Goal: Information Seeking & Learning: Learn about a topic

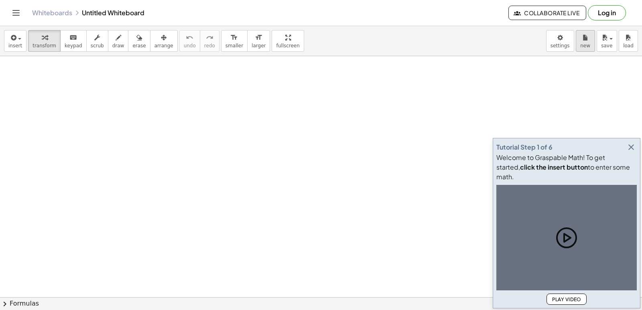
click at [583, 46] on span "new" at bounding box center [585, 46] width 10 height 6
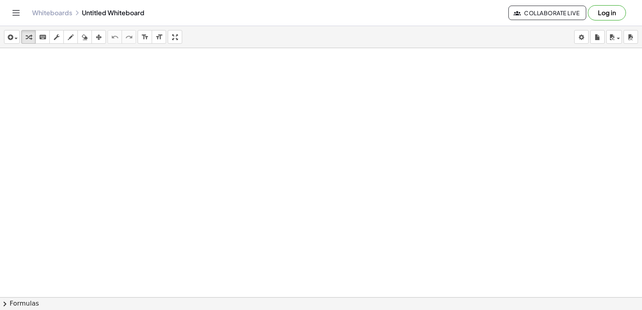
click at [342, 106] on div at bounding box center [321, 315] width 642 height 534
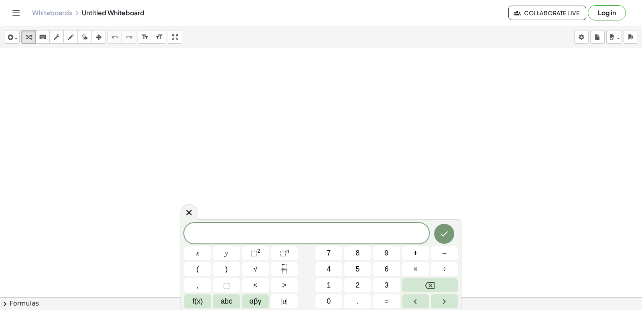
click at [186, 208] on icon at bounding box center [189, 213] width 10 height 10
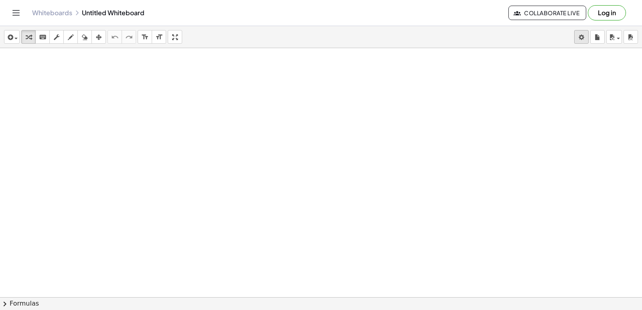
click at [580, 38] on body "Graspable Math Activities Get Started Activity Bank Assigned Work Classes White…" at bounding box center [321, 155] width 642 height 310
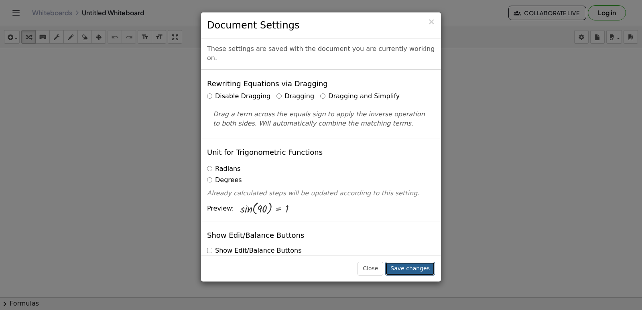
click at [405, 270] on button "Save changes" at bounding box center [410, 269] width 50 height 14
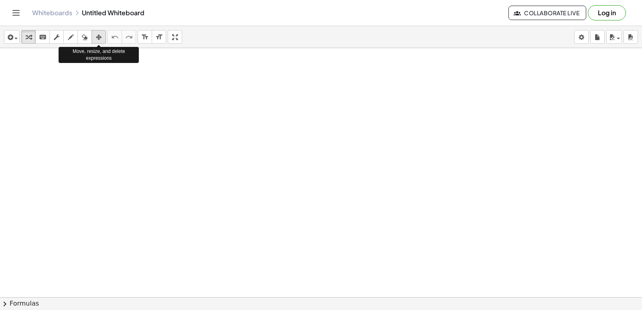
click at [102, 34] on div "button" at bounding box center [98, 37] width 10 height 10
drag, startPoint x: 169, startPoint y: 111, endPoint x: 0, endPoint y: 3, distance: 200.1
click at [185, 109] on div at bounding box center [321, 315] width 642 height 534
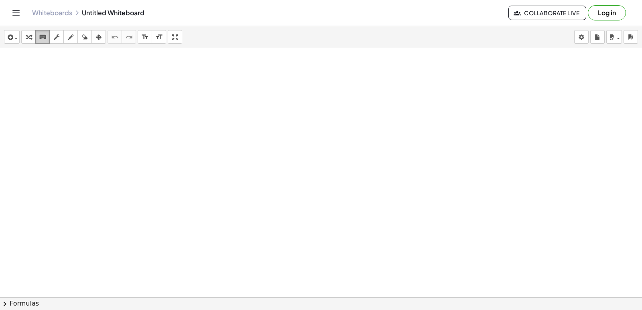
click at [37, 36] on button "keyboard keypad" at bounding box center [42, 37] width 14 height 14
click at [31, 40] on icon "button" at bounding box center [29, 37] width 6 height 10
click at [235, 164] on div at bounding box center [321, 315] width 642 height 534
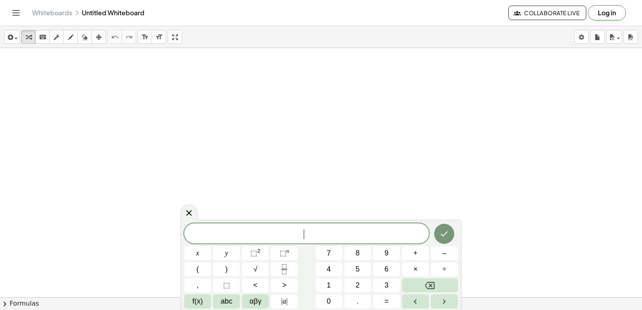
click at [255, 233] on span "​" at bounding box center [306, 234] width 245 height 11
click at [332, 250] on button "7" at bounding box center [328, 253] width 27 height 14
click at [447, 237] on icon "Done" at bounding box center [444, 234] width 10 height 10
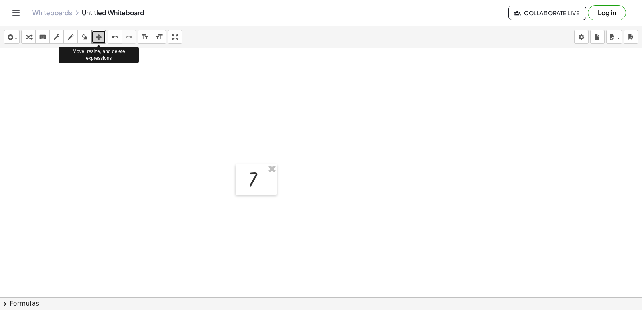
drag, startPoint x: 101, startPoint y: 39, endPoint x: 278, endPoint y: 225, distance: 256.6
click at [293, 233] on div at bounding box center [321, 315] width 642 height 534
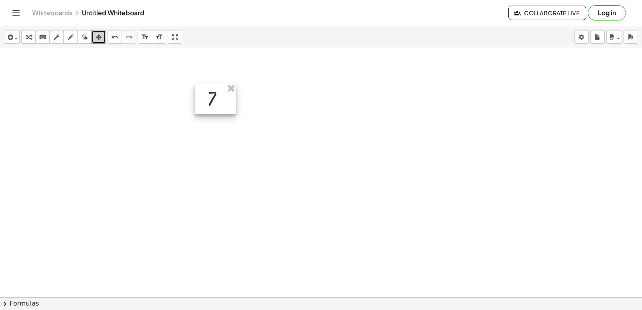
drag, startPoint x: 272, startPoint y: 184, endPoint x: 231, endPoint y: 103, distance: 90.4
click at [231, 103] on div at bounding box center [214, 98] width 41 height 30
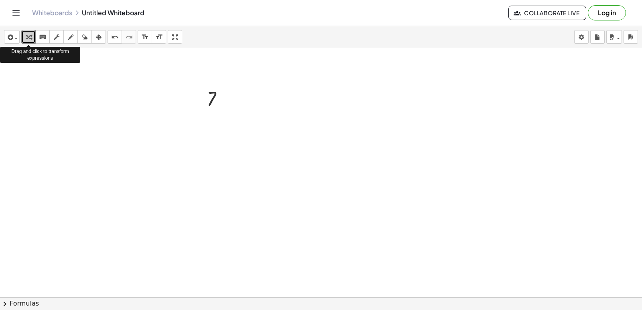
click at [24, 38] on div "button" at bounding box center [28, 37] width 10 height 10
drag, startPoint x: 24, startPoint y: 38, endPoint x: 399, endPoint y: 199, distance: 407.5
click at [399, 199] on div at bounding box center [321, 315] width 642 height 534
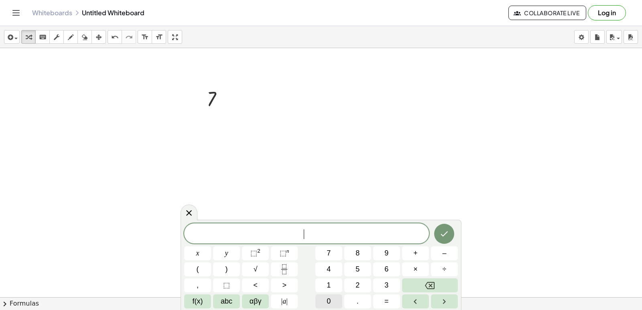
click at [327, 299] on span "0" at bounding box center [328, 301] width 4 height 11
click at [441, 233] on icon "Done" at bounding box center [444, 234] width 10 height 10
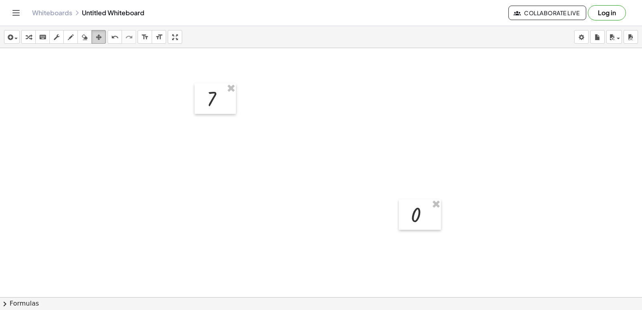
click at [101, 38] on icon "button" at bounding box center [99, 37] width 6 height 10
drag, startPoint x: 423, startPoint y: 219, endPoint x: 271, endPoint y: 103, distance: 190.0
click at [271, 103] on div at bounding box center [268, 99] width 42 height 30
drag, startPoint x: 223, startPoint y: 101, endPoint x: 63, endPoint y: 96, distance: 160.5
click at [63, 95] on div at bounding box center [46, 88] width 41 height 30
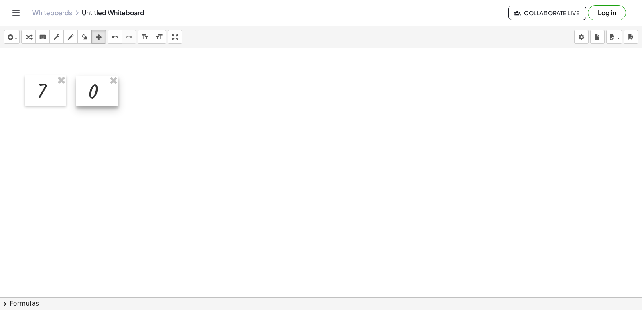
drag, startPoint x: 259, startPoint y: 102, endPoint x: 88, endPoint y: 94, distance: 171.4
click at [88, 94] on div at bounding box center [97, 91] width 42 height 30
click at [347, 247] on div at bounding box center [321, 315] width 642 height 534
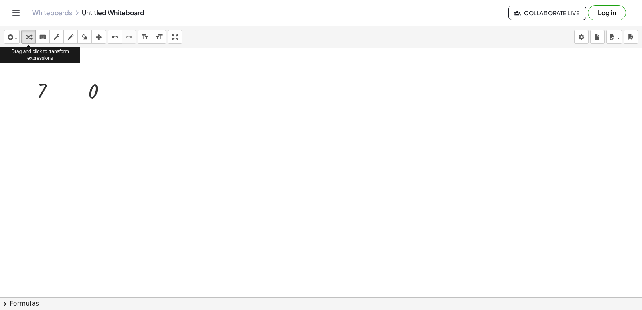
drag, startPoint x: 22, startPoint y: 34, endPoint x: 107, endPoint y: 53, distance: 86.1
click at [37, 39] on div "transform keyboard keypad scrub draw erase arrange" at bounding box center [63, 37] width 85 height 14
drag, startPoint x: 283, startPoint y: 79, endPoint x: 283, endPoint y: 120, distance: 41.3
click at [283, 81] on div at bounding box center [321, 315] width 642 height 534
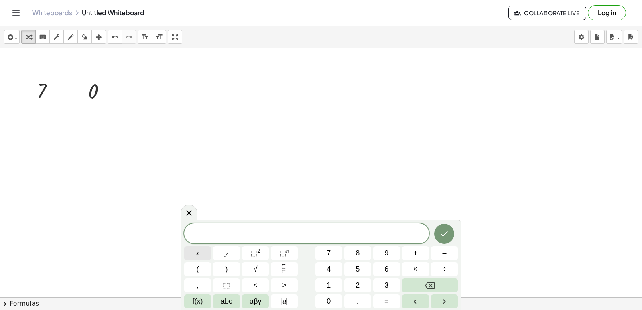
click at [247, 244] on div "​ x y ⬚ 2 ⬚ n 7 8 9 + – ( ) √ 4 5 6 × ÷ , ⬚ < > 1 2 3 f(x) abc αβγ | a | 0 . =" at bounding box center [320, 265] width 273 height 85
click at [195, 256] on button "x" at bounding box center [197, 253] width 27 height 14
click at [441, 231] on icon "Done" at bounding box center [444, 234] width 10 height 10
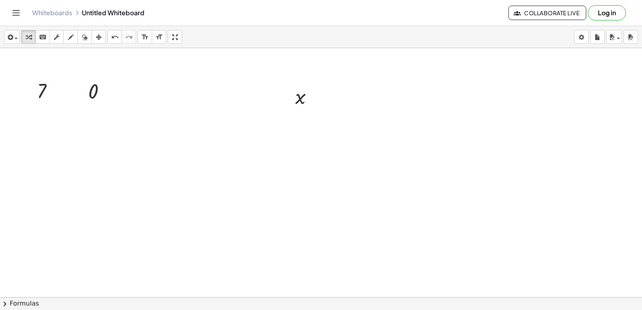
drag, startPoint x: 344, startPoint y: 189, endPoint x: 341, endPoint y: 196, distance: 7.6
click at [344, 190] on div at bounding box center [321, 315] width 642 height 534
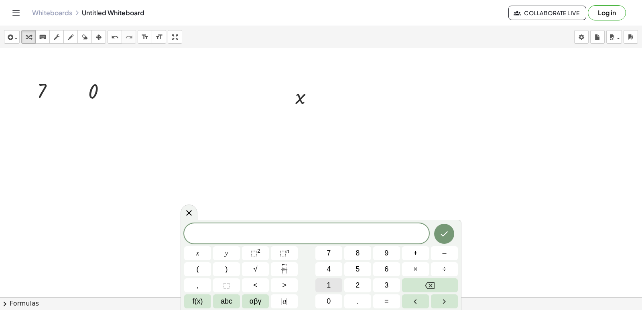
click at [336, 274] on div "​ x y ⬚ 2 ⬚ n 7 8 9 + – ( ) √ 4 5 6 × ÷ , ⬚ < > 1 2 3 f(x) abc αβγ | a | 0 . =" at bounding box center [320, 265] width 273 height 85
click at [326, 284] on span "1" at bounding box center [328, 285] width 4 height 11
click at [436, 231] on button "Done" at bounding box center [444, 234] width 20 height 20
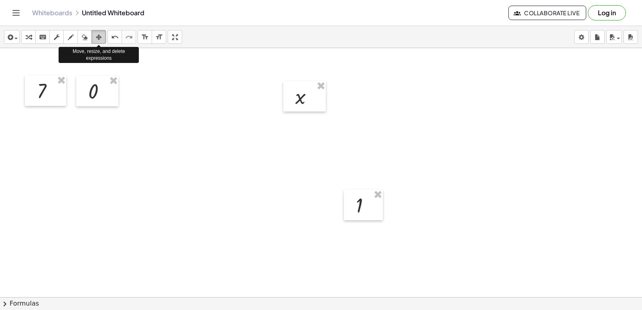
click at [96, 41] on icon "button" at bounding box center [99, 37] width 6 height 10
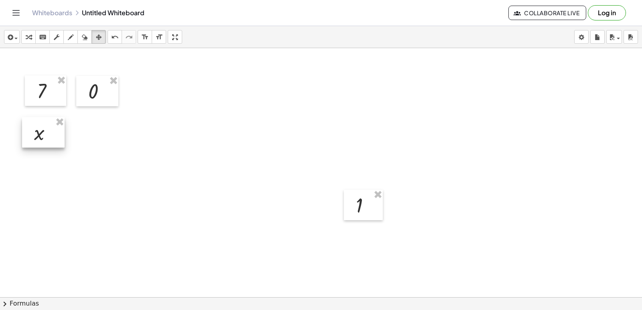
drag, startPoint x: 312, startPoint y: 110, endPoint x: 91, endPoint y: 158, distance: 225.3
click at [57, 148] on div at bounding box center [43, 132] width 43 height 30
drag, startPoint x: 348, startPoint y: 214, endPoint x: 85, endPoint y: 144, distance: 272.6
click at [85, 144] on div at bounding box center [100, 135] width 39 height 30
drag, startPoint x: 385, startPoint y: 212, endPoint x: 345, endPoint y: 225, distance: 41.7
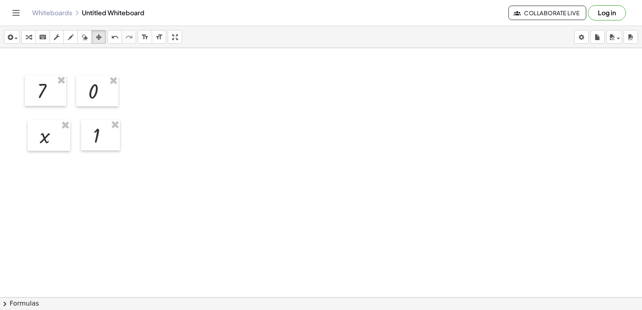
click at [371, 213] on div at bounding box center [321, 315] width 642 height 534
click at [24, 34] on div "button" at bounding box center [28, 37] width 10 height 10
click at [227, 156] on div at bounding box center [321, 315] width 642 height 534
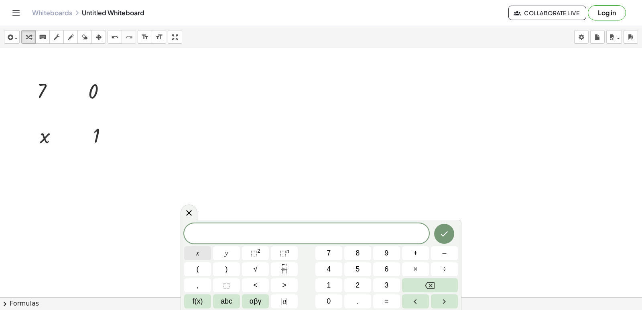
click at [196, 254] on span "x" at bounding box center [197, 253] width 3 height 11
click at [286, 253] on sup "n" at bounding box center [287, 251] width 3 height 6
click at [221, 303] on span "abc" at bounding box center [227, 301] width 12 height 11
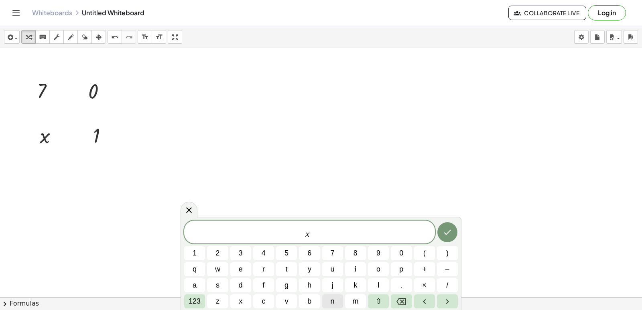
click at [332, 303] on span "n" at bounding box center [332, 301] width 4 height 11
click at [446, 234] on icon "Done" at bounding box center [446, 232] width 7 height 5
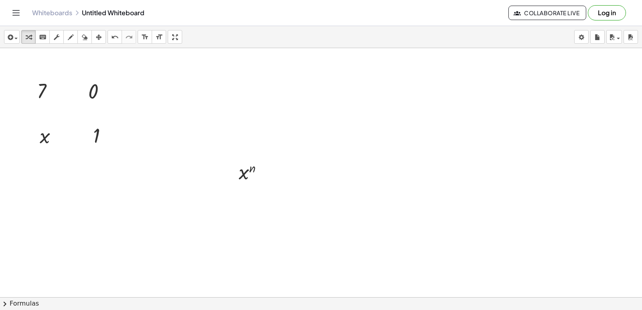
drag, startPoint x: 411, startPoint y: 272, endPoint x: 260, endPoint y: 216, distance: 161.2
click at [256, 215] on div at bounding box center [321, 315] width 642 height 534
click at [299, 216] on div at bounding box center [321, 315] width 642 height 534
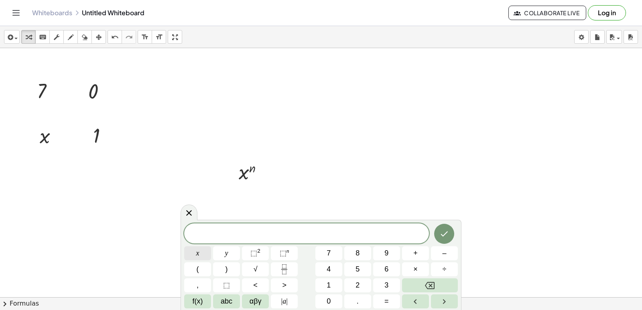
click at [194, 254] on button "x" at bounding box center [197, 253] width 27 height 14
click at [421, 283] on button "Backspace" at bounding box center [430, 285] width 56 height 14
click at [229, 302] on span "abc" at bounding box center [227, 301] width 12 height 11
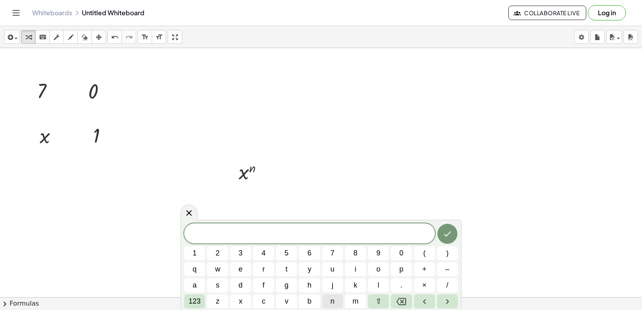
click at [320, 300] on div "​ 1 2 3 4 5 6 7 8 9 0 ( ) q w e r t y u i o p + – a s d f g h j k l . × / 123 z…" at bounding box center [320, 265] width 273 height 85
click at [334, 302] on span "n" at bounding box center [332, 301] width 4 height 11
click at [196, 302] on span "123" at bounding box center [194, 301] width 12 height 11
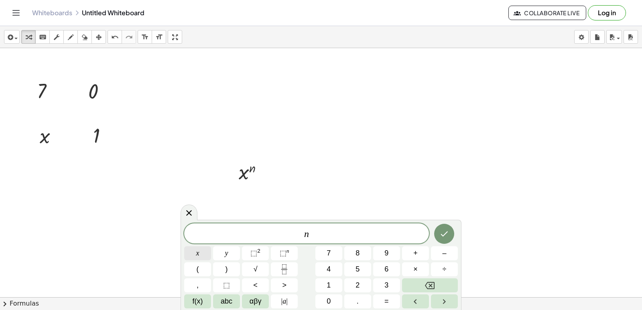
click at [191, 255] on button "x" at bounding box center [197, 253] width 27 height 14
click at [438, 254] on button "–" at bounding box center [444, 253] width 27 height 14
click at [329, 278] on div "n x − ​ x y ⬚ 2 ⬚ n 7 8 9 + – ( ) √ 4 5 6 × ÷ , ⬚ < > 1 2 3 f(x) abc αβγ | a | …" at bounding box center [320, 265] width 273 height 85
click at [331, 284] on button "1" at bounding box center [328, 285] width 27 height 14
click at [446, 235] on icon "Done" at bounding box center [444, 234] width 10 height 10
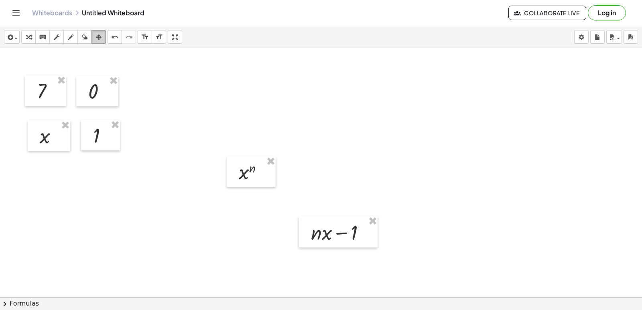
click at [93, 35] on button "arrange" at bounding box center [98, 37] width 14 height 14
drag, startPoint x: 255, startPoint y: 167, endPoint x: 51, endPoint y: 169, distance: 204.1
click at [51, 169] on div at bounding box center [46, 173] width 49 height 30
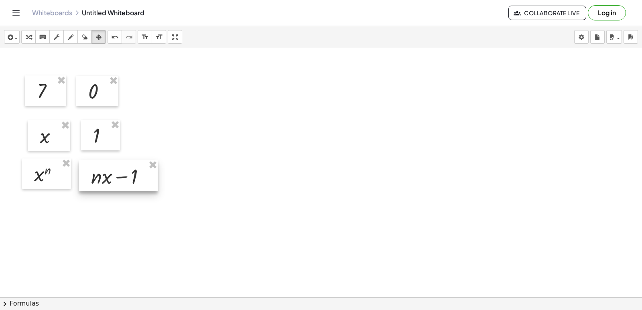
drag, startPoint x: 312, startPoint y: 241, endPoint x: 140, endPoint y: 208, distance: 175.5
click at [116, 191] on div at bounding box center [118, 175] width 79 height 31
drag, startPoint x: 136, startPoint y: 184, endPoint x: 123, endPoint y: 174, distance: 16.3
click at [123, 174] on div at bounding box center [116, 173] width 79 height 31
drag, startPoint x: 32, startPoint y: 35, endPoint x: 36, endPoint y: 41, distance: 7.5
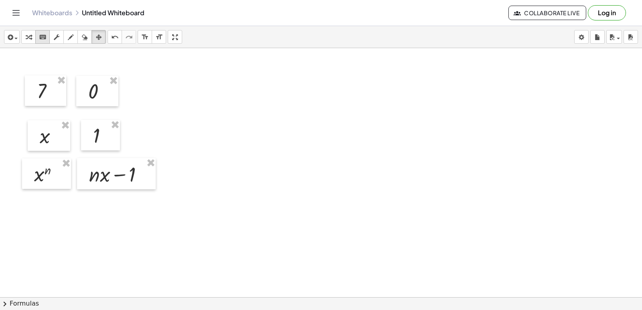
click at [32, 37] on div "button" at bounding box center [28, 37] width 10 height 10
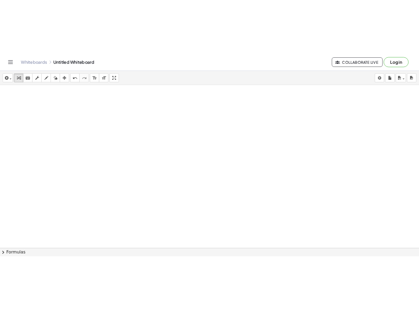
scroll to position [241, 0]
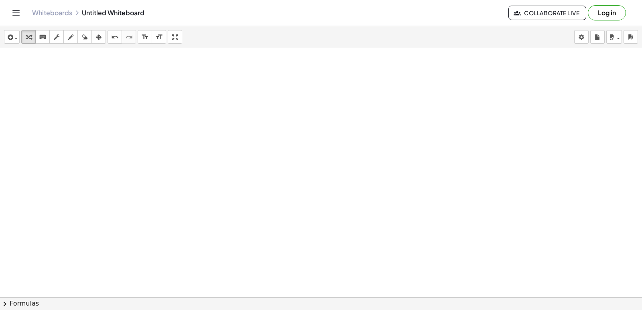
drag, startPoint x: 180, startPoint y: 144, endPoint x: 184, endPoint y: 121, distance: 23.4
click at [180, 144] on div at bounding box center [321, 75] width 642 height 534
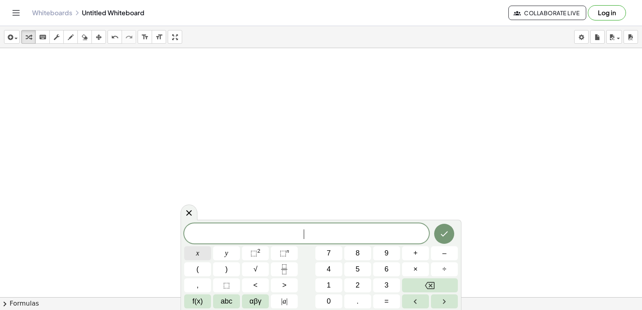
click at [196, 252] on span "x" at bounding box center [197, 253] width 3 height 11
click at [227, 283] on span "⬚" at bounding box center [226, 285] width 7 height 11
click at [382, 289] on button "3" at bounding box center [386, 285] width 27 height 14
click at [432, 282] on icon "Backspace" at bounding box center [430, 285] width 10 height 7
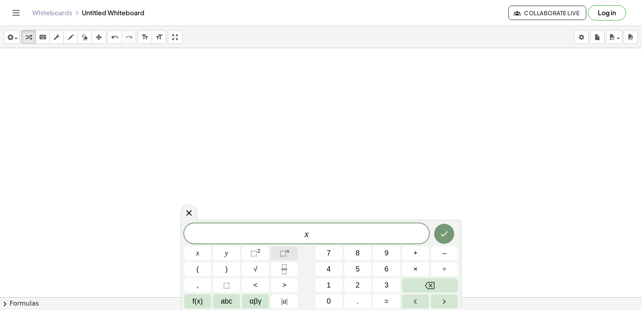
click at [280, 259] on button "⬚ n" at bounding box center [284, 253] width 27 height 14
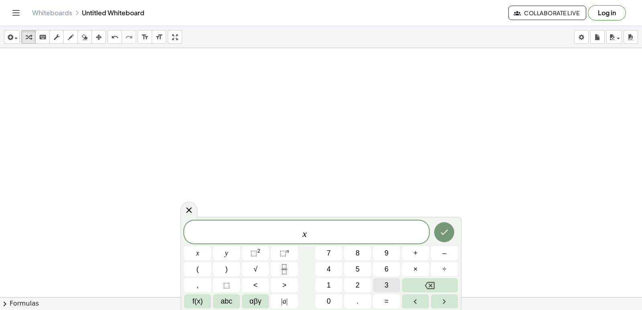
click at [378, 283] on button "3" at bounding box center [386, 285] width 27 height 14
click at [418, 252] on button "+" at bounding box center [415, 253] width 27 height 14
click at [361, 271] on button "5" at bounding box center [357, 269] width 27 height 14
click at [201, 249] on button "x" at bounding box center [197, 253] width 27 height 14
click at [259, 254] on span "⬚ 2" at bounding box center [255, 253] width 10 height 11
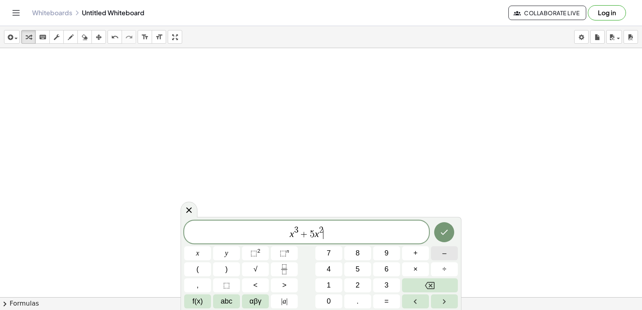
click at [441, 254] on button "–" at bounding box center [444, 253] width 27 height 14
click at [329, 285] on span "1" at bounding box center [328, 285] width 4 height 11
click at [328, 293] on div "x 3 + 5 x 2 − 1 x y ⬚ 2 ⬚ n 7 8 9 + – ( ) √ 4 5 6 × ÷ , ⬚ < > 1 2 3 f(x) abc αβ…" at bounding box center [320, 265] width 273 height 88
click at [328, 296] on span "0" at bounding box center [328, 301] width 4 height 11
click at [206, 249] on button "x" at bounding box center [197, 253] width 27 height 14
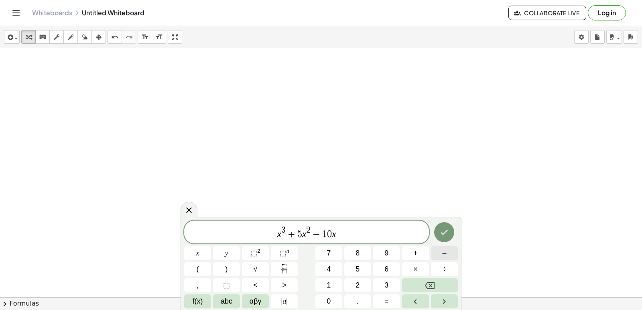
click at [433, 255] on button "–" at bounding box center [444, 253] width 27 height 14
click at [362, 269] on button "5" at bounding box center [357, 269] width 27 height 14
click at [445, 230] on icon "Done" at bounding box center [444, 232] width 10 height 10
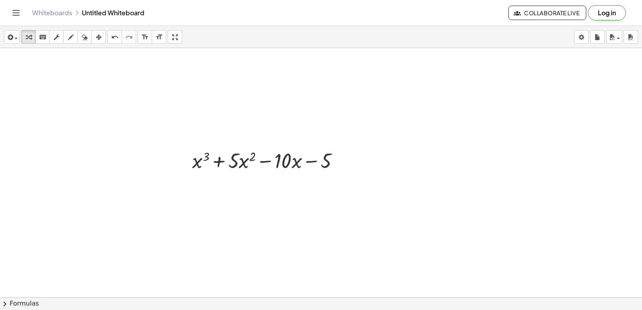
drag, startPoint x: 255, startPoint y: 249, endPoint x: 261, endPoint y: 248, distance: 5.3
click at [256, 250] on div at bounding box center [321, 75] width 642 height 534
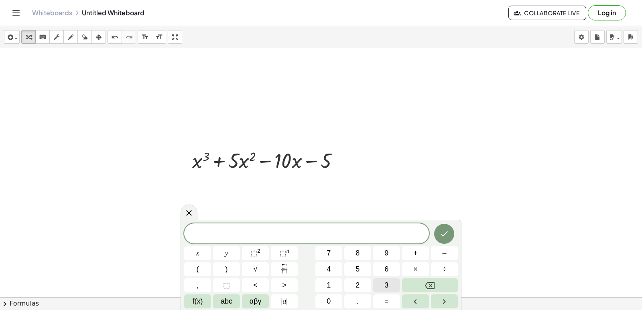
click at [382, 285] on button "3" at bounding box center [386, 285] width 27 height 14
click at [199, 251] on span "x" at bounding box center [197, 253] width 3 height 11
click at [255, 257] on span "⬚ 2" at bounding box center [255, 253] width 10 height 11
click at [436, 253] on button "–" at bounding box center [444, 253] width 27 height 14
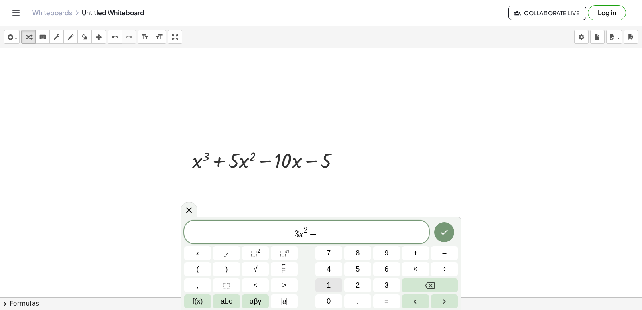
click at [331, 281] on button "1" at bounding box center [328, 285] width 27 height 14
click at [328, 295] on button "0" at bounding box center [328, 301] width 27 height 14
click at [203, 249] on button "x" at bounding box center [197, 253] width 27 height 14
click at [282, 249] on span "⬚" at bounding box center [282, 253] width 7 height 8
click at [327, 280] on span "1" at bounding box center [328, 285] width 4 height 11
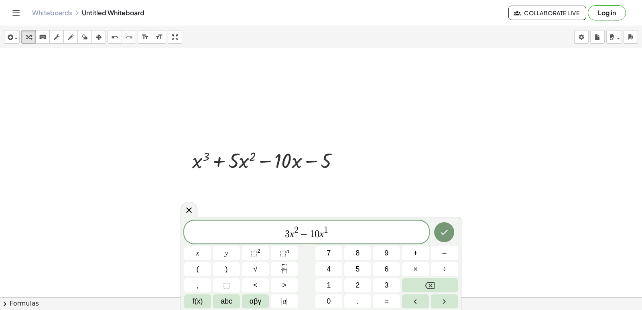
click at [338, 235] on span "3 x 2 − 1 0 x 1 ​" at bounding box center [306, 232] width 245 height 14
click at [438, 251] on button "–" at bounding box center [444, 253] width 27 height 14
click at [329, 284] on span "1" at bounding box center [328, 285] width 4 height 11
click at [331, 297] on button "0" at bounding box center [328, 301] width 27 height 14
click at [443, 223] on button "Done" at bounding box center [444, 232] width 20 height 20
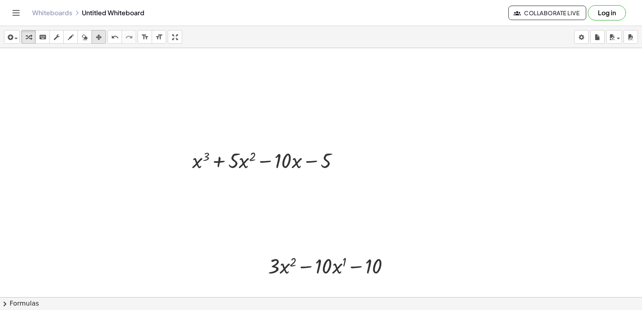
click at [97, 38] on icon "button" at bounding box center [99, 37] width 6 height 10
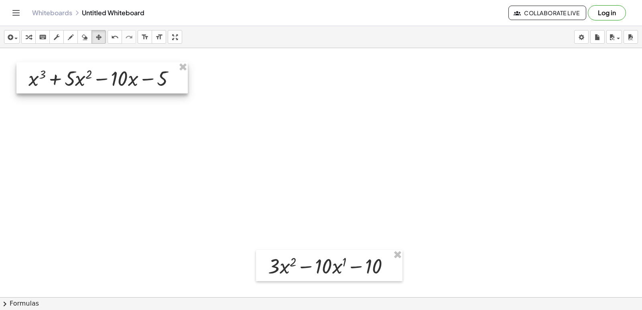
drag, startPoint x: 241, startPoint y: 159, endPoint x: 77, endPoint y: 77, distance: 183.1
click at [77, 77] on div at bounding box center [101, 77] width 171 height 31
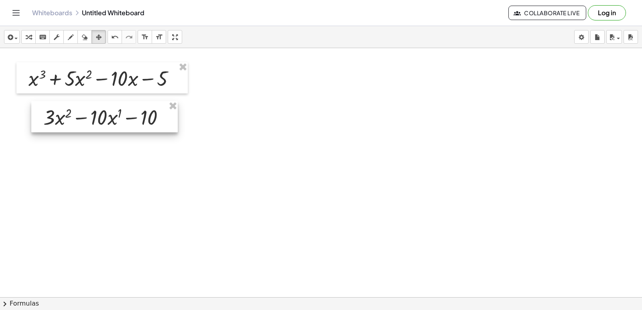
drag, startPoint x: 312, startPoint y: 261, endPoint x: 87, endPoint y: 112, distance: 269.3
click at [87, 112] on div at bounding box center [104, 116] width 146 height 31
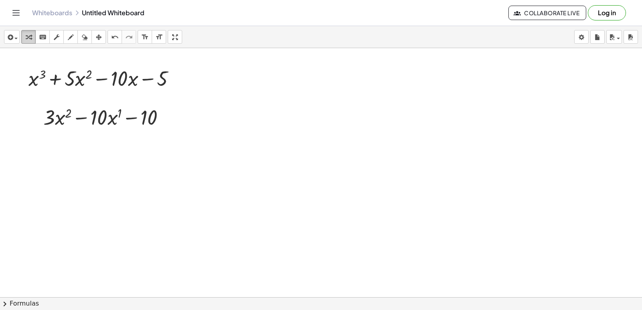
click at [24, 34] on button "transform" at bounding box center [28, 37] width 14 height 14
click at [358, 213] on div at bounding box center [321, 75] width 642 height 534
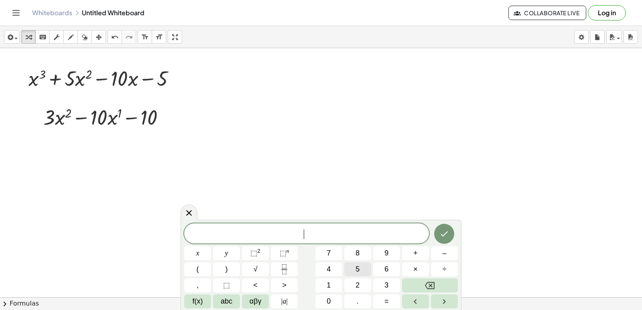
click at [351, 269] on button "5" at bounding box center [357, 269] width 27 height 14
click at [258, 307] on button "αβγ" at bounding box center [255, 301] width 27 height 14
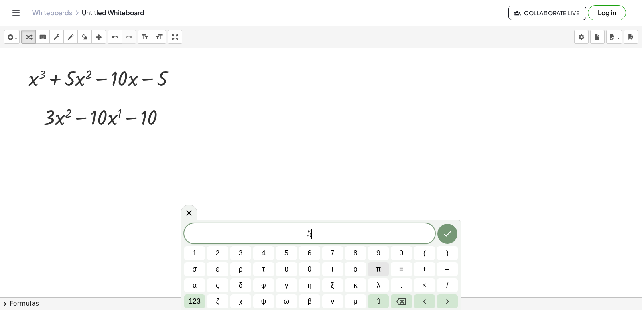
click at [376, 269] on span "π" at bounding box center [378, 269] width 5 height 11
click at [196, 302] on span "123" at bounding box center [194, 301] width 12 height 11
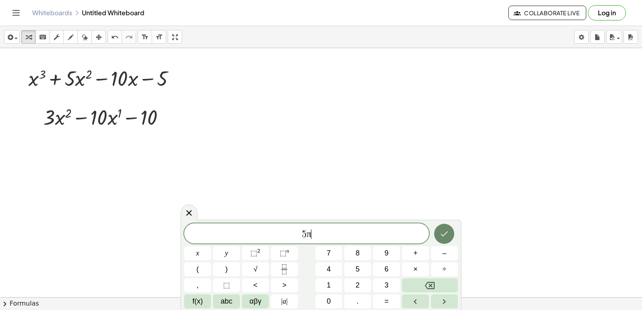
click at [446, 235] on icon "Done" at bounding box center [444, 234] width 10 height 10
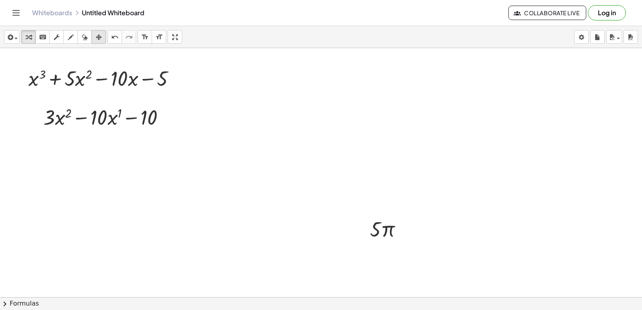
click at [99, 36] on icon "button" at bounding box center [99, 37] width 6 height 10
drag, startPoint x: 295, startPoint y: 7, endPoint x: 279, endPoint y: 65, distance: 59.6
drag, startPoint x: 279, startPoint y: 65, endPoint x: 28, endPoint y: 34, distance: 252.0
click at [28, 37] on icon "button" at bounding box center [29, 37] width 6 height 10
drag, startPoint x: 330, startPoint y: 135, endPoint x: 235, endPoint y: 202, distance: 116.6
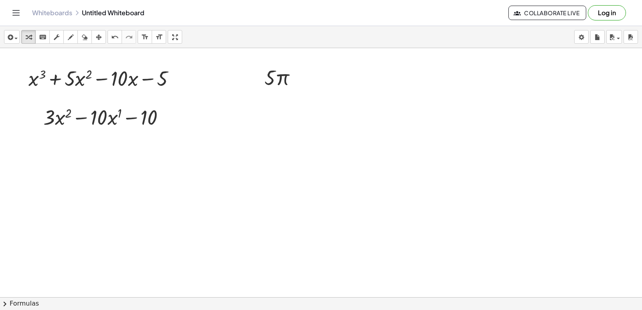
click at [229, 204] on div at bounding box center [321, 75] width 642 height 534
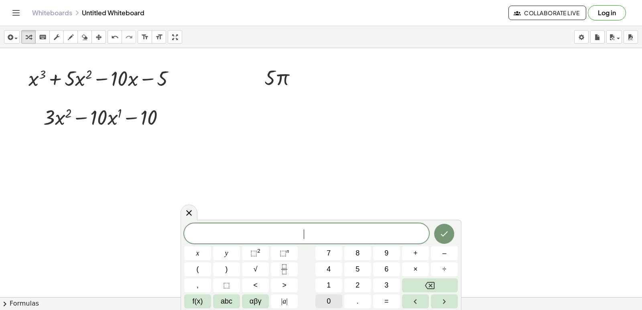
click at [337, 300] on button "0" at bounding box center [328, 301] width 27 height 14
click at [441, 225] on button "Done" at bounding box center [444, 234] width 20 height 20
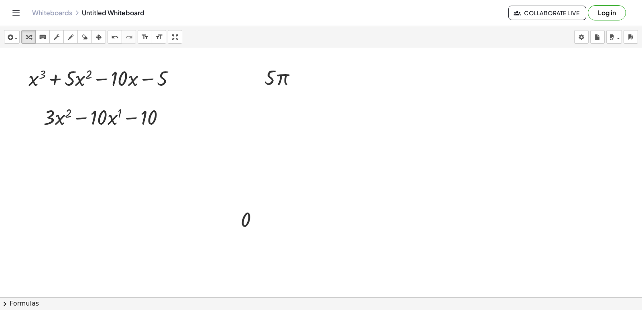
drag, startPoint x: 98, startPoint y: 39, endPoint x: 121, endPoint y: 57, distance: 28.9
click at [107, 45] on div "insert select one: Math Expression Function Text Youtube Video Graphing Geometr…" at bounding box center [321, 37] width 642 height 22
drag, startPoint x: 241, startPoint y: 221, endPoint x: 264, endPoint y: 129, distance: 94.7
click at [264, 129] on div at bounding box center [274, 118] width 42 height 30
click at [281, 178] on div at bounding box center [321, 75] width 642 height 534
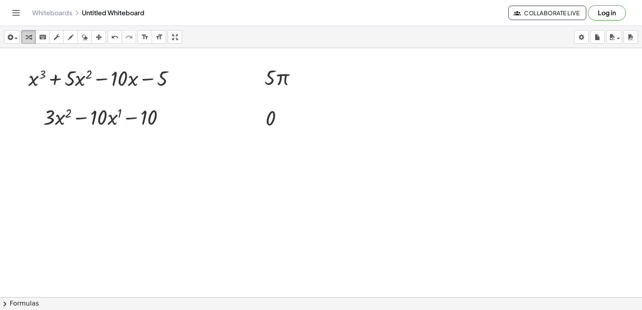
click at [29, 35] on icon "button" at bounding box center [29, 37] width 6 height 10
click at [355, 238] on div at bounding box center [321, 75] width 642 height 534
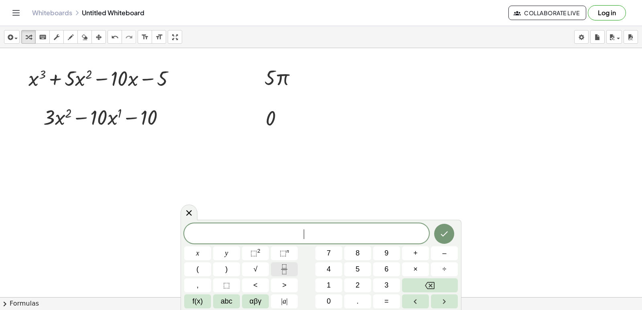
click at [288, 268] on icon "Fraction" at bounding box center [284, 269] width 10 height 10
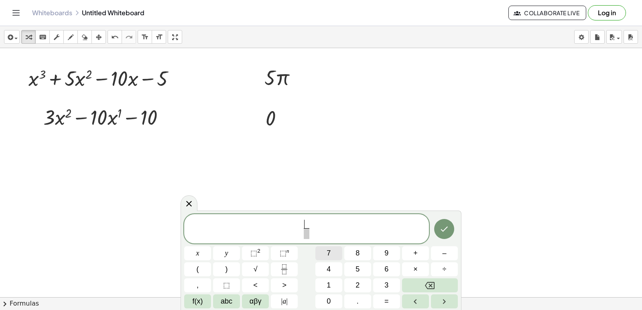
click at [324, 258] on button "7" at bounding box center [328, 253] width 27 height 14
click at [316, 232] on span "7 ​ ​" at bounding box center [306, 229] width 245 height 21
click at [305, 236] on span at bounding box center [306, 233] width 6 height 11
click at [194, 253] on button "x" at bounding box center [197, 253] width 27 height 14
click at [276, 252] on button "⬚ n" at bounding box center [284, 253] width 27 height 14
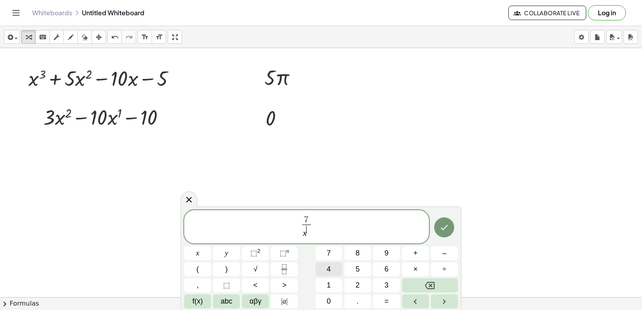
click at [340, 265] on button "4" at bounding box center [328, 269] width 27 height 14
click at [452, 233] on div at bounding box center [444, 227] width 27 height 34
click at [451, 232] on button "Done" at bounding box center [444, 227] width 20 height 20
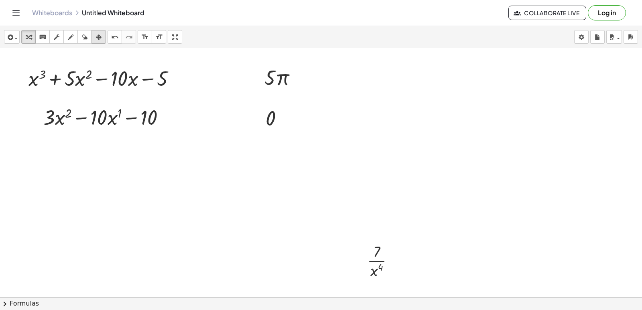
click at [98, 33] on icon "button" at bounding box center [99, 37] width 6 height 10
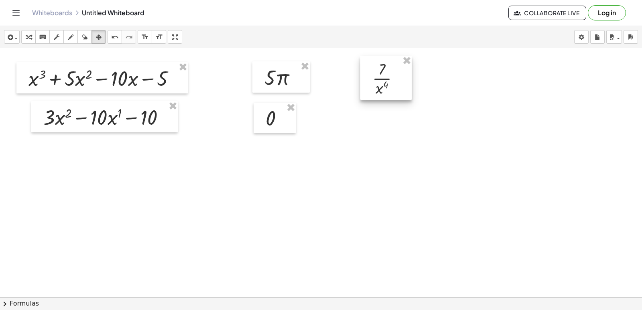
drag, startPoint x: 386, startPoint y: 182, endPoint x: 384, endPoint y: 71, distance: 111.9
drag, startPoint x: 384, startPoint y: 71, endPoint x: 31, endPoint y: 36, distance: 354.1
click at [31, 36] on icon "button" at bounding box center [29, 37] width 6 height 10
click at [401, 198] on div at bounding box center [321, 75] width 642 height 534
click at [318, 184] on div at bounding box center [321, 75] width 642 height 534
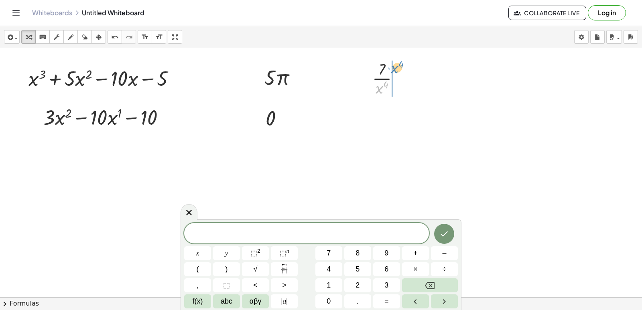
drag, startPoint x: 375, startPoint y: 87, endPoint x: 391, endPoint y: 65, distance: 26.1
drag, startPoint x: 391, startPoint y: 65, endPoint x: 235, endPoint y: 154, distance: 179.6
click at [235, 154] on div at bounding box center [321, 75] width 642 height 534
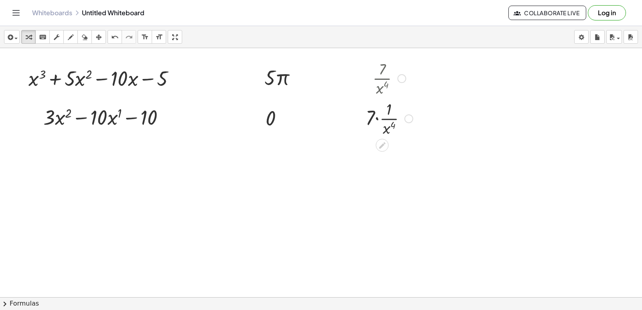
click at [407, 119] on div at bounding box center [408, 118] width 9 height 9
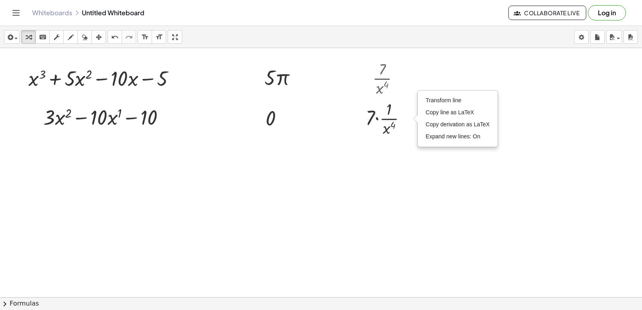
click at [387, 183] on div at bounding box center [321, 75] width 642 height 534
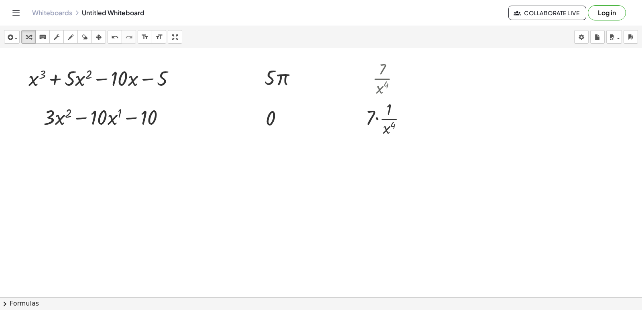
click at [333, 239] on div at bounding box center [321, 75] width 642 height 534
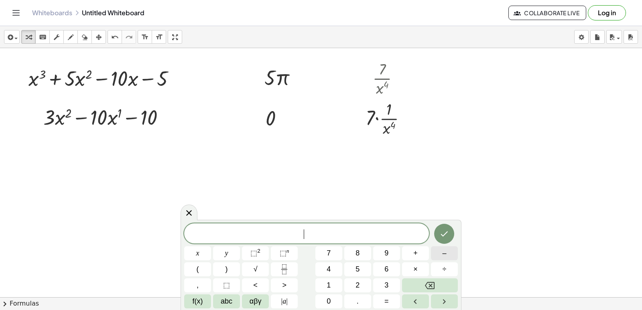
click at [441, 259] on button "–" at bounding box center [444, 253] width 27 height 14
click at [330, 267] on span "4" at bounding box center [328, 269] width 4 height 11
drag, startPoint x: 355, startPoint y: 301, endPoint x: 321, endPoint y: 217, distance: 91.0
click at [321, 217] on div at bounding box center [321, 75] width 642 height 534
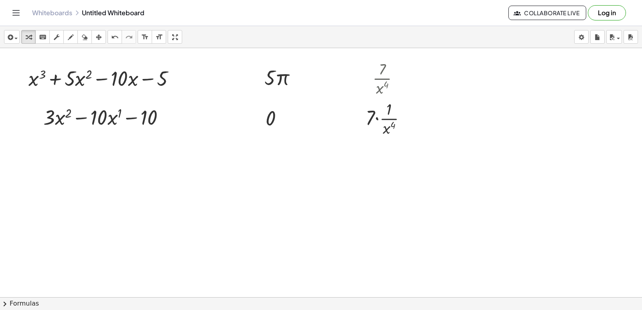
click at [344, 257] on div at bounding box center [321, 75] width 642 height 534
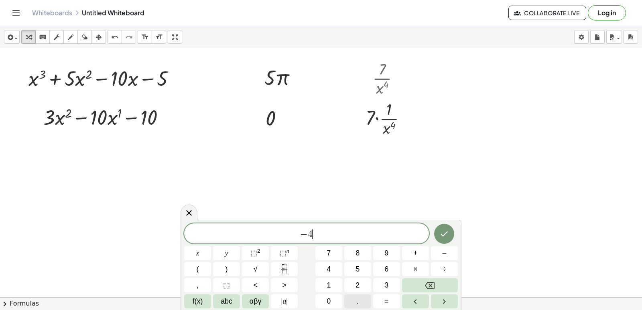
click at [361, 296] on button "." at bounding box center [357, 301] width 27 height 14
click at [322, 251] on button "7" at bounding box center [328, 253] width 27 height 14
click at [189, 255] on button "x" at bounding box center [197, 253] width 27 height 14
click at [445, 254] on span "–" at bounding box center [444, 253] width 4 height 11
click at [282, 253] on span "⬚" at bounding box center [282, 253] width 7 height 8
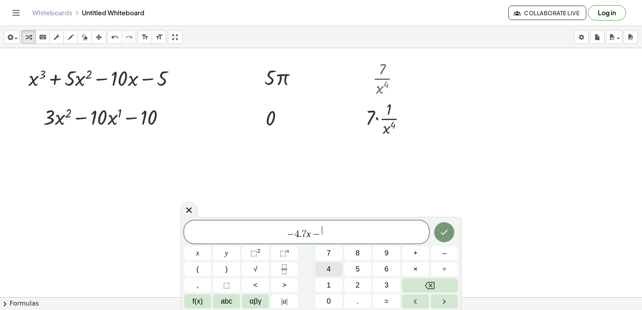
click at [332, 272] on button "4" at bounding box center [328, 269] width 27 height 14
click at [447, 256] on button "–" at bounding box center [444, 253] width 27 height 14
click at [322, 281] on button "1" at bounding box center [328, 285] width 27 height 14
click at [311, 231] on span "−" at bounding box center [310, 234] width 12 height 10
click at [435, 279] on button "Backspace" at bounding box center [430, 285] width 56 height 14
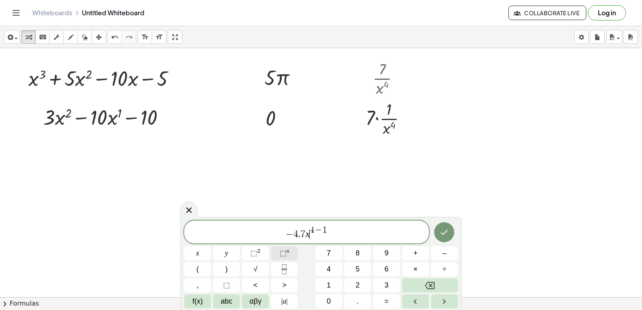
click at [289, 254] on button "⬚ n" at bounding box center [284, 253] width 27 height 14
click at [442, 252] on span "–" at bounding box center [444, 253] width 4 height 11
click at [442, 231] on icon "Done" at bounding box center [444, 232] width 10 height 10
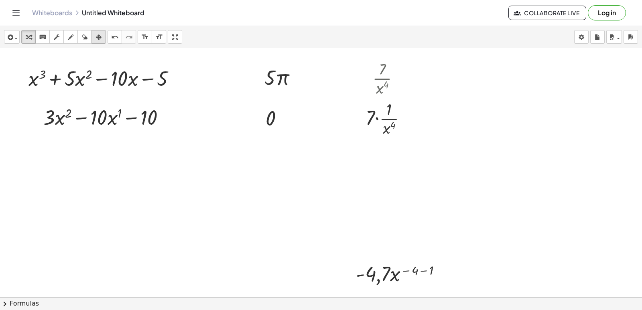
click at [98, 37] on icon "button" at bounding box center [99, 37] width 6 height 10
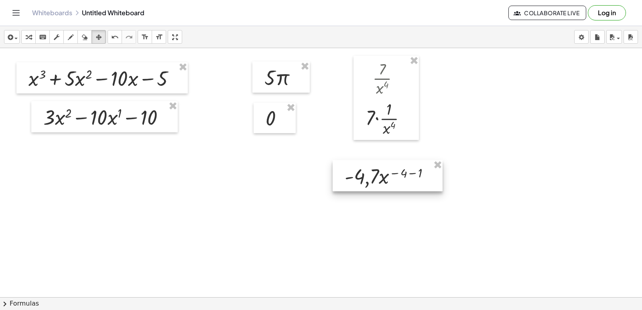
drag, startPoint x: 394, startPoint y: 264, endPoint x: 385, endPoint y: 166, distance: 98.3
click at [385, 166] on div at bounding box center [387, 175] width 110 height 31
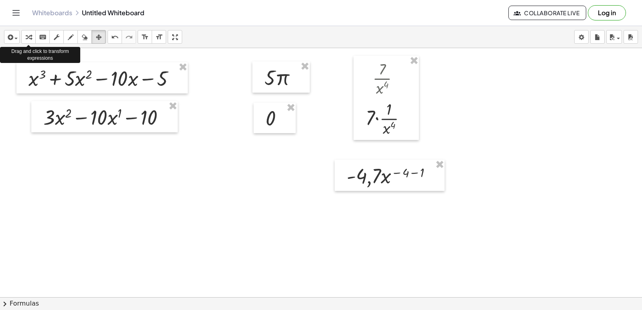
drag, startPoint x: 28, startPoint y: 38, endPoint x: 96, endPoint y: 70, distance: 75.3
click at [28, 38] on icon "button" at bounding box center [29, 37] width 6 height 10
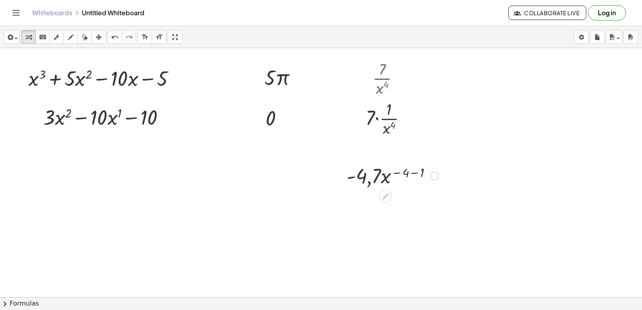
click at [378, 175] on div at bounding box center [392, 175] width 100 height 27
click at [381, 178] on div at bounding box center [392, 175] width 100 height 27
click at [470, 180] on div at bounding box center [321, 75] width 642 height 534
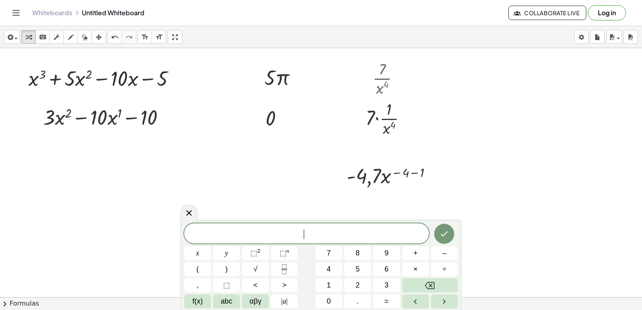
click at [524, 184] on div at bounding box center [321, 75] width 642 height 534
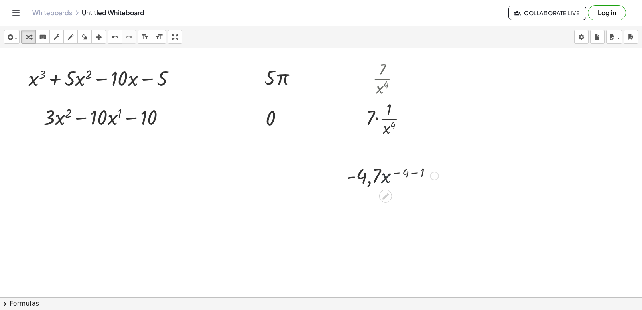
click at [381, 173] on div at bounding box center [392, 175] width 100 height 27
click at [375, 174] on div at bounding box center [392, 175] width 100 height 27
click at [375, 175] on div at bounding box center [392, 175] width 100 height 27
click at [362, 178] on div at bounding box center [392, 175] width 100 height 27
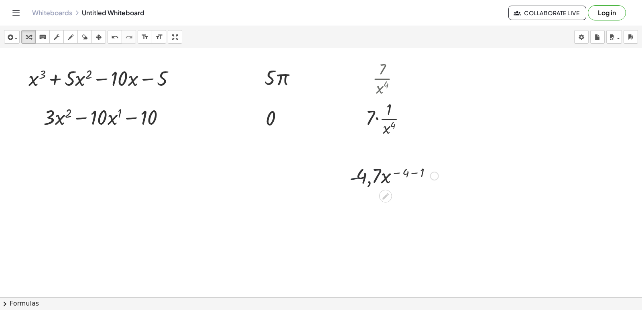
click at [364, 177] on div at bounding box center [392, 175] width 100 height 27
click at [351, 174] on div at bounding box center [392, 175] width 100 height 27
click at [351, 175] on div at bounding box center [392, 175] width 100 height 27
click at [112, 38] on icon "undo" at bounding box center [115, 37] width 8 height 10
click at [384, 181] on div at bounding box center [392, 175] width 100 height 27
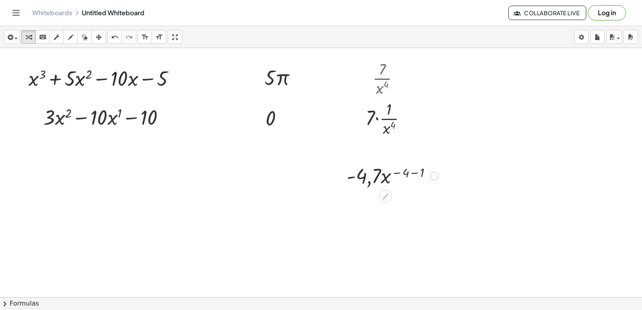
click at [384, 177] on div at bounding box center [392, 175] width 100 height 27
click at [385, 178] on div at bounding box center [392, 175] width 100 height 27
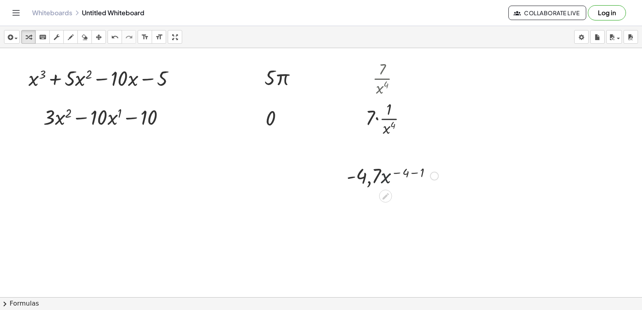
click at [385, 178] on div at bounding box center [392, 175] width 100 height 27
click at [385, 176] on div at bounding box center [392, 175] width 100 height 27
click at [384, 175] on div at bounding box center [392, 175] width 100 height 27
click at [383, 175] on div at bounding box center [392, 175] width 100 height 27
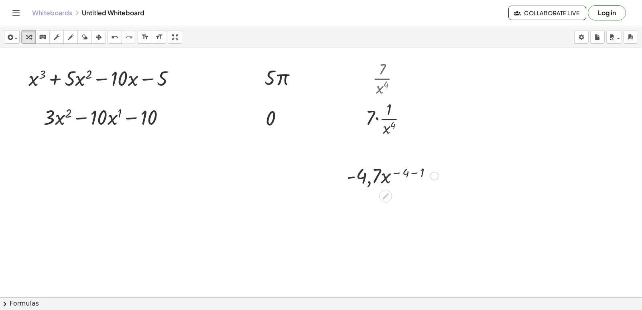
click at [382, 176] on div at bounding box center [392, 175] width 100 height 27
click at [115, 36] on icon "undo" at bounding box center [115, 37] width 8 height 10
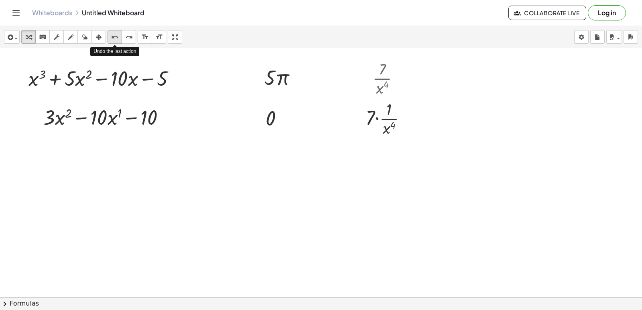
click at [115, 36] on icon "undo" at bounding box center [115, 37] width 8 height 10
click at [128, 37] on icon "redo" at bounding box center [129, 37] width 8 height 10
click at [319, 175] on div at bounding box center [321, 75] width 642 height 534
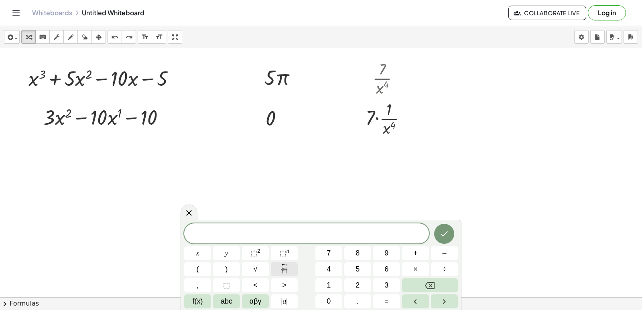
click at [285, 265] on icon "Fraction" at bounding box center [284, 269] width 10 height 10
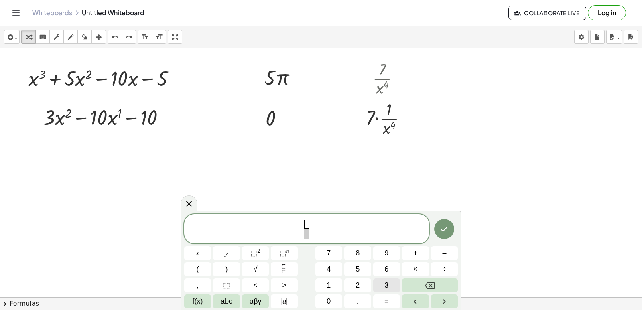
click at [386, 285] on span "3" at bounding box center [386, 285] width 4 height 11
click at [310, 237] on span "3 ​ ​" at bounding box center [307, 230] width 10 height 20
click at [204, 253] on button "x" at bounding box center [197, 253] width 27 height 14
click at [257, 253] on span "⬚" at bounding box center [253, 253] width 7 height 8
click at [412, 252] on button "+" at bounding box center [415, 253] width 27 height 14
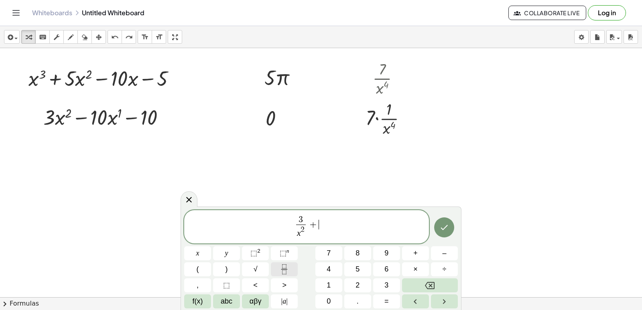
click at [284, 269] on icon "Fraction" at bounding box center [284, 269] width 10 height 10
click at [331, 254] on button "7" at bounding box center [328, 253] width 27 height 14
click at [322, 233] on span "7 ​ ​" at bounding box center [319, 226] width 10 height 20
click at [200, 250] on button "x" at bounding box center [197, 253] width 27 height 14
click at [289, 251] on button "⬚ n" at bounding box center [284, 253] width 27 height 14
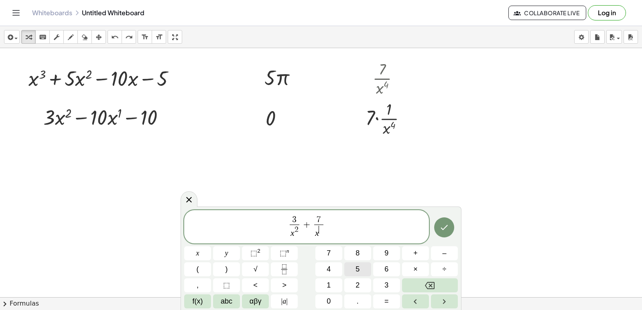
click at [353, 268] on button "5" at bounding box center [357, 269] width 27 height 14
click at [383, 168] on div at bounding box center [321, 75] width 642 height 534
click at [444, 227] on icon "Done" at bounding box center [444, 228] width 10 height 10
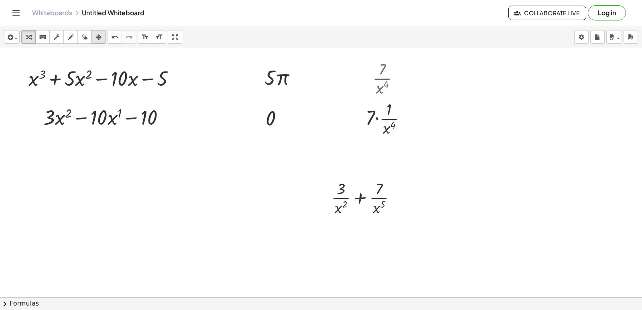
click at [101, 36] on icon "button" at bounding box center [99, 37] width 6 height 10
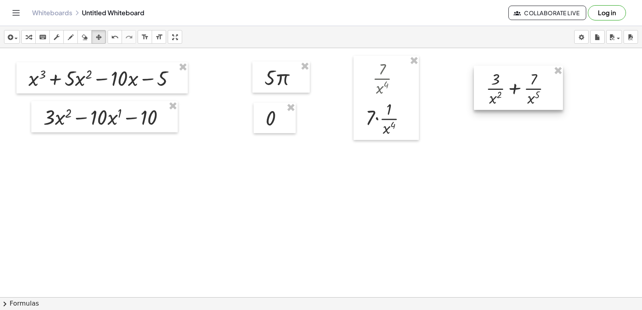
drag, startPoint x: 370, startPoint y: 203, endPoint x: 481, endPoint y: 136, distance: 129.8
click at [522, 99] on div at bounding box center [518, 88] width 89 height 44
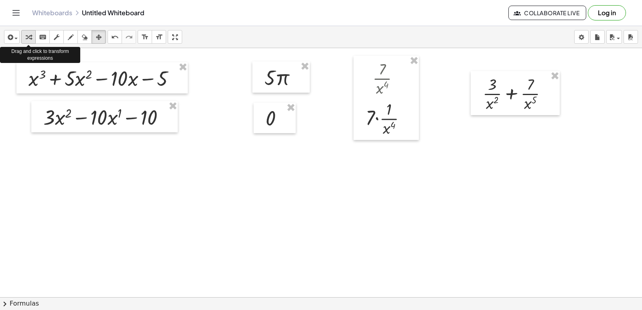
click at [27, 37] on icon "button" at bounding box center [29, 37] width 6 height 10
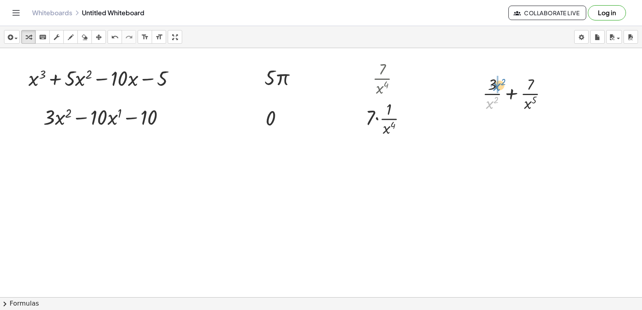
drag, startPoint x: 488, startPoint y: 106, endPoint x: 496, endPoint y: 88, distance: 19.4
click at [496, 88] on div at bounding box center [517, 93] width 79 height 40
drag, startPoint x: 531, startPoint y: 144, endPoint x: 545, endPoint y: 124, distance: 24.2
click at [545, 124] on div at bounding box center [518, 133] width 94 height 40
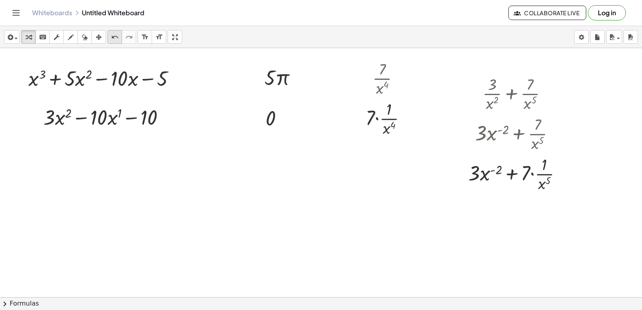
click at [112, 39] on icon "undo" at bounding box center [115, 37] width 8 height 10
drag, startPoint x: 524, startPoint y: 105, endPoint x: 538, endPoint y: 89, distance: 21.4
click at [538, 89] on div at bounding box center [518, 93] width 94 height 40
drag, startPoint x: 535, startPoint y: 148, endPoint x: 533, endPoint y: 92, distance: 55.8
drag, startPoint x: 536, startPoint y: 145, endPoint x: 553, endPoint y: 126, distance: 25.3
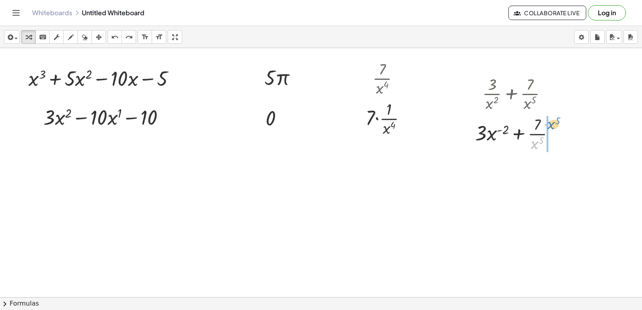
click at [553, 126] on div at bounding box center [518, 133] width 94 height 40
click at [119, 37] on div "undo" at bounding box center [114, 37] width 10 height 10
click at [345, 251] on div at bounding box center [321, 75] width 642 height 534
click at [337, 195] on div at bounding box center [321, 75] width 642 height 534
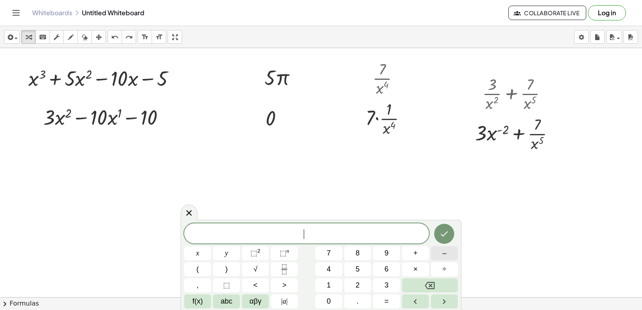
click at [444, 249] on span "–" at bounding box center [444, 253] width 4 height 11
click at [360, 287] on button "2" at bounding box center [357, 285] width 27 height 14
click at [360, 297] on button "." at bounding box center [357, 301] width 27 height 14
click at [387, 283] on span "3" at bounding box center [386, 285] width 4 height 11
click at [417, 263] on button "×" at bounding box center [415, 269] width 27 height 14
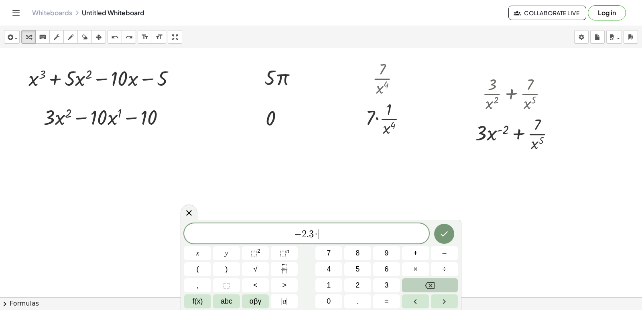
click at [428, 283] on icon "Backspace" at bounding box center [430, 286] width 10 height 10
click at [194, 251] on button "x" at bounding box center [197, 253] width 27 height 14
click at [279, 253] on button "⬚ n" at bounding box center [284, 253] width 27 height 14
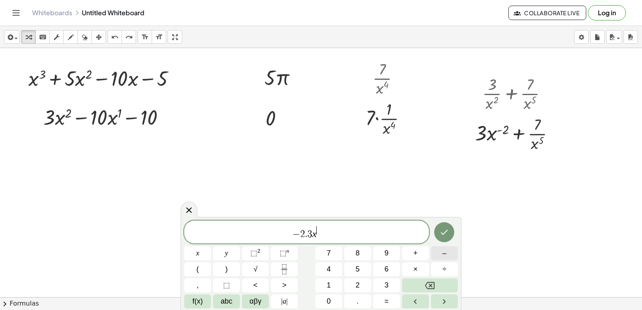
click at [451, 250] on button "–" at bounding box center [444, 253] width 27 height 14
click at [262, 253] on button "⬚ 2" at bounding box center [255, 253] width 27 height 14
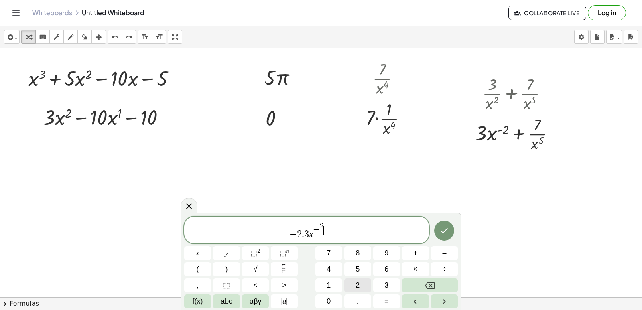
click at [355, 279] on button "2" at bounding box center [357, 285] width 27 height 14
click at [429, 283] on icon "Backspace" at bounding box center [430, 286] width 10 height 10
click at [434, 253] on button "–" at bounding box center [444, 253] width 27 height 14
click at [324, 282] on button "1" at bounding box center [328, 285] width 27 height 14
click at [344, 234] on span "− 2 . 3 x − 2 − 1 ​" at bounding box center [306, 230] width 245 height 18
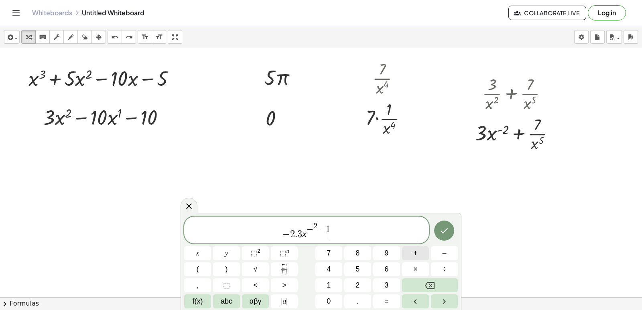
click at [410, 253] on button "+" at bounding box center [415, 253] width 27 height 14
drag, startPoint x: 440, startPoint y: 243, endPoint x: 438, endPoint y: 251, distance: 8.2
click at [440, 245] on div "− 2 . 3 x − 2 − 1 + x y ⬚ 2 ⬚ n 7 8 9 + – ( ) √ 4 5 6 × ÷ , ⬚ < > 1 2 3 f(x) ab…" at bounding box center [320, 263] width 273 height 92
click at [438, 253] on button "–" at bounding box center [444, 253] width 27 height 14
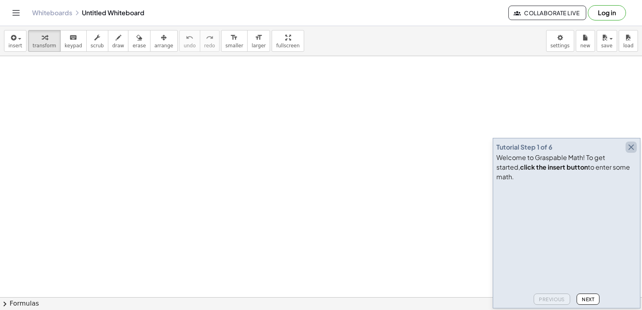
click at [631, 152] on icon "button" at bounding box center [631, 147] width 10 height 10
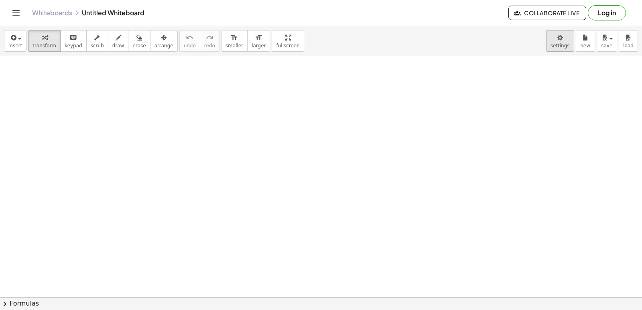
click at [557, 39] on body "Graspable Math Activities Get Started Activity Bank Assigned Work Classes White…" at bounding box center [321, 155] width 642 height 310
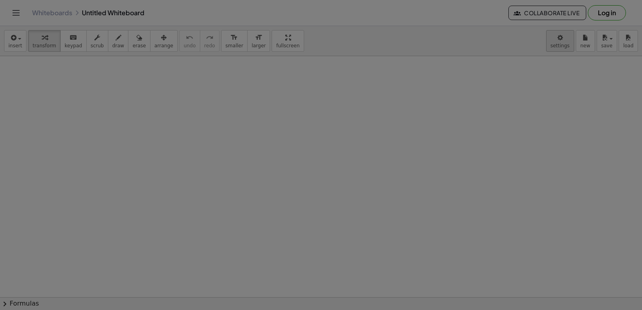
click at [560, 36] on div at bounding box center [321, 155] width 642 height 310
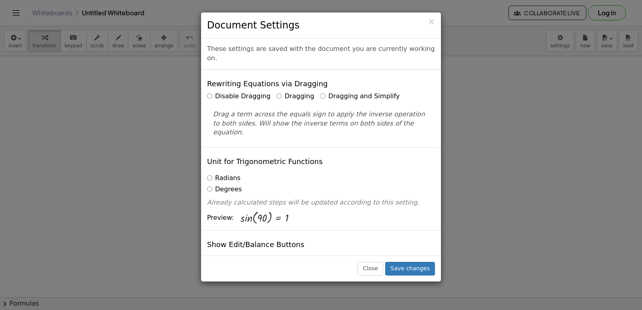
click at [320, 92] on label "Dragging and Simplify" at bounding box center [359, 96] width 79 height 9
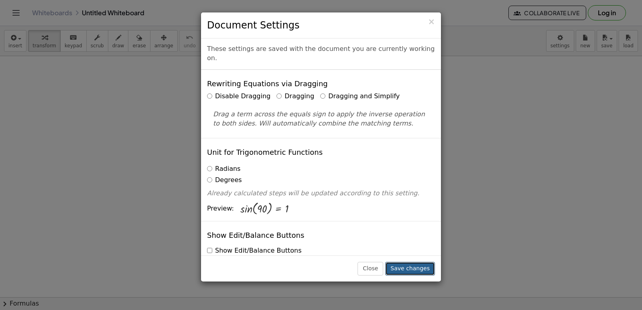
click at [419, 270] on button "Save changes" at bounding box center [410, 269] width 50 height 14
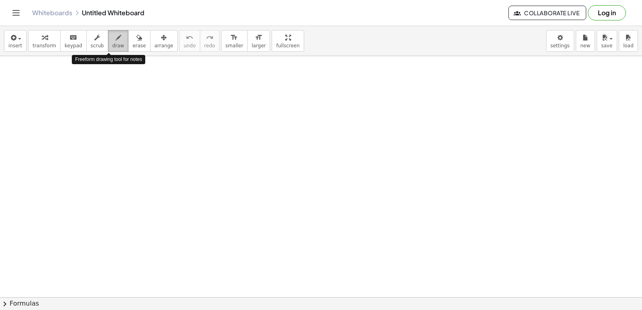
click at [115, 41] on icon "button" at bounding box center [118, 38] width 6 height 10
drag, startPoint x: 121, startPoint y: 75, endPoint x: 125, endPoint y: 90, distance: 16.0
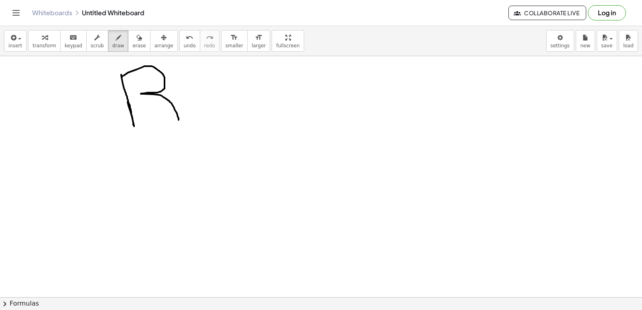
drag, startPoint x: 122, startPoint y: 77, endPoint x: 172, endPoint y: 101, distance: 55.4
drag, startPoint x: 173, startPoint y: 87, endPoint x: 197, endPoint y: 73, distance: 27.3
drag, startPoint x: 198, startPoint y: 70, endPoint x: 206, endPoint y: 105, distance: 35.5
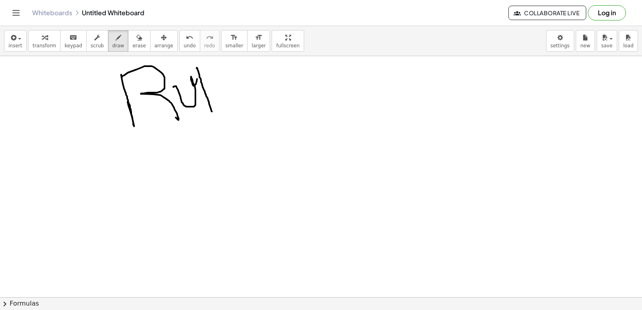
drag, startPoint x: 203, startPoint y: 101, endPoint x: 213, endPoint y: 97, distance: 10.8
drag, startPoint x: 210, startPoint y: 74, endPoint x: 190, endPoint y: 138, distance: 66.8
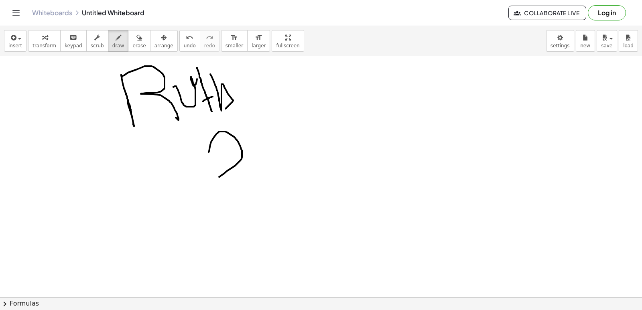
drag, startPoint x: 208, startPoint y: 152, endPoint x: 214, endPoint y: 169, distance: 18.0
drag, startPoint x: 207, startPoint y: 152, endPoint x: 221, endPoint y: 172, distance: 24.5
drag, startPoint x: 128, startPoint y: 33, endPoint x: 130, endPoint y: 38, distance: 5.3
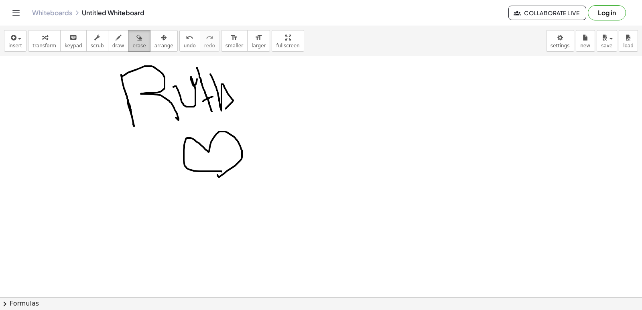
click at [136, 37] on icon "button" at bounding box center [139, 38] width 6 height 10
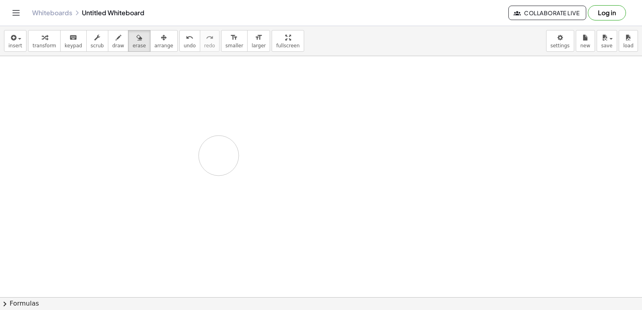
drag, startPoint x: 132, startPoint y: 79, endPoint x: 254, endPoint y: 130, distance: 132.3
click at [12, 43] on span "insert" at bounding box center [15, 46] width 14 height 6
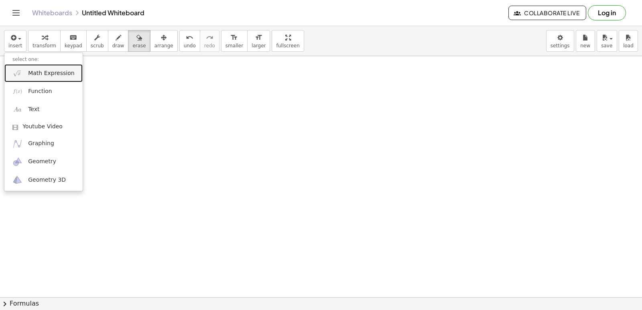
click at [14, 69] on img at bounding box center [17, 73] width 10 height 10
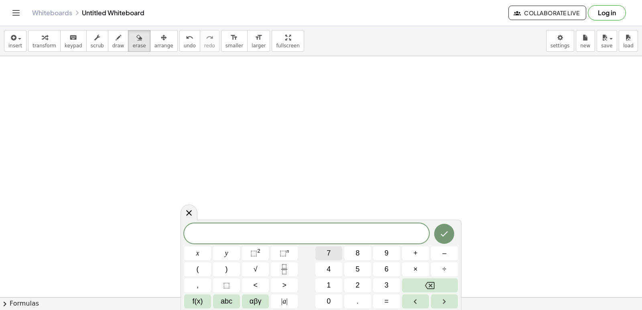
click at [331, 249] on button "7" at bounding box center [328, 253] width 27 height 14
click at [201, 252] on button "x" at bounding box center [197, 253] width 27 height 14
click at [449, 251] on button "–" at bounding box center [444, 253] width 27 height 14
click at [358, 283] on span "2" at bounding box center [357, 285] width 4 height 11
click at [450, 303] on button "Right arrow" at bounding box center [444, 301] width 27 height 14
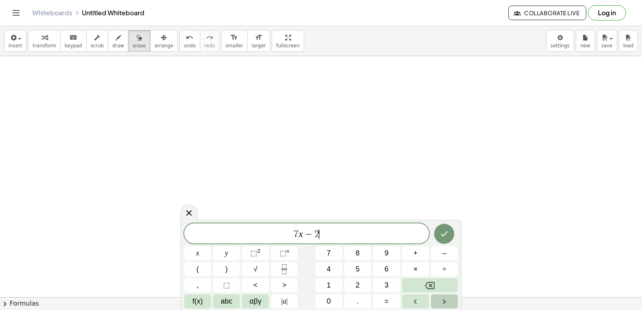
click at [448, 302] on icon "Right arrow" at bounding box center [444, 302] width 10 height 10
click at [288, 280] on button ">" at bounding box center [284, 285] width 27 height 14
drag, startPoint x: 440, startPoint y: 277, endPoint x: 435, endPoint y: 281, distance: 5.8
click at [439, 278] on div "7 x − 2 > x y ⬚ 2 ⬚ n 7 8 9 + – ( ) √ 4 5 6 × ÷ , ⬚ < > 1 2 3 f(x) abc αβγ | a …" at bounding box center [320, 265] width 273 height 85
click at [320, 236] on span ">" at bounding box center [319, 234] width 12 height 10
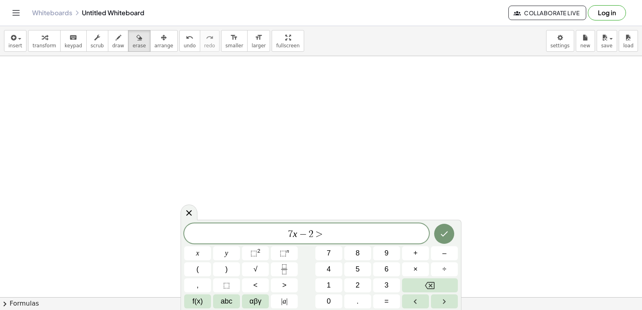
click at [415, 277] on div "7 x − 2 > x y ⬚ 2 ⬚ n 7 8 9 + – ( ) √ 4 5 6 × ÷ , ⬚ < > 1 2 3 f(x) abc αβγ | a …" at bounding box center [320, 265] width 273 height 85
click at [415, 284] on button "Backspace" at bounding box center [430, 285] width 56 height 14
click at [422, 277] on div "7 x − 2 ​ x y ⬚ 2 ⬚ n 7 8 9 + – ( ) √ 4 5 6 × ÷ , ⬚ < > 1 2 3 f(x) abc αβγ | a …" at bounding box center [320, 265] width 273 height 85
click at [410, 250] on button "+" at bounding box center [415, 253] width 27 height 14
click at [418, 299] on icon "Left arrow" at bounding box center [415, 302] width 10 height 10
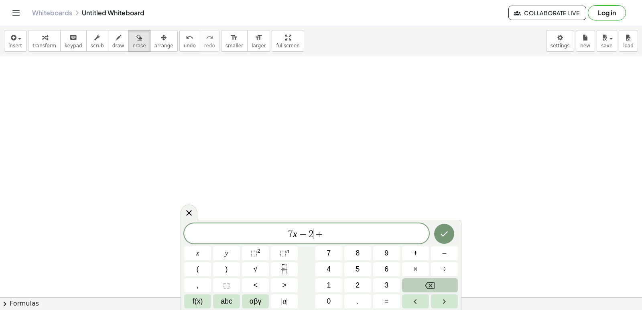
click at [423, 283] on button "Backspace" at bounding box center [430, 285] width 56 height 14
click at [363, 281] on button "2" at bounding box center [357, 285] width 27 height 14
click at [441, 304] on icon "Right arrow" at bounding box center [444, 302] width 10 height 10
click at [440, 300] on icon "Right arrow" at bounding box center [444, 302] width 10 height 10
click at [426, 285] on icon "Backspace" at bounding box center [430, 285] width 10 height 7
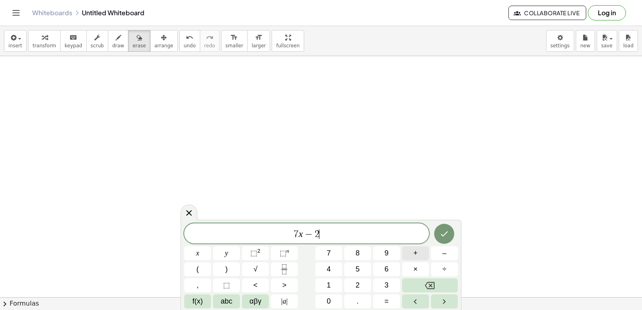
click at [417, 261] on div "7 x − 2 ​ x y ⬚ 2 ⬚ n 7 8 9 + – ( ) √ 4 5 6 × ÷ , ⬚ < > 1 2 3 f(x) abc αβγ | a …" at bounding box center [320, 265] width 273 height 85
click at [442, 299] on icon "Right arrow" at bounding box center [444, 302] width 10 height 10
click at [440, 303] on icon "Right arrow" at bounding box center [444, 302] width 10 height 10
click at [433, 279] on button "Backspace" at bounding box center [430, 285] width 56 height 14
click at [358, 279] on button "2" at bounding box center [357, 285] width 27 height 14
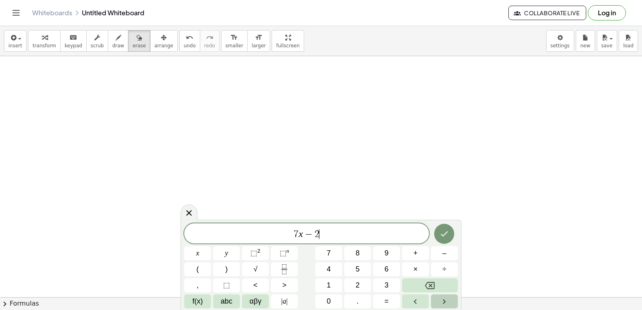
click at [443, 301] on icon "Right arrow" at bounding box center [444, 302] width 10 height 10
click at [437, 296] on button "Right arrow" at bounding box center [444, 301] width 27 height 14
click at [281, 279] on button ">" at bounding box center [284, 285] width 27 height 14
click at [411, 255] on button "+" at bounding box center [415, 253] width 27 height 14
click at [426, 278] on button "Backspace" at bounding box center [430, 285] width 56 height 14
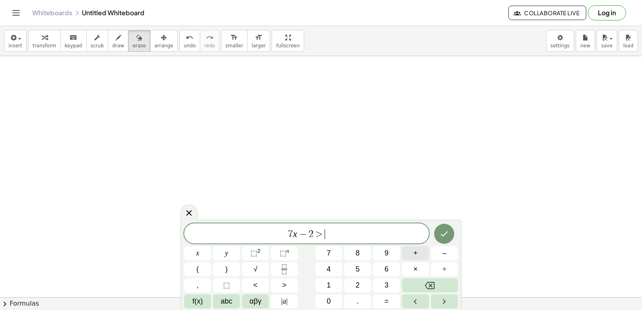
click at [414, 247] on button "+" at bounding box center [415, 253] width 27 height 14
click at [423, 279] on button "Backspace" at bounding box center [430, 285] width 56 height 14
click at [288, 281] on button ">" at bounding box center [284, 285] width 27 height 14
click at [412, 251] on button "+" at bounding box center [415, 253] width 27 height 14
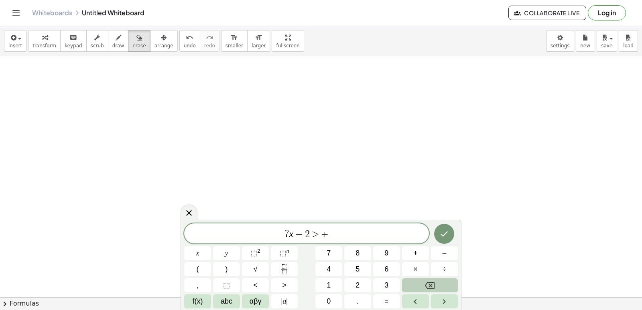
click at [420, 284] on button "Backspace" at bounding box center [430, 285] width 56 height 14
click at [418, 284] on button "Backspace" at bounding box center [430, 285] width 56 height 14
click at [413, 250] on span "+" at bounding box center [415, 253] width 4 height 11
click at [278, 281] on button ">" at bounding box center [284, 285] width 27 height 14
click at [382, 297] on button "=" at bounding box center [386, 301] width 27 height 14
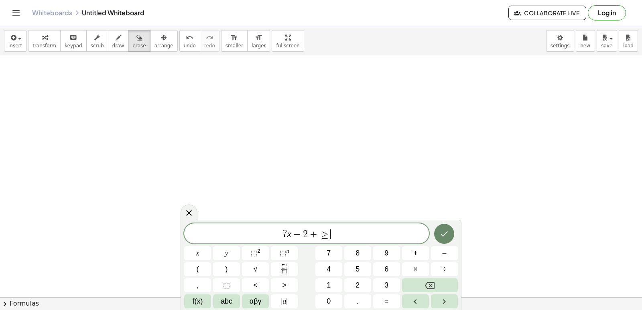
click at [441, 235] on button "Done" at bounding box center [444, 234] width 20 height 20
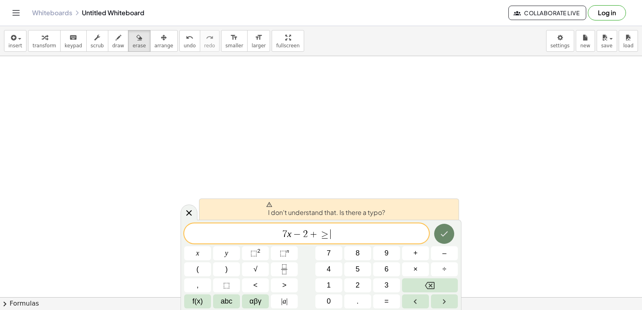
click at [439, 233] on button "Done" at bounding box center [444, 234] width 20 height 20
click at [332, 283] on button "1" at bounding box center [328, 285] width 27 height 14
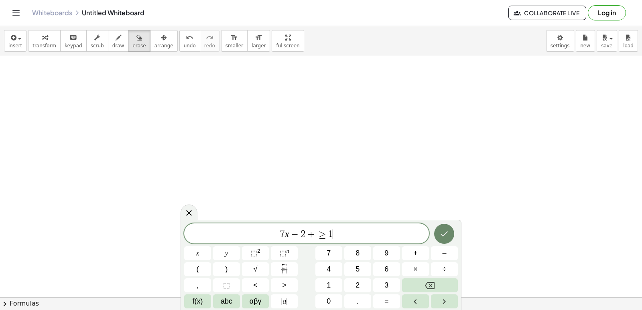
click at [447, 233] on icon "Done" at bounding box center [444, 234] width 10 height 10
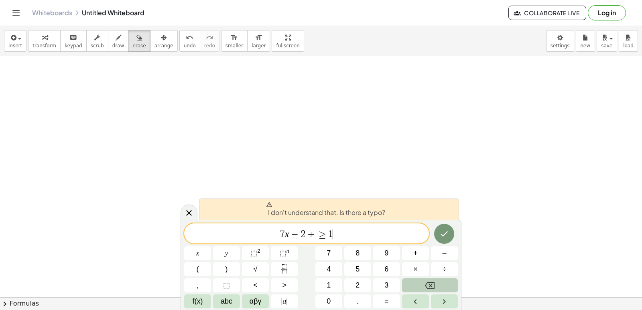
click at [421, 280] on button "Backspace" at bounding box center [430, 285] width 56 height 14
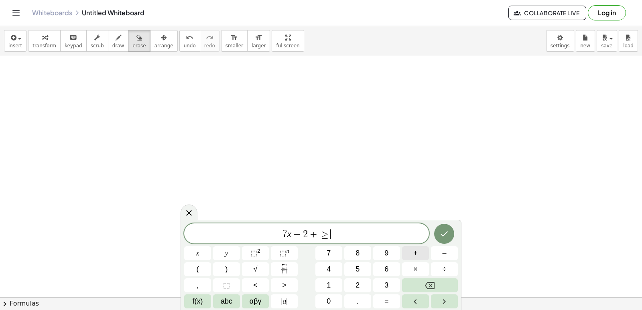
click at [410, 251] on button "+" at bounding box center [415, 253] width 27 height 14
click at [323, 280] on button "1" at bounding box center [328, 285] width 27 height 14
click at [443, 231] on icon "Done" at bounding box center [444, 234] width 10 height 10
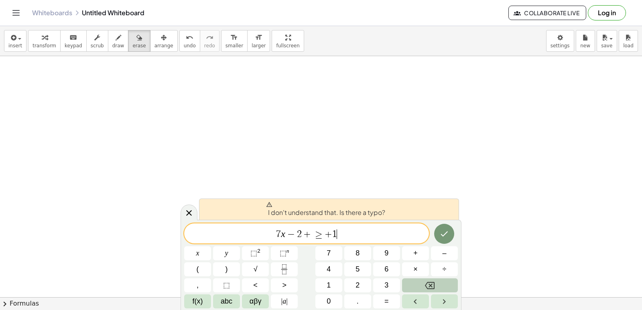
click at [438, 284] on button "Backspace" at bounding box center [430, 285] width 56 height 14
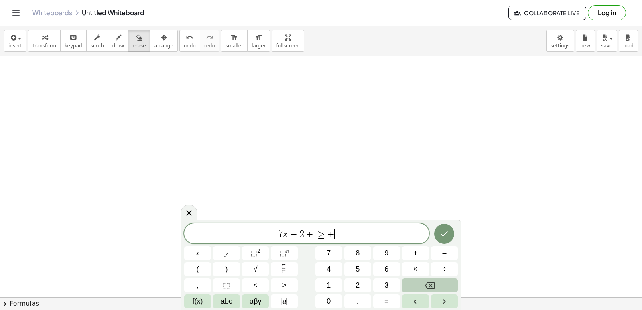
click at [438, 284] on button "Backspace" at bounding box center [430, 285] width 56 height 14
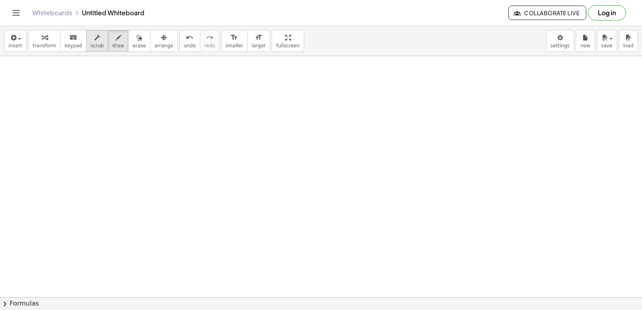
drag, startPoint x: 107, startPoint y: 37, endPoint x: 91, endPoint y: 43, distance: 17.1
click at [115, 36] on icon "button" at bounding box center [118, 38] width 6 height 10
drag, startPoint x: 68, startPoint y: 68, endPoint x: 109, endPoint y: 84, distance: 44.7
drag, startPoint x: 89, startPoint y: 80, endPoint x: 61, endPoint y: 80, distance: 27.7
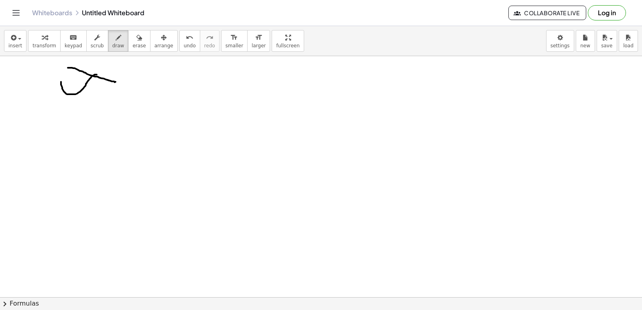
drag, startPoint x: 106, startPoint y: 96, endPoint x: 97, endPoint y: 115, distance: 20.6
drag, startPoint x: 112, startPoint y: 113, endPoint x: 123, endPoint y: 123, distance: 15.1
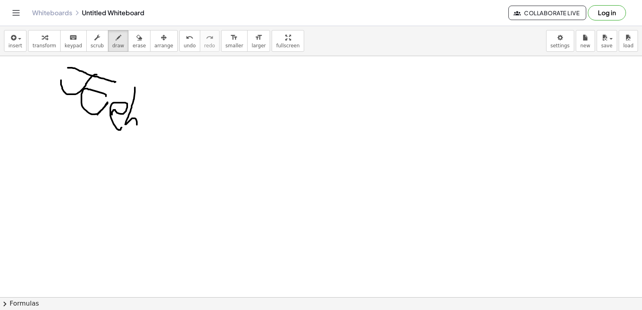
drag, startPoint x: 135, startPoint y: 87, endPoint x: 136, endPoint y: 132, distance: 44.1
drag, startPoint x: 130, startPoint y: 118, endPoint x: 146, endPoint y: 121, distance: 15.6
drag, startPoint x: 142, startPoint y: 128, endPoint x: 156, endPoint y: 140, distance: 18.7
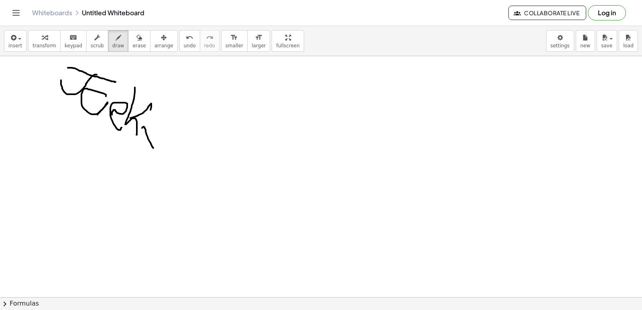
drag, startPoint x: 158, startPoint y: 135, endPoint x: 173, endPoint y: 145, distance: 17.6
drag, startPoint x: 187, startPoint y: 136, endPoint x: 182, endPoint y: 169, distance: 33.6
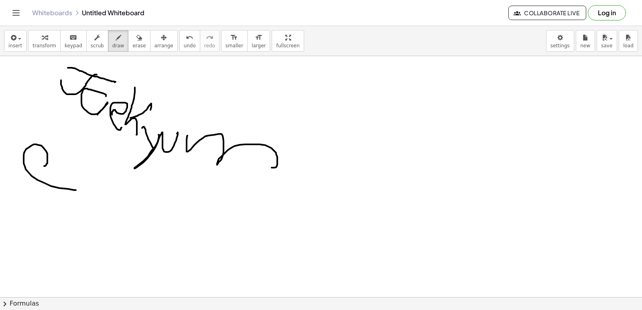
drag, startPoint x: 44, startPoint y: 166, endPoint x: 81, endPoint y: 191, distance: 44.8
drag, startPoint x: 138, startPoint y: 187, endPoint x: 134, endPoint y: 197, distance: 10.8
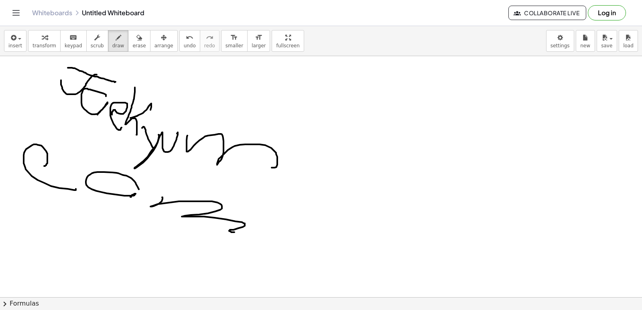
drag, startPoint x: 162, startPoint y: 197, endPoint x: 241, endPoint y: 231, distance: 85.9
click at [130, 49] on button "erase" at bounding box center [139, 41] width 22 height 22
click at [132, 44] on span "erase" at bounding box center [138, 46] width 13 height 6
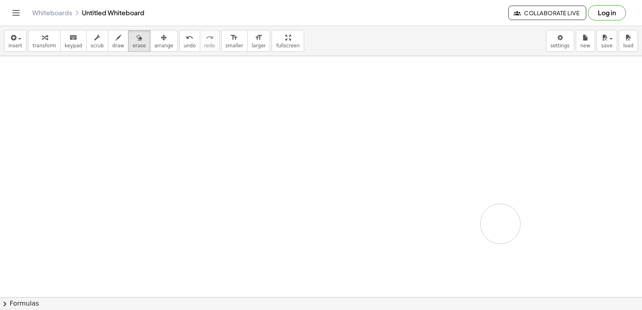
drag, startPoint x: 180, startPoint y: 111, endPoint x: 641, endPoint y: 120, distance: 461.2
drag, startPoint x: 105, startPoint y: 44, endPoint x: 102, endPoint y: 53, distance: 9.3
click at [112, 45] on span "draw" at bounding box center [118, 46] width 12 height 6
drag, startPoint x: 77, startPoint y: 71, endPoint x: 158, endPoint y: 83, distance: 82.7
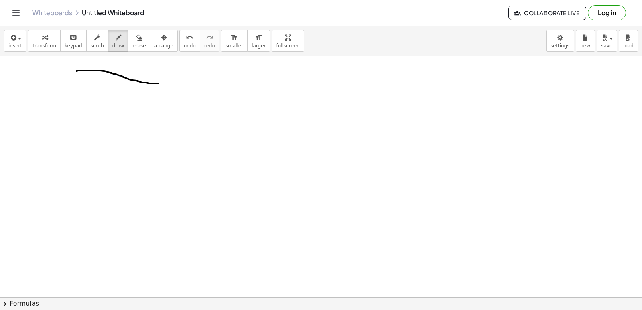
drag, startPoint x: 114, startPoint y: 73, endPoint x: 78, endPoint y: 84, distance: 37.4
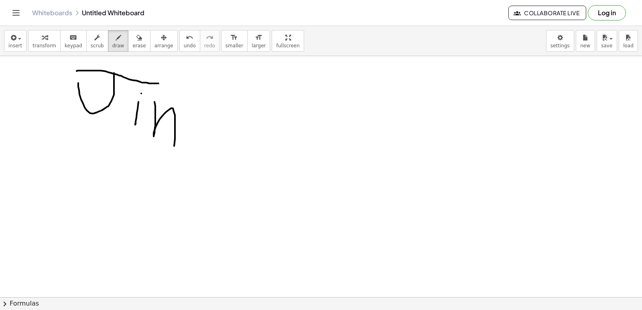
drag, startPoint x: 154, startPoint y: 102, endPoint x: 176, endPoint y: 134, distance: 39.3
drag, startPoint x: 182, startPoint y: 107, endPoint x: 194, endPoint y: 144, distance: 39.1
drag, startPoint x: 185, startPoint y: 137, endPoint x: 235, endPoint y: 122, distance: 52.4
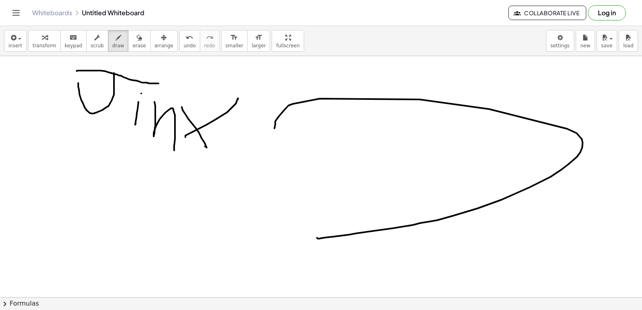
drag, startPoint x: 419, startPoint y: 99, endPoint x: 308, endPoint y: 233, distance: 173.6
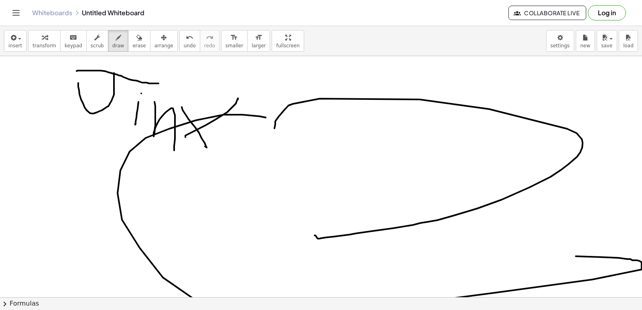
drag, startPoint x: 130, startPoint y: 152, endPoint x: 446, endPoint y: 256, distance: 333.2
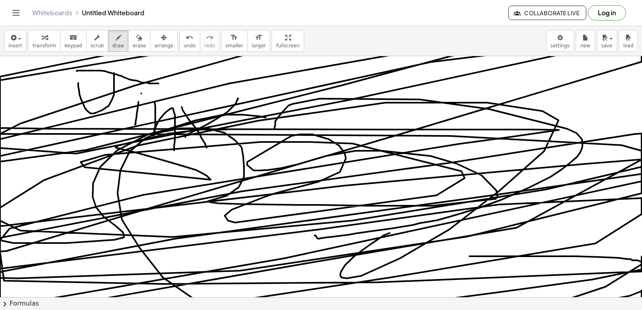
drag, startPoint x: 371, startPoint y: 244, endPoint x: 217, endPoint y: 138, distance: 186.8
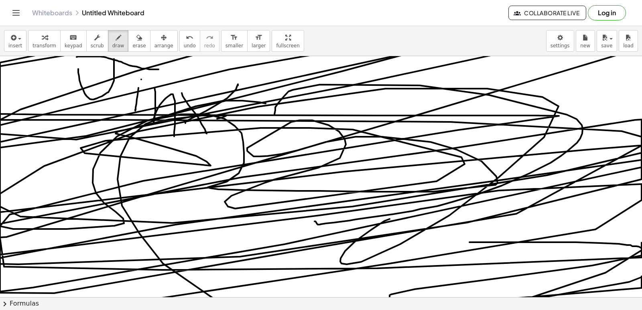
scroll to position [16, 0]
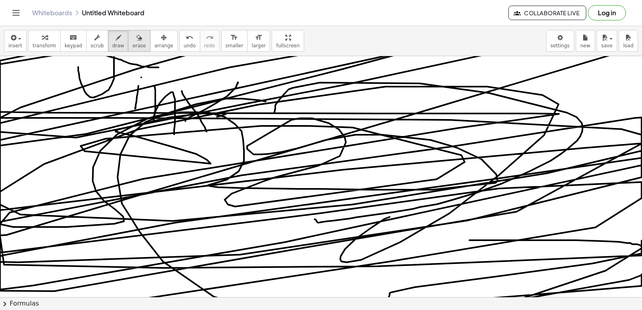
click at [136, 41] on icon "button" at bounding box center [139, 38] width 6 height 10
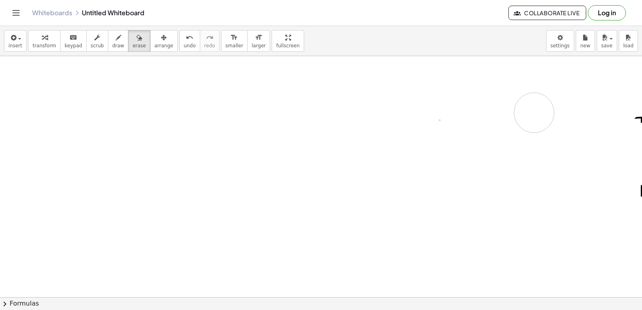
drag, startPoint x: 124, startPoint y: 53, endPoint x: 554, endPoint y: 93, distance: 431.8
click at [534, 111] on div at bounding box center [322, 307] width 644 height 534
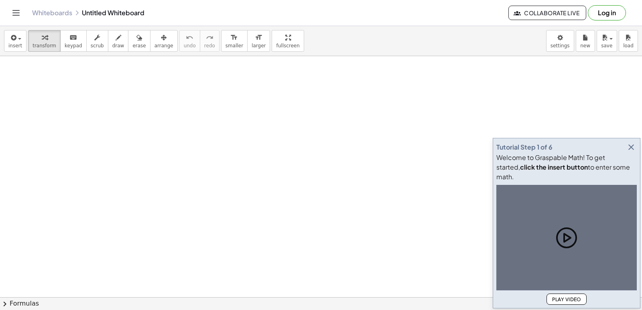
click at [631, 150] on div "Tutorial Step 1 of 6 Welcome to Graspable Math! To get started, click the inser…" at bounding box center [566, 223] width 148 height 170
click at [629, 152] on icon "button" at bounding box center [631, 147] width 10 height 10
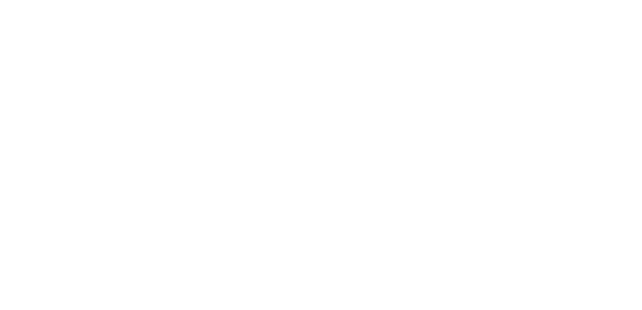
click at [349, 87] on div at bounding box center [321, 155] width 642 height 310
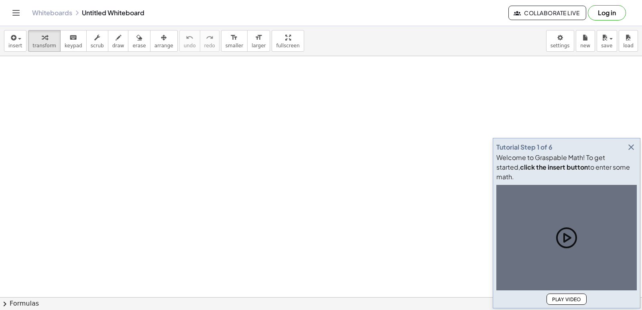
click at [632, 152] on icon "button" at bounding box center [631, 147] width 10 height 10
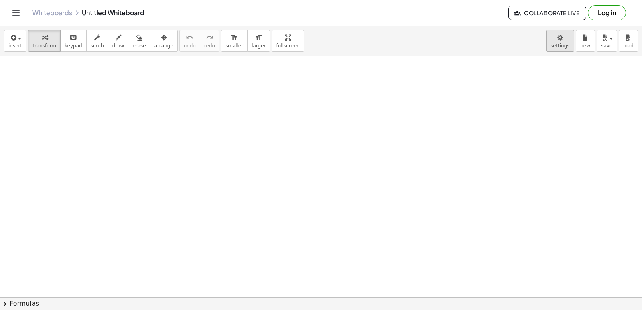
click at [559, 38] on body "Graspable Math Activities Get Started Activity Bank Assigned Work Classes White…" at bounding box center [321, 155] width 642 height 310
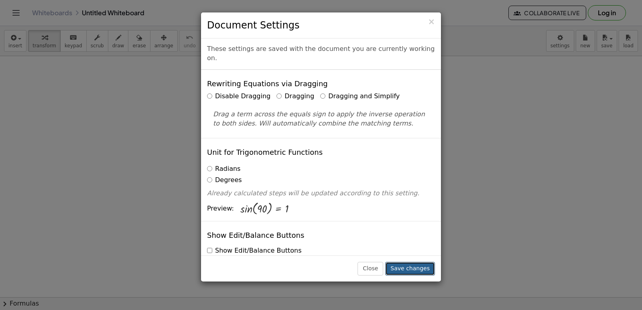
click at [412, 266] on button "Save changes" at bounding box center [410, 269] width 50 height 14
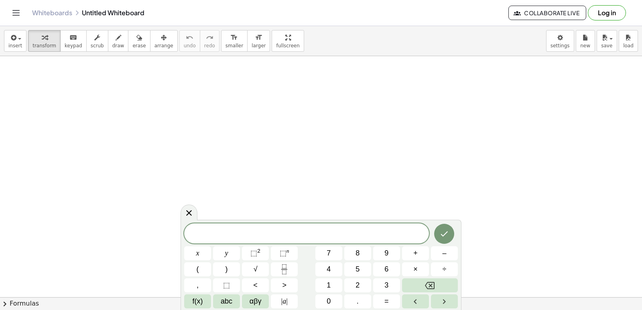
drag, startPoint x: 263, startPoint y: 29, endPoint x: 527, endPoint y: 102, distance: 274.2
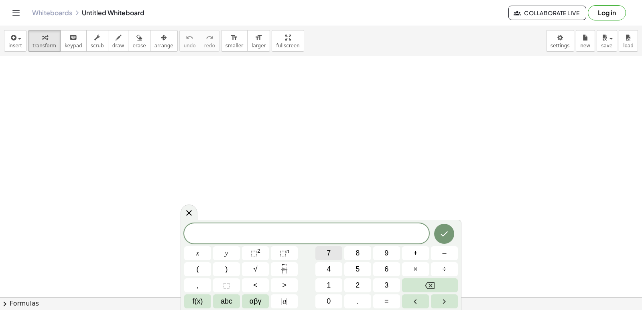
click at [331, 250] on button "7" at bounding box center [328, 253] width 27 height 14
click at [198, 254] on span "x" at bounding box center [197, 253] width 3 height 11
click at [442, 256] on span "–" at bounding box center [444, 253] width 4 height 11
click at [381, 249] on button "9" at bounding box center [386, 253] width 27 height 14
click at [255, 280] on span "<" at bounding box center [255, 285] width 4 height 11
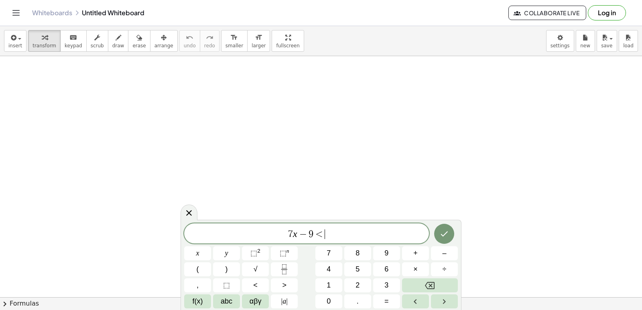
click at [323, 236] on span "<" at bounding box center [319, 234] width 12 height 10
click at [387, 301] on span "=" at bounding box center [386, 301] width 4 height 11
click at [333, 279] on button "1" at bounding box center [328, 285] width 27 height 14
click at [355, 283] on button "2" at bounding box center [357, 285] width 27 height 14
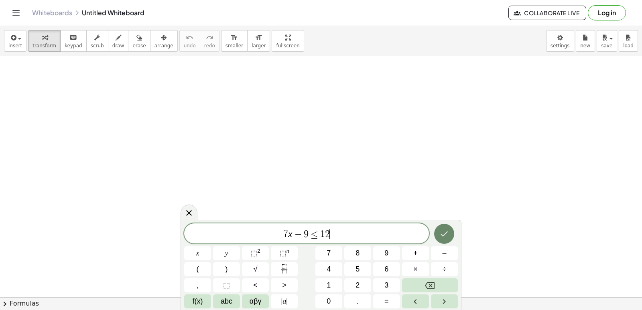
click at [442, 232] on icon "Done" at bounding box center [444, 234] width 10 height 10
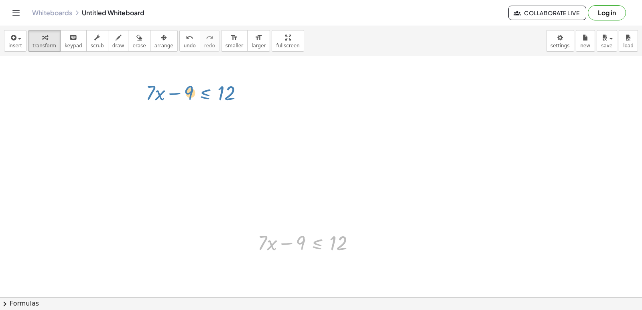
drag, startPoint x: 318, startPoint y: 242, endPoint x: 204, endPoint y: 93, distance: 187.4
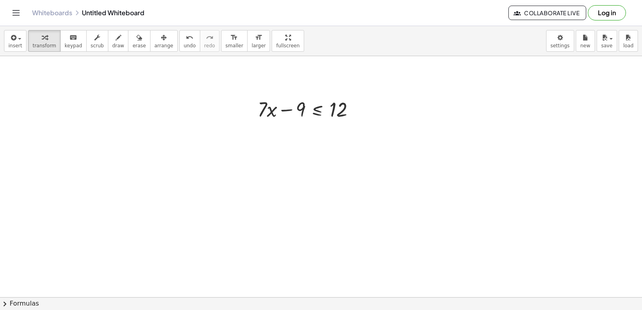
scroll to position [120, 0]
drag, startPoint x: 295, startPoint y: 116, endPoint x: 366, endPoint y: 105, distance: 71.9
click at [367, 111] on div "− 9 + · 7 · x − 9 ≤ 12" at bounding box center [306, 121] width 122 height 31
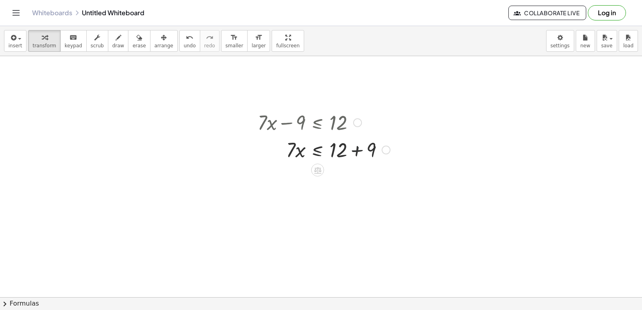
click at [356, 150] on div at bounding box center [323, 149] width 140 height 27
drag, startPoint x: 295, startPoint y: 172, endPoint x: 345, endPoint y: 192, distance: 53.8
click at [345, 192] on div "+ · 7 · x − 9 ≤ 12 · 7 · x ≤ + 12 + 9 · 7 · 7 · x ≤ 21" at bounding box center [321, 203] width 642 height 534
click at [337, 209] on div at bounding box center [323, 210] width 140 height 40
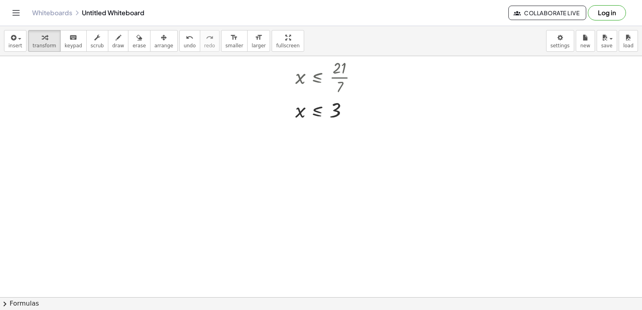
scroll to position [281, 0]
click at [296, 256] on div at bounding box center [321, 42] width 642 height 534
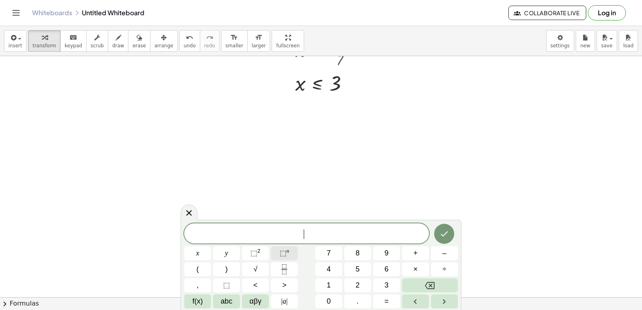
click at [296, 256] on button "⬚ n" at bounding box center [284, 253] width 27 height 14
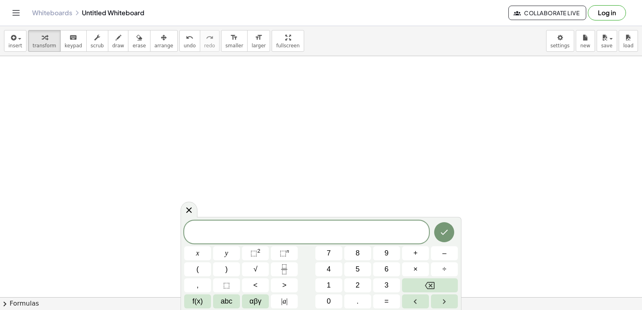
scroll to position [333, 0]
click at [363, 267] on button "5" at bounding box center [357, 269] width 27 height 14
click at [194, 253] on button "x" at bounding box center [197, 253] width 27 height 14
click at [449, 247] on button "–" at bounding box center [444, 253] width 27 height 14
click at [326, 284] on span "1" at bounding box center [328, 285] width 4 height 11
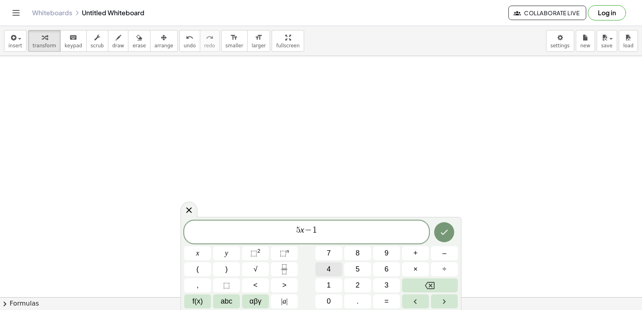
click at [324, 269] on button "4" at bounding box center [328, 269] width 27 height 14
click at [332, 296] on div "5 x − 1 4 ​ x y ⬚ 2 ⬚ n 7 8 9 + – ( ) √ 4 5 6 × ÷ , ⬚ < > 1 2 3 f(x) abc αβγ | …" at bounding box center [320, 265] width 273 height 88
click at [386, 300] on button "=" at bounding box center [386, 301] width 27 height 14
click at [417, 281] on button "Backspace" at bounding box center [430, 285] width 56 height 14
click at [283, 285] on span ">" at bounding box center [284, 285] width 4 height 11
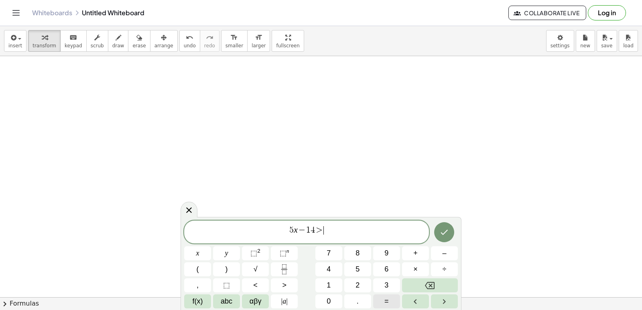
click at [390, 299] on button "=" at bounding box center [386, 301] width 27 height 14
click at [333, 283] on button "1" at bounding box center [328, 285] width 27 height 14
click at [324, 281] on button "1" at bounding box center [328, 285] width 27 height 14
click at [424, 283] on button "Backspace" at bounding box center [430, 285] width 56 height 14
click at [385, 269] on span "6" at bounding box center [386, 269] width 4 height 11
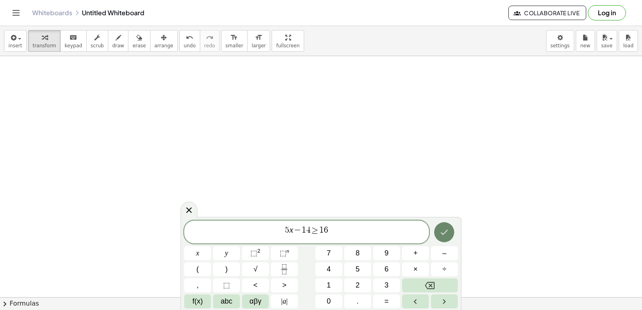
click at [440, 230] on icon "Done" at bounding box center [444, 232] width 10 height 10
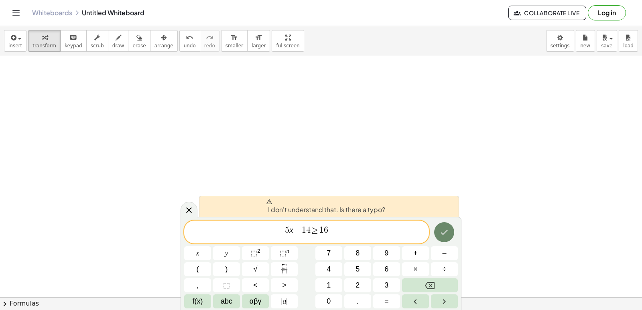
click at [441, 227] on icon "Done" at bounding box center [444, 232] width 10 height 10
click at [353, 229] on span "5 x − 1 4 ≥ 1 6 ​" at bounding box center [306, 232] width 245 height 14
click at [443, 227] on icon "Done" at bounding box center [444, 232] width 10 height 10
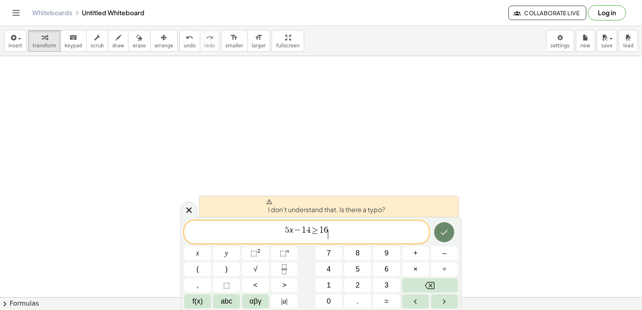
click at [443, 227] on icon "Done" at bounding box center [444, 232] width 10 height 10
click at [423, 282] on button "Backspace" at bounding box center [430, 285] width 56 height 14
click at [426, 280] on button "Backspace" at bounding box center [430, 285] width 56 height 14
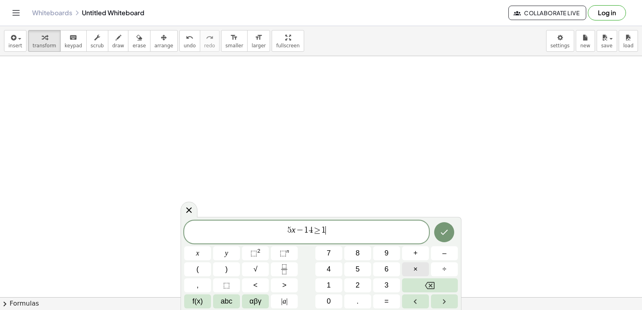
click at [428, 275] on button "×" at bounding box center [415, 269] width 27 height 14
click at [419, 283] on button "Backspace" at bounding box center [430, 285] width 56 height 14
click at [381, 268] on button "6" at bounding box center [386, 269] width 27 height 14
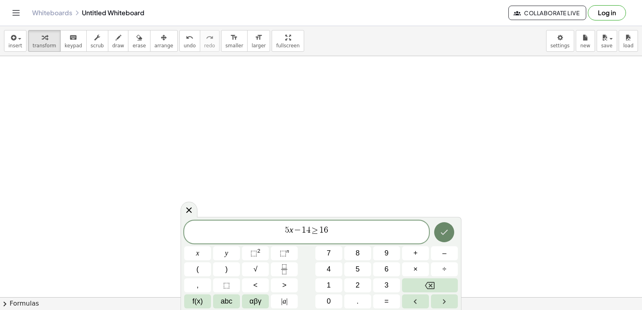
click at [449, 227] on button "Done" at bounding box center [444, 232] width 20 height 20
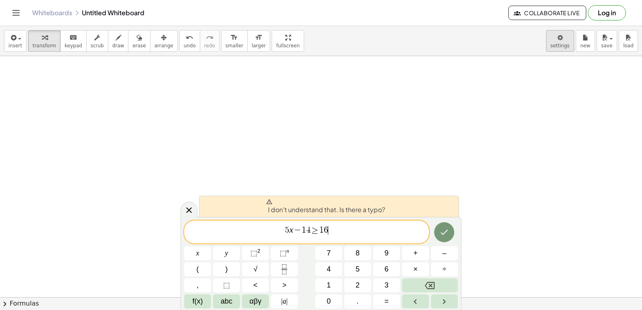
click at [562, 43] on body "Graspable Math Activities Get Started Activity Bank Assigned Work Classes White…" at bounding box center [321, 155] width 642 height 310
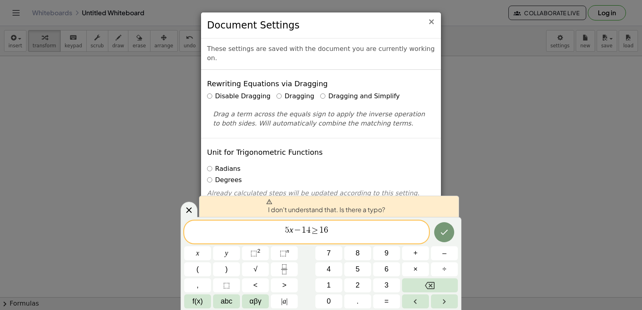
click at [431, 25] on span "×" at bounding box center [430, 22] width 7 height 10
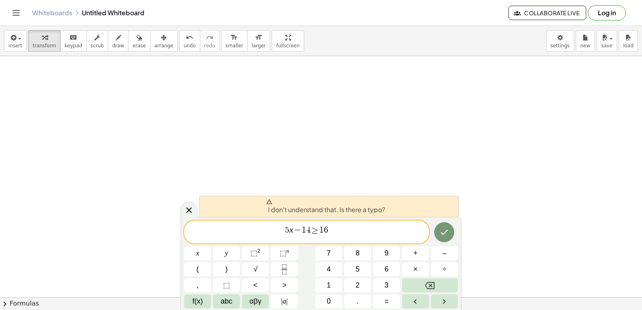
drag, startPoint x: 356, startPoint y: 244, endPoint x: 354, endPoint y: 229, distance: 15.5
click at [354, 227] on span "5 x − 1 4 ≥ 1 6" at bounding box center [306, 232] width 245 height 14
click at [370, 229] on span "5 x − 1 4 ≥ 1 6 ​" at bounding box center [306, 232] width 245 height 14
drag, startPoint x: 330, startPoint y: 223, endPoint x: 326, endPoint y: 228, distance: 6.9
click at [326, 227] on div "5 x − 1 4 ≥ 1 6 ​" at bounding box center [306, 232] width 245 height 23
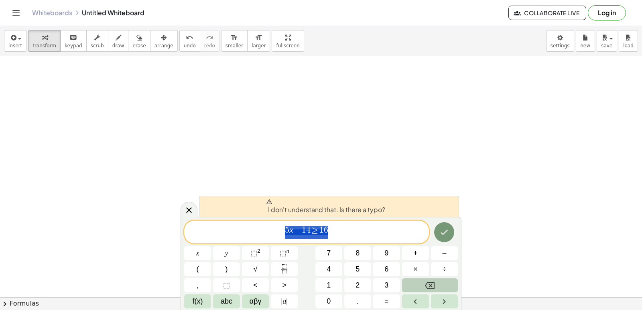
click at [449, 288] on button "Backspace" at bounding box center [430, 285] width 56 height 14
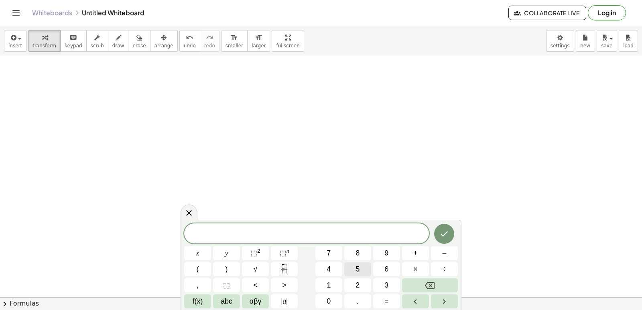
click at [354, 266] on button "5" at bounding box center [357, 269] width 27 height 14
click at [200, 251] on button "x" at bounding box center [197, 253] width 27 height 14
click at [445, 248] on span "–" at bounding box center [444, 253] width 4 height 11
click at [322, 280] on button "1" at bounding box center [328, 285] width 27 height 14
click at [328, 269] on span "4" at bounding box center [328, 269] width 4 height 11
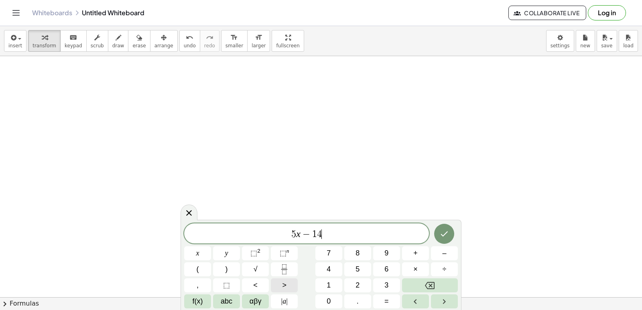
click at [289, 282] on button ">" at bounding box center [284, 285] width 27 height 14
click at [386, 300] on span "=" at bounding box center [386, 301] width 4 height 11
click at [327, 284] on span "1" at bounding box center [328, 285] width 4 height 11
click at [386, 266] on span "6" at bounding box center [386, 269] width 4 height 11
click at [445, 235] on icon "Done" at bounding box center [444, 233] width 7 height 5
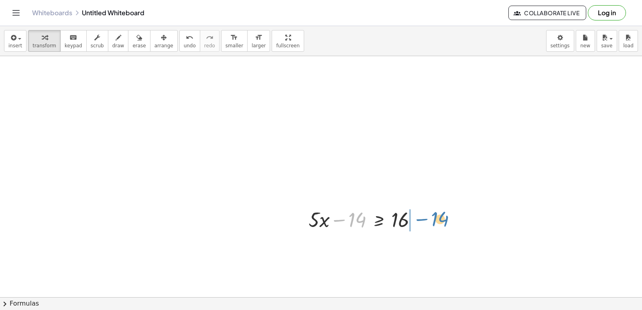
drag, startPoint x: 349, startPoint y: 218, endPoint x: 429, endPoint y: 221, distance: 80.7
click at [429, 221] on div "+ · 7 · x − 9 ≤ 12 · 7 · x ≤ + 12 + 9 · 7 · x ≤ 21 x ≤ · 21 · 7 x ≤ 3 − 14 + · …" at bounding box center [321, 84] width 642 height 723
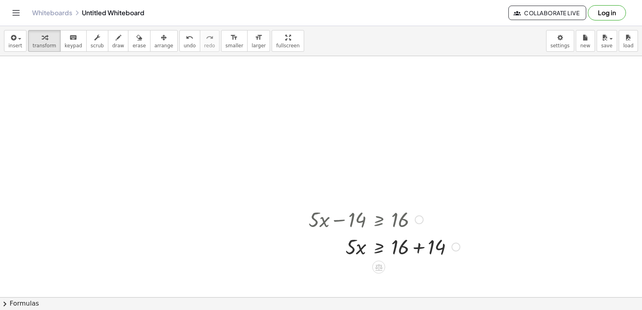
click at [419, 244] on div at bounding box center [383, 246] width 159 height 27
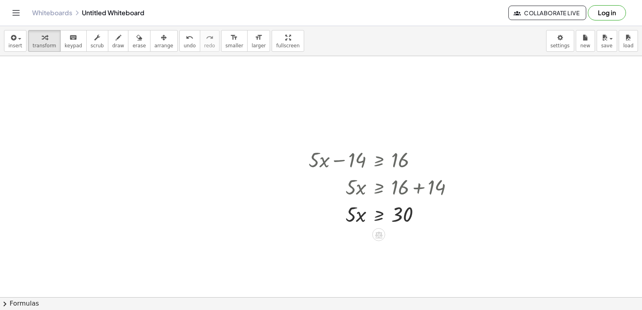
scroll to position [413, 0]
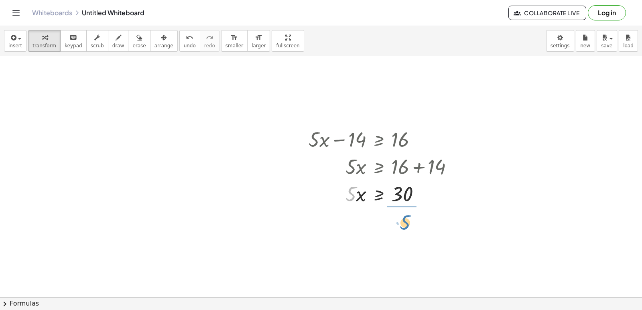
drag, startPoint x: 348, startPoint y: 188, endPoint x: 403, endPoint y: 218, distance: 62.3
click at [409, 216] on div "+ · 7 · x − 9 ≤ 12 · 7 · x ≤ + 12 + 9 · 7 · x ≤ 21 x ≤ · 21 · 7 x ≤ 3 + · 5 · x…" at bounding box center [321, 4] width 642 height 723
click at [401, 224] on div at bounding box center [383, 227] width 159 height 40
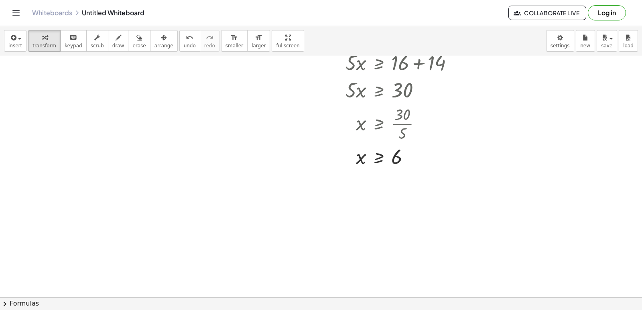
scroll to position [562, 0]
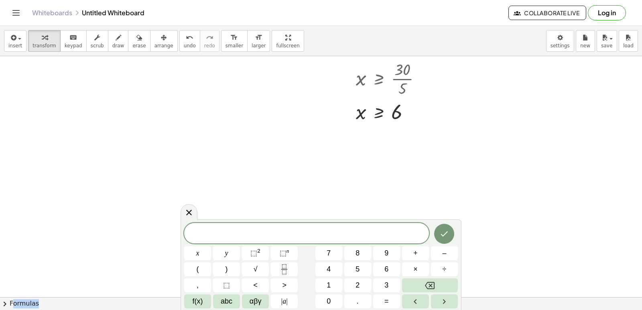
click at [301, 247] on div "x y ⬚ 2 ⬚ n 7 8 9 + – ( ) √ 4 5 6 × ÷ , ⬚ < > 1 2 3 f(x) abc αβγ | a | 0 . =" at bounding box center [320, 265] width 273 height 85
click at [331, 251] on button "7" at bounding box center [328, 253] width 27 height 14
click at [415, 269] on span "×" at bounding box center [415, 269] width 4 height 11
click at [417, 278] on div "7 · x y ⬚ 2 ⬚ n 7 8 9 + – ( ) √ 4 5 6 × ÷ , ⬚ < > 1 2 3 f(x) abc αβγ | a | 0 . =" at bounding box center [320, 265] width 273 height 85
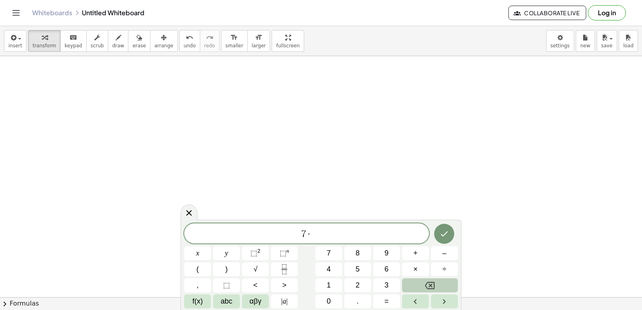
click at [441, 283] on button "Backspace" at bounding box center [430, 285] width 56 height 14
click at [201, 251] on button "x" at bounding box center [197, 253] width 27 height 14
click at [409, 257] on button "+" at bounding box center [415, 253] width 27 height 14
click at [391, 269] on button "6" at bounding box center [386, 269] width 27 height 14
click at [248, 280] on button "<" at bounding box center [255, 285] width 27 height 14
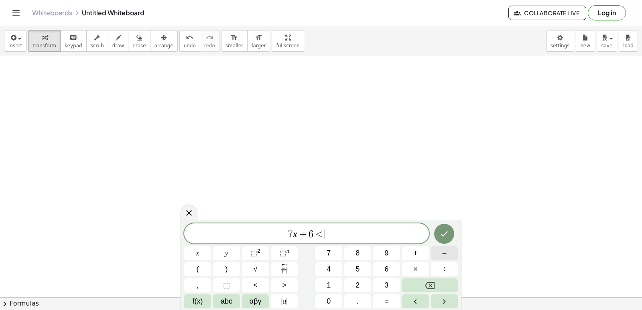
click at [439, 254] on button "–" at bounding box center [444, 253] width 27 height 14
click at [324, 284] on button "1" at bounding box center [328, 285] width 27 height 14
click at [367, 265] on button "5" at bounding box center [357, 269] width 27 height 14
click at [449, 231] on icon "Done" at bounding box center [444, 234] width 10 height 10
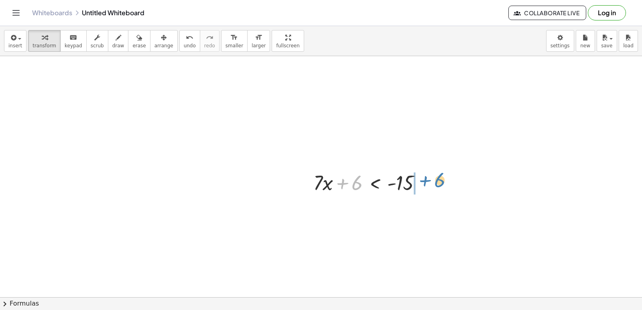
drag, startPoint x: 349, startPoint y: 180, endPoint x: 432, endPoint y: 176, distance: 82.7
click at [432, 176] on div "+ 6 + · 7 · x + 6 < - 15" at bounding box center [367, 181] width 133 height 31
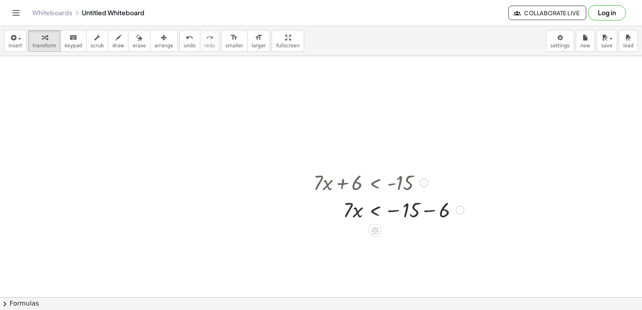
click at [423, 207] on div at bounding box center [388, 209] width 158 height 27
drag, startPoint x: 351, startPoint y: 237, endPoint x: 407, endPoint y: 255, distance: 58.7
click at [410, 270] on div at bounding box center [388, 270] width 158 height 40
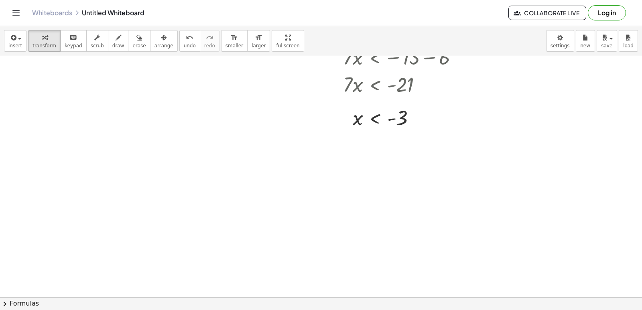
scroll to position [803, 0]
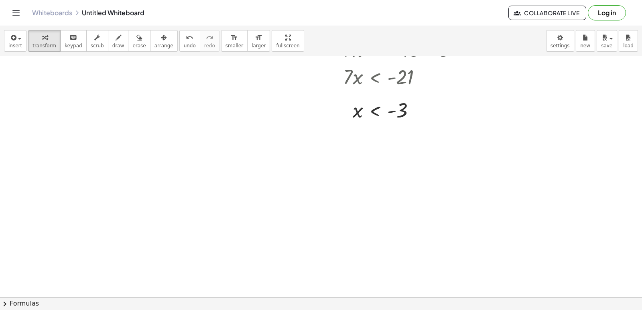
drag, startPoint x: 355, startPoint y: 223, endPoint x: 350, endPoint y: 231, distance: 9.8
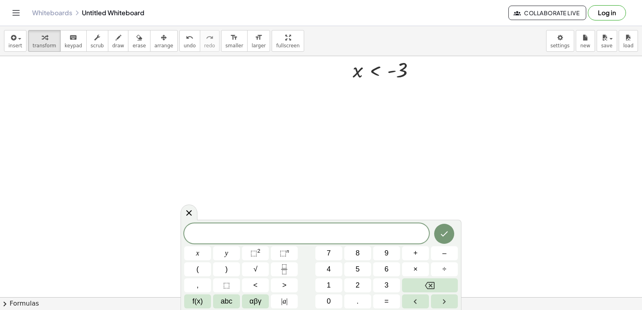
scroll to position [923, 0]
click at [385, 247] on button "9" at bounding box center [386, 253] width 27 height 14
click at [198, 249] on span "x" at bounding box center [197, 253] width 3 height 11
click at [447, 250] on button "–" at bounding box center [444, 253] width 27 height 14
click at [322, 288] on button "1" at bounding box center [328, 285] width 27 height 14
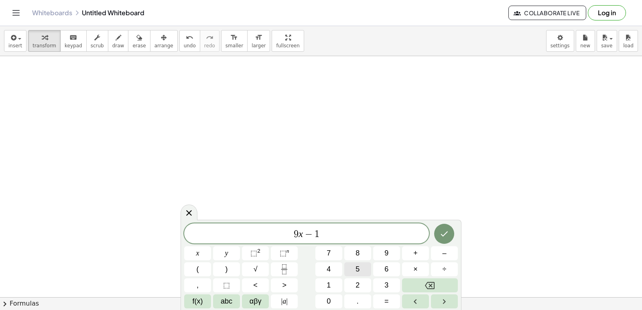
click at [356, 265] on span "5" at bounding box center [357, 269] width 4 height 11
click at [288, 285] on button ">" at bounding box center [284, 285] width 27 height 14
click at [383, 297] on button "=" at bounding box center [386, 301] width 27 height 14
click at [347, 280] on button "2" at bounding box center [357, 285] width 27 height 14
click at [333, 281] on button "1" at bounding box center [328, 285] width 27 height 14
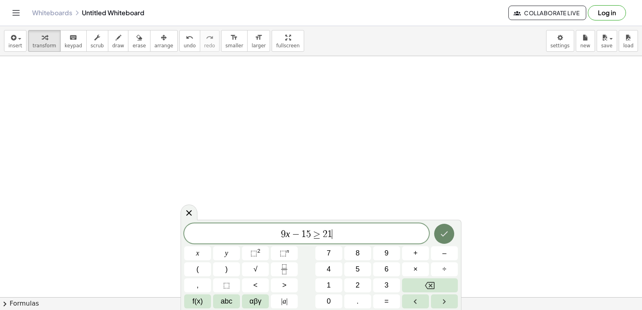
click at [443, 233] on icon "Done" at bounding box center [444, 234] width 10 height 10
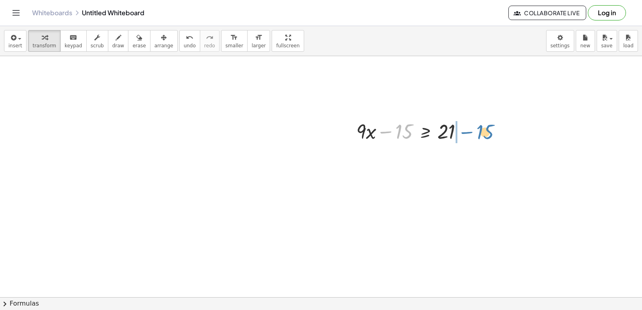
drag, startPoint x: 401, startPoint y: 136, endPoint x: 482, endPoint y: 137, distance: 81.0
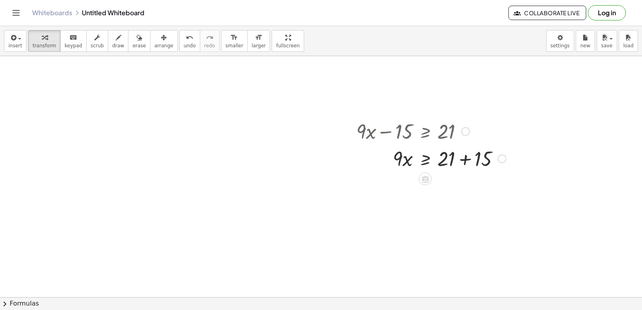
click at [463, 158] on div at bounding box center [431, 157] width 158 height 27
drag, startPoint x: 397, startPoint y: 186, endPoint x: 454, endPoint y: 216, distance: 64.2
click at [450, 219] on div at bounding box center [431, 219] width 158 height 40
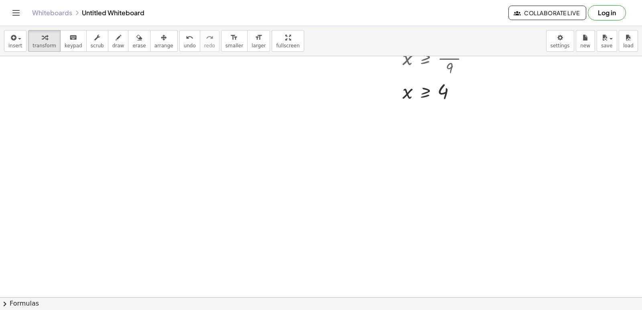
scroll to position [1164, 0]
drag, startPoint x: 247, startPoint y: 179, endPoint x: 277, endPoint y: 172, distance: 30.9
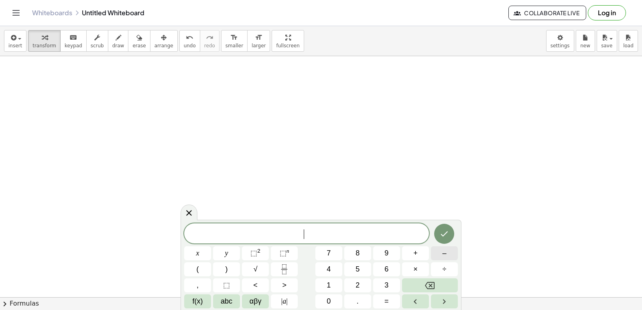
click at [437, 255] on button "–" at bounding box center [444, 253] width 27 height 14
click at [361, 284] on button "2" at bounding box center [357, 285] width 27 height 14
click at [190, 249] on button "x" at bounding box center [197, 253] width 27 height 14
click at [420, 252] on button "+" at bounding box center [415, 253] width 27 height 14
click at [380, 249] on button "9" at bounding box center [386, 253] width 27 height 14
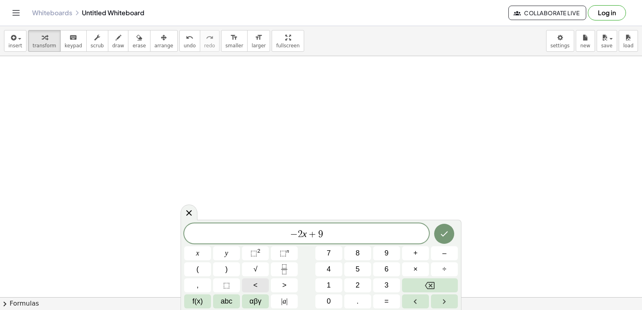
click at [264, 281] on button "<" at bounding box center [255, 285] width 27 height 14
click at [392, 298] on button "=" at bounding box center [386, 301] width 27 height 14
click at [328, 280] on button "1" at bounding box center [328, 285] width 27 height 14
click at [355, 266] on span "5" at bounding box center [357, 269] width 4 height 11
click at [442, 234] on icon "Done" at bounding box center [444, 234] width 10 height 10
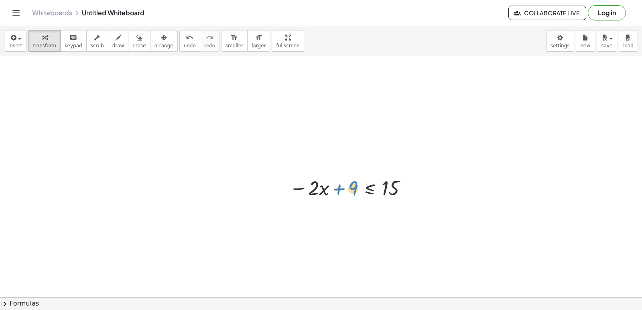
click at [346, 184] on div at bounding box center [349, 187] width 129 height 27
drag, startPoint x: 342, startPoint y: 183, endPoint x: 415, endPoint y: 180, distance: 73.8
click at [415, 180] on div "+ 9 − · 2 · x + 9 ≤ 15" at bounding box center [346, 187] width 139 height 31
click at [408, 215] on div at bounding box center [365, 214] width 161 height 27
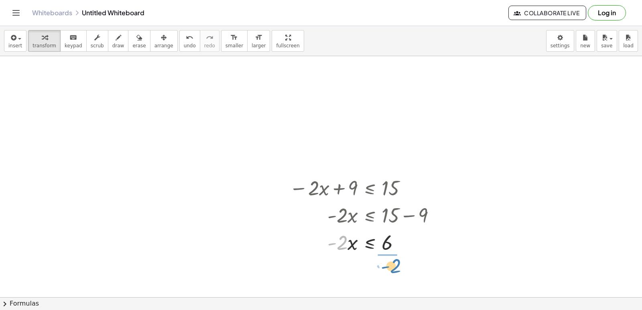
drag, startPoint x: 344, startPoint y: 241, endPoint x: 396, endPoint y: 265, distance: 57.8
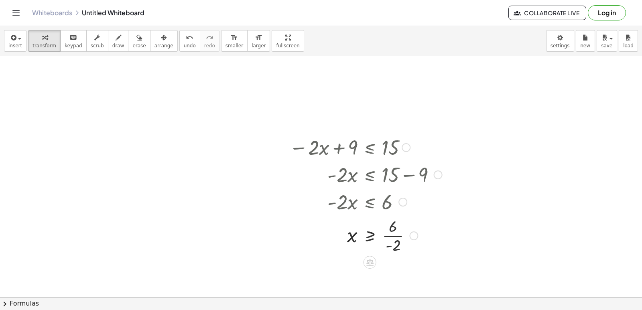
scroll to position [1245, 0]
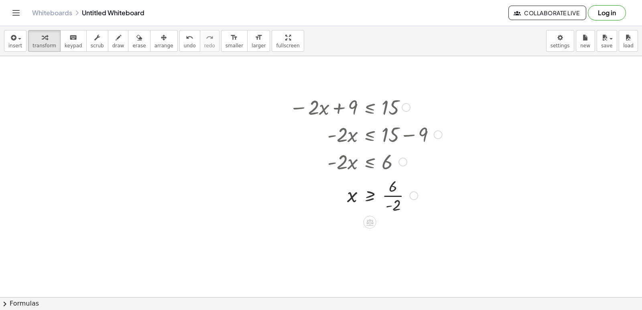
click at [388, 195] on div at bounding box center [365, 195] width 161 height 40
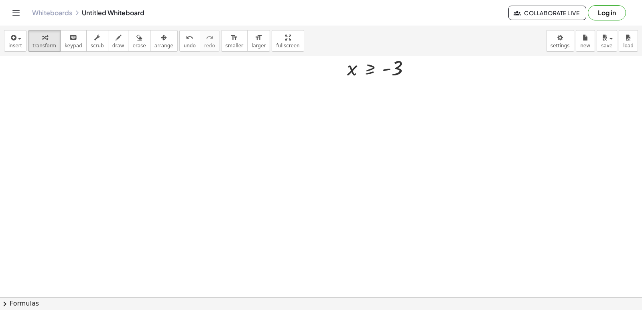
scroll to position [1445, 0]
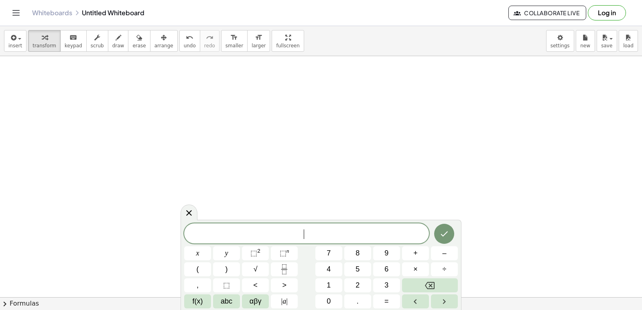
click at [437, 246] on button "–" at bounding box center [444, 253] width 27 height 14
click at [326, 251] on span "7" at bounding box center [328, 253] width 4 height 11
click at [189, 248] on button "x" at bounding box center [197, 253] width 27 height 14
click at [442, 251] on span "–" at bounding box center [444, 253] width 4 height 11
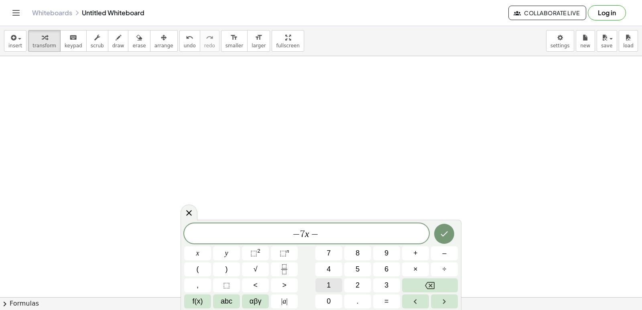
click at [332, 278] on button "1" at bounding box center [328, 285] width 27 height 14
click at [364, 284] on button "2" at bounding box center [357, 285] width 27 height 14
click at [284, 279] on button ">" at bounding box center [284, 285] width 27 height 14
click at [385, 297] on span "=" at bounding box center [386, 301] width 4 height 11
click at [382, 252] on button "9" at bounding box center [386, 253] width 27 height 14
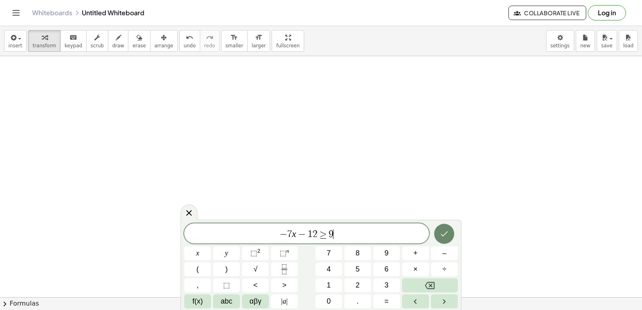
click at [443, 232] on icon "Done" at bounding box center [444, 234] width 10 height 10
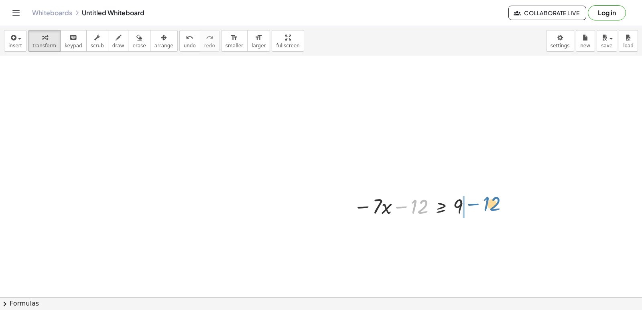
drag, startPoint x: 410, startPoint y: 202, endPoint x: 482, endPoint y: 199, distance: 72.2
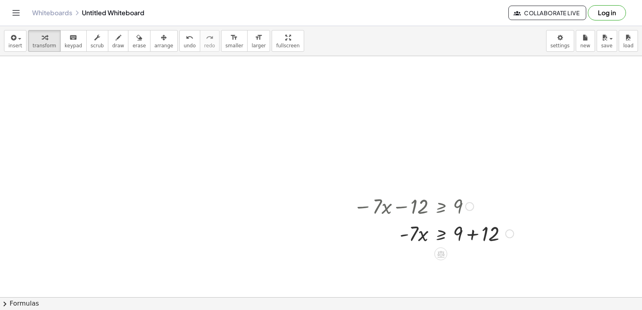
click at [473, 235] on div at bounding box center [433, 232] width 168 height 27
drag, startPoint x: 411, startPoint y: 260, endPoint x: 452, endPoint y: 290, distance: 50.5
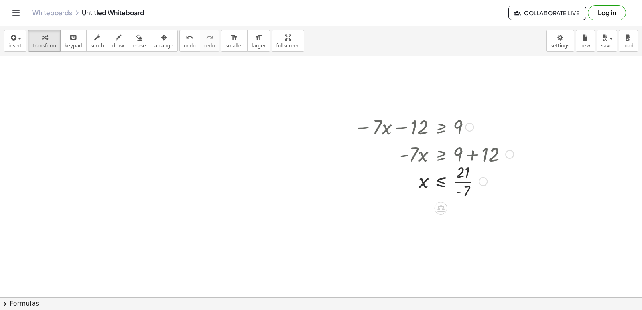
scroll to position [1526, 0]
click at [463, 179] on div at bounding box center [433, 180] width 168 height 40
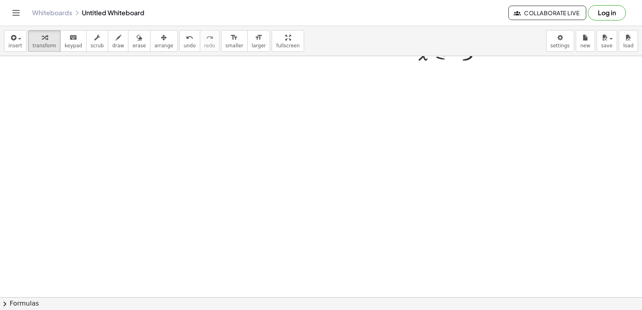
scroll to position [1726, 0]
drag, startPoint x: 268, startPoint y: 196, endPoint x: 273, endPoint y: 198, distance: 5.2
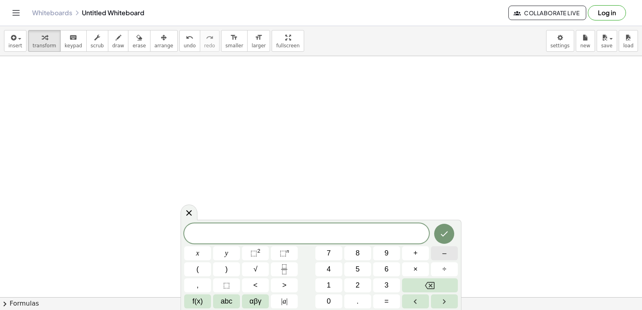
click at [452, 249] on button "–" at bounding box center [444, 253] width 27 height 14
click at [195, 249] on div "− x y ⬚ 2 ⬚ n 7 8 9 + – ( ) √ 4 5 6 × ÷ , ⬚ < > 1 2 3 f(x) abc αβγ | a | 0 . =" at bounding box center [320, 265] width 273 height 85
click at [196, 249] on span "x" at bounding box center [197, 253] width 3 height 11
click at [412, 254] on button "+" at bounding box center [415, 253] width 27 height 14
click at [333, 249] on button "7" at bounding box center [328, 253] width 27 height 14
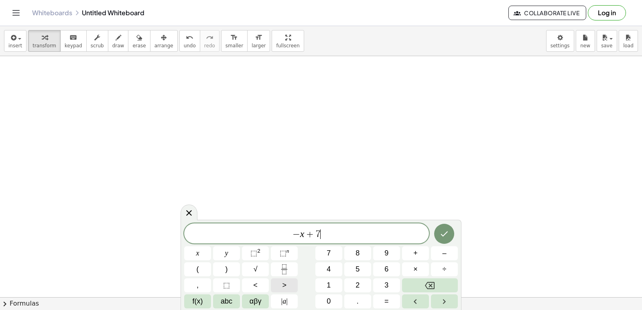
click at [289, 284] on button ">" at bounding box center [284, 285] width 27 height 14
click at [380, 279] on button "3" at bounding box center [386, 285] width 27 height 14
click at [446, 226] on button "Done" at bounding box center [444, 234] width 20 height 20
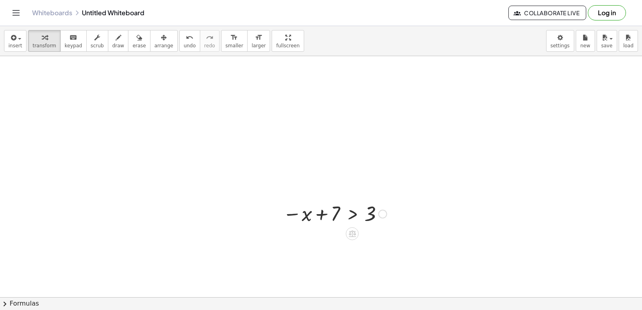
drag, startPoint x: 457, startPoint y: 237, endPoint x: 456, endPoint y: 224, distance: 13.3
drag, startPoint x: 456, startPoint y: 224, endPoint x: 121, endPoint y: 107, distance: 355.4
drag, startPoint x: 331, startPoint y: 214, endPoint x: 399, endPoint y: 218, distance: 68.3
click at [383, 239] on div at bounding box center [350, 240] width 143 height 27
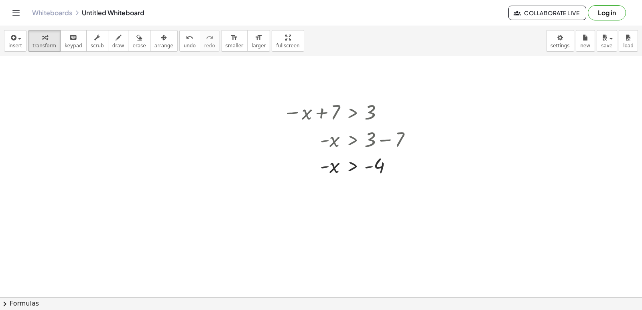
scroll to position [1846, 0]
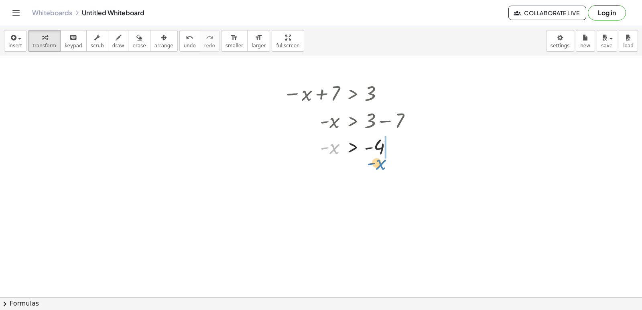
drag, startPoint x: 335, startPoint y: 145, endPoint x: 383, endPoint y: 161, distance: 50.2
click at [383, 161] on div "− x + 7 > 3 - x > + 3 − 7 - x - x > - 4" at bounding box center [347, 120] width 153 height 84
click at [186, 39] on icon "undo" at bounding box center [190, 38] width 8 height 10
drag, startPoint x: 324, startPoint y: 146, endPoint x: 320, endPoint y: 141, distance: 6.3
click at [320, 142] on div at bounding box center [350, 147] width 143 height 26
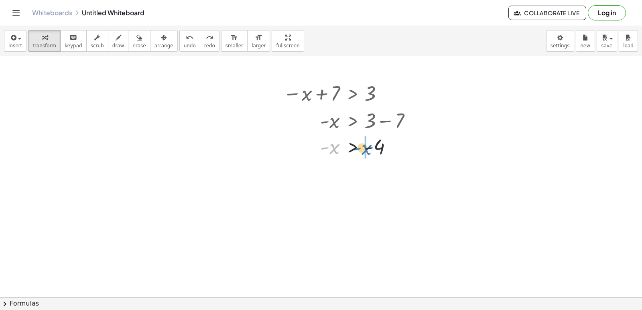
drag, startPoint x: 320, startPoint y: 145, endPoint x: 352, endPoint y: 142, distance: 32.3
click at [352, 144] on div at bounding box center [350, 147] width 143 height 26
drag, startPoint x: 170, startPoint y: 40, endPoint x: 169, endPoint y: 45, distance: 5.0
click at [186, 40] on icon "undo" at bounding box center [190, 38] width 8 height 10
drag, startPoint x: 313, startPoint y: 143, endPoint x: 352, endPoint y: 142, distance: 38.9
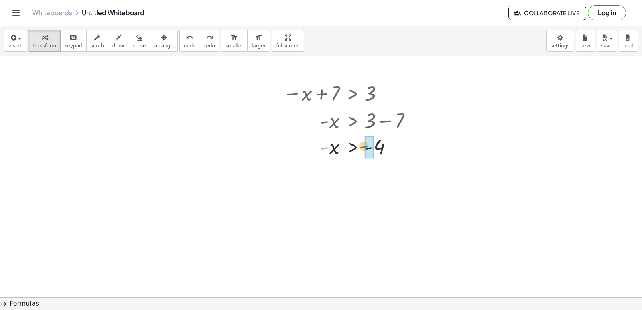
click at [352, 142] on div at bounding box center [350, 147] width 143 height 26
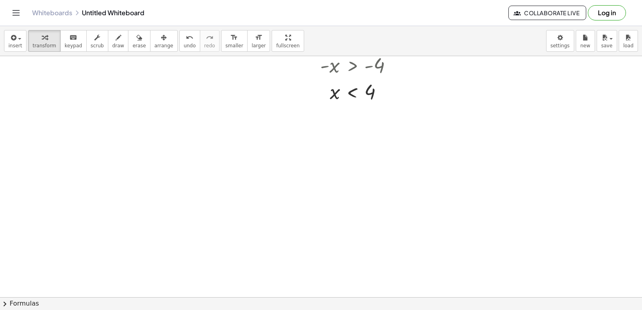
scroll to position [2008, 0]
drag, startPoint x: 351, startPoint y: 117, endPoint x: 343, endPoint y: 119, distance: 8.5
drag, startPoint x: 357, startPoint y: 79, endPoint x: 344, endPoint y: 111, distance: 35.1
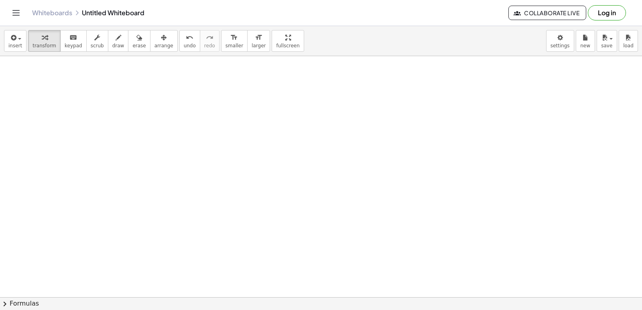
drag, startPoint x: 344, startPoint y: 110, endPoint x: 340, endPoint y: 121, distance: 11.7
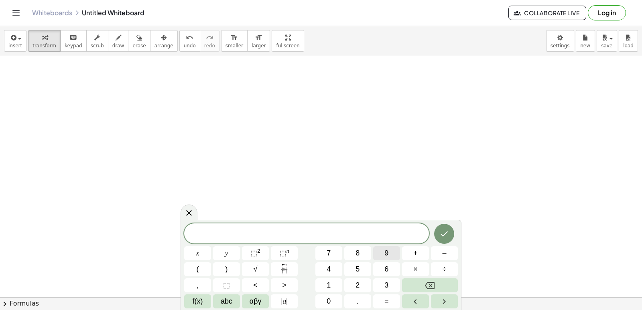
click at [385, 262] on div "​ x y ⬚ 2 ⬚ n 7 8 9 + – ( ) √ 4 5 6 × ÷ , ⬚ < > 1 2 3 f(x) abc αβγ | a | 0 . =" at bounding box center [320, 265] width 273 height 85
click at [393, 270] on button "6" at bounding box center [386, 269] width 27 height 14
click at [198, 250] on span "x" at bounding box center [197, 253] width 3 height 11
click at [411, 251] on button "+" at bounding box center [415, 253] width 27 height 14
click at [341, 265] on div "6 x + ​ x y ⬚ 2 ⬚ n 7 8 9 + – ( ) √ 4 5 6 × ÷ , ⬚ < > 1 2 3 f(x) abc αβγ | a | …" at bounding box center [320, 265] width 273 height 85
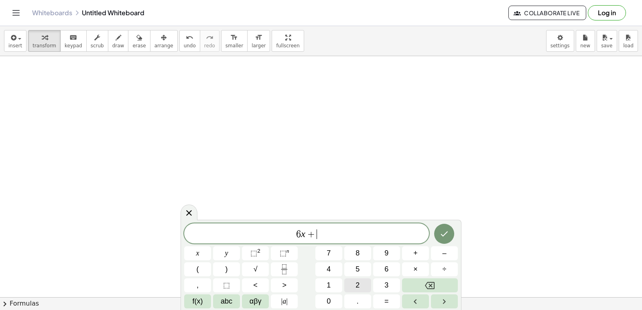
click at [355, 282] on button "2" at bounding box center [357, 285] width 27 height 14
click at [359, 269] on span "5" at bounding box center [357, 269] width 4 height 11
click at [282, 293] on div "6 x + 2 5 ​ x y ⬚ 2 ⬚ n 7 8 9 + – ( ) √ 4 5 6 × ÷ , ⬚ < > 1 2 3 f(x) abc αβγ | …" at bounding box center [320, 265] width 273 height 85
click at [387, 301] on span "=" at bounding box center [386, 301] width 4 height 11
click at [444, 277] on div "6 x + 2 5 = ​ x y ⬚ 2 ⬚ n 7 8 9 + – ( ) √ 4 5 6 × ÷ , ⬚ < > 1 2 3 f(x) abc αβγ …" at bounding box center [320, 265] width 273 height 85
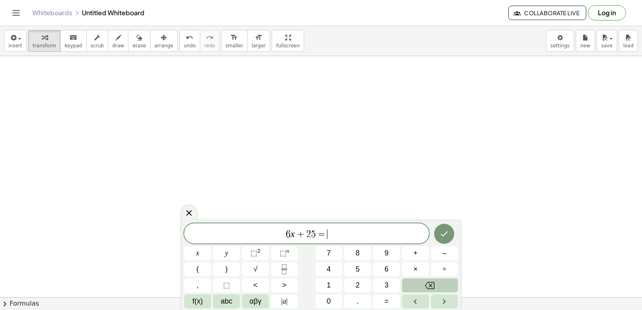
click at [444, 282] on button "Backspace" at bounding box center [430, 285] width 56 height 14
click at [260, 283] on button "<" at bounding box center [255, 285] width 27 height 14
click at [382, 299] on button "=" at bounding box center [386, 301] width 27 height 14
click at [447, 252] on button "–" at bounding box center [444, 253] width 27 height 14
click at [326, 275] on div "6 x + 2 5 ≤ − ​ x y ⬚ 2 ⬚ n 7 8 9 + – ( ) √ 4 5 6 × ÷ , ⬚ < > 1 2 3 f(x) abc αβ…" at bounding box center [320, 265] width 273 height 85
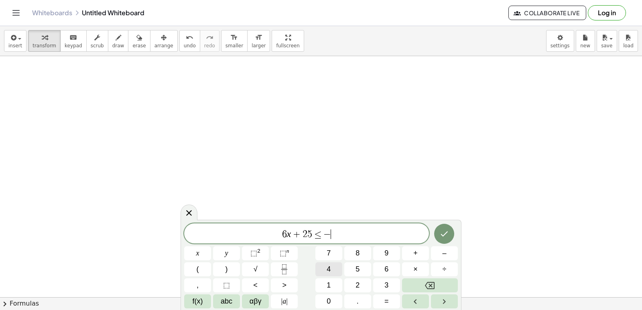
click at [326, 275] on button "4" at bounding box center [328, 269] width 27 height 14
click at [415, 285] on button "Backspace" at bounding box center [430, 285] width 56 height 14
click at [317, 281] on button "1" at bounding box center [328, 285] width 27 height 14
click at [446, 231] on icon "Done" at bounding box center [444, 234] width 10 height 10
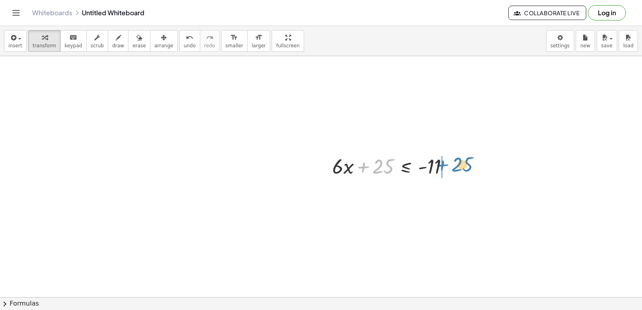
drag, startPoint x: 366, startPoint y: 162, endPoint x: 445, endPoint y: 160, distance: 79.8
click at [445, 160] on div at bounding box center [393, 165] width 131 height 27
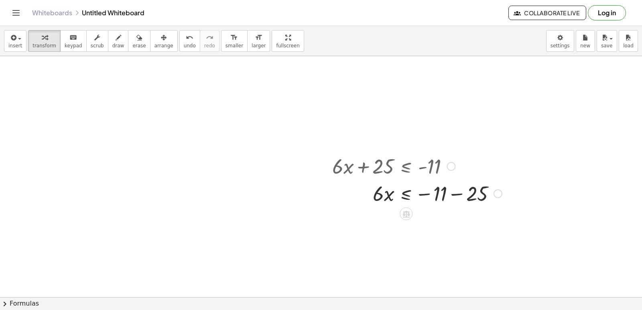
click at [425, 192] on div at bounding box center [417, 192] width 178 height 27
click at [453, 190] on div at bounding box center [417, 192] width 178 height 27
drag, startPoint x: 380, startPoint y: 222, endPoint x: 455, endPoint y: 256, distance: 82.6
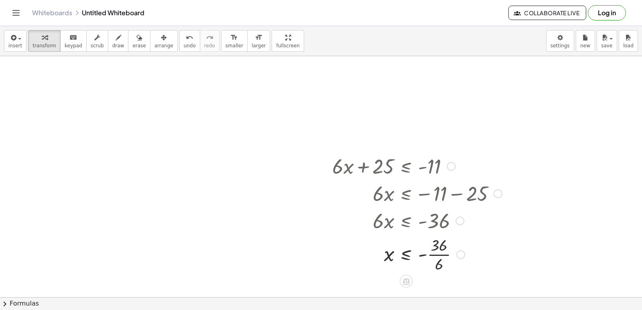
click at [436, 254] on div at bounding box center [417, 254] width 178 height 40
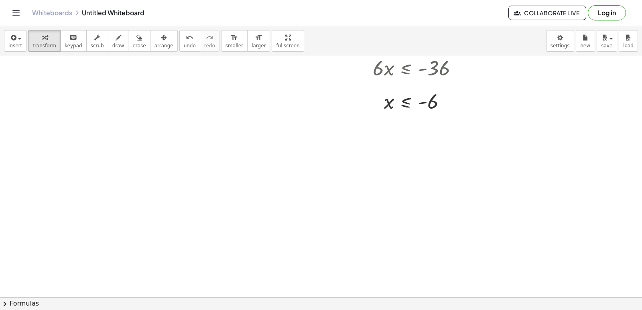
scroll to position [2168, 0]
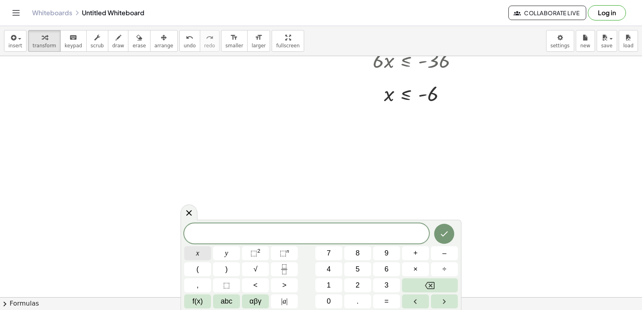
click at [200, 249] on button "x" at bounding box center [197, 253] width 27 height 14
click at [255, 245] on div "x ​ x y ⬚ 2 ⬚ n 7 8 9 + – ( ) √ 4 5 6 × ÷ , ⬚ < > 1 2 3 f(x) abc αβγ | a | 0 . =" at bounding box center [320, 265] width 273 height 85
click at [253, 251] on span "⬚" at bounding box center [253, 253] width 7 height 8
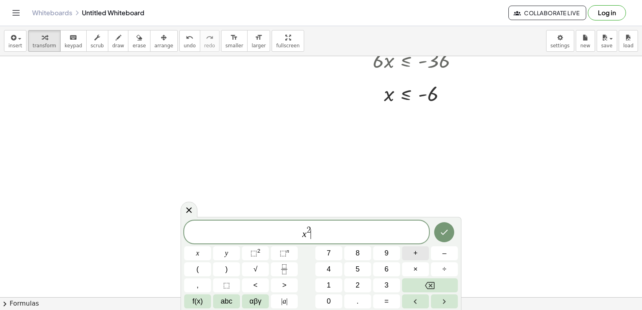
click at [414, 249] on span "+" at bounding box center [415, 253] width 4 height 11
click at [335, 254] on button "7" at bounding box center [328, 253] width 27 height 14
click at [197, 251] on span "x" at bounding box center [197, 253] width 3 height 11
click at [413, 253] on span "+" at bounding box center [415, 253] width 4 height 11
click at [336, 281] on button "1" at bounding box center [328, 285] width 27 height 14
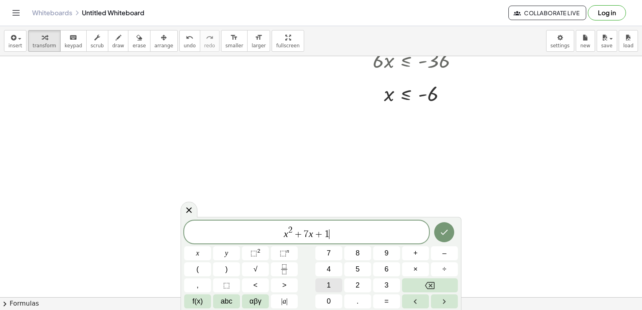
click at [336, 281] on button "1" at bounding box center [328, 285] width 27 height 14
click at [312, 286] on div "x 2 + 7 x + 1 1 ​ x y ⬚ 2 ⬚ n 7 8 9 + – ( ) √ 4 5 6 × ÷ , ⬚ < > 1 2 3 f(x) abc …" at bounding box center [320, 265] width 273 height 88
click at [392, 298] on button "=" at bounding box center [386, 301] width 27 height 14
click at [402, 292] on div at bounding box center [430, 285] width 56 height 14
click at [424, 288] on button "Backspace" at bounding box center [430, 285] width 56 height 14
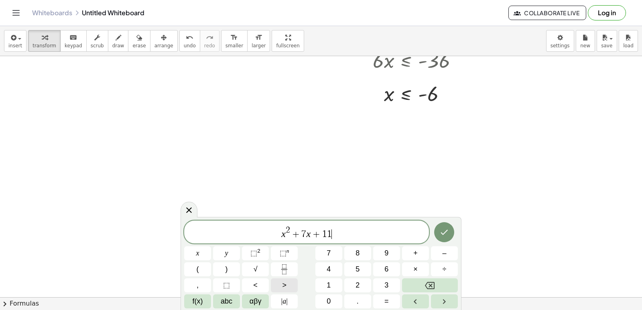
click at [316, 290] on div "x 2 + 7 x + 1 1 ​ x y ⬚ 2 ⬚ n 7 8 9 + – ( ) √ 4 5 6 × ÷ , ⬚ < > 1 2 3 f(x) abc …" at bounding box center [320, 265] width 273 height 88
click at [279, 280] on button ">" at bounding box center [284, 285] width 27 height 14
click at [379, 298] on button "=" at bounding box center [386, 301] width 27 height 14
click at [337, 295] on button "0" at bounding box center [328, 301] width 27 height 14
click at [443, 229] on icon "Done" at bounding box center [444, 232] width 10 height 10
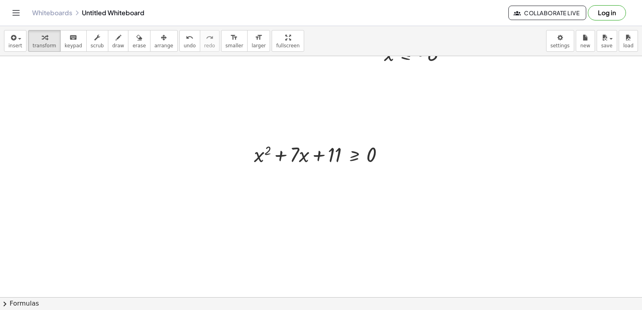
scroll to position [2248, 0]
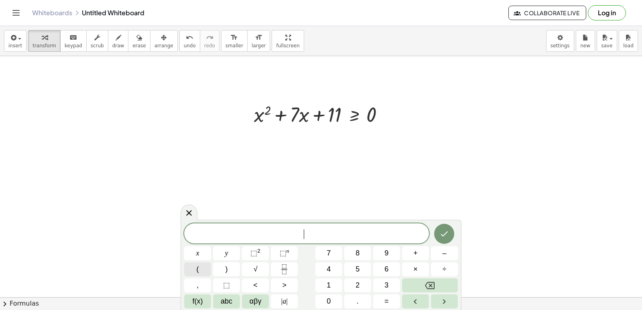
click at [190, 271] on button "(" at bounding box center [197, 269] width 27 height 14
click at [197, 245] on div "( ​ ) x y ⬚ 2 ⬚ n 7 8 9 + – ( ) √ 4 5 6 × ÷ , ⬚ < > 1 2 3 f(x) abc αβγ | a | 0 …" at bounding box center [320, 265] width 273 height 87
click at [196, 255] on span "x" at bounding box center [197, 253] width 3 height 11
click at [413, 251] on span "+" at bounding box center [415, 253] width 4 height 11
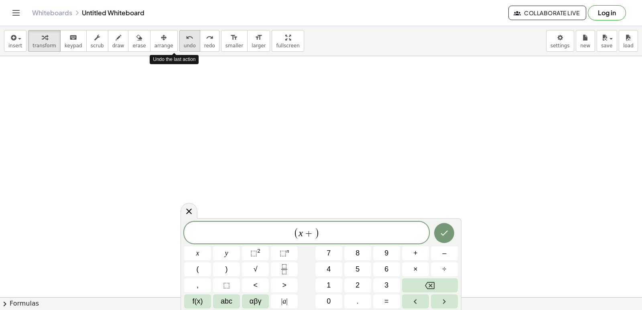
click at [184, 39] on div "undo" at bounding box center [190, 37] width 12 height 10
click at [436, 281] on button "Backspace" at bounding box center [430, 285] width 56 height 14
click at [435, 279] on button "Backspace" at bounding box center [430, 285] width 56 height 14
click at [434, 276] on button "÷" at bounding box center [444, 269] width 27 height 14
drag, startPoint x: 335, startPoint y: 227, endPoint x: 338, endPoint y: 243, distance: 16.3
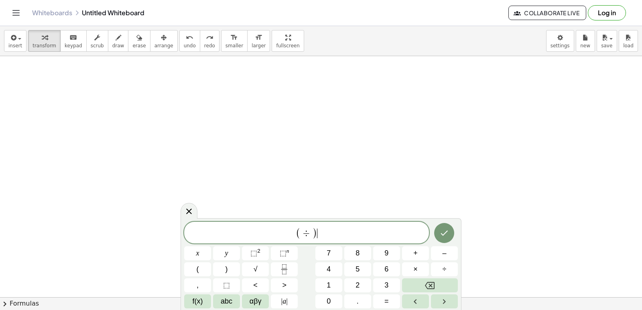
click at [335, 238] on span "( ÷ ) ​" at bounding box center [306, 233] width 245 height 13
click at [438, 283] on button "Backspace" at bounding box center [430, 285] width 56 height 14
click at [437, 283] on button "Backspace" at bounding box center [430, 285] width 56 height 14
click at [436, 282] on button "Backspace" at bounding box center [430, 285] width 56 height 14
click at [211, 250] on button "x" at bounding box center [197, 253] width 27 height 14
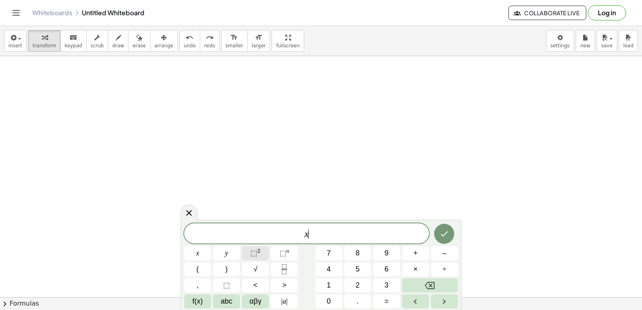
click at [254, 253] on span "⬚" at bounding box center [253, 253] width 7 height 8
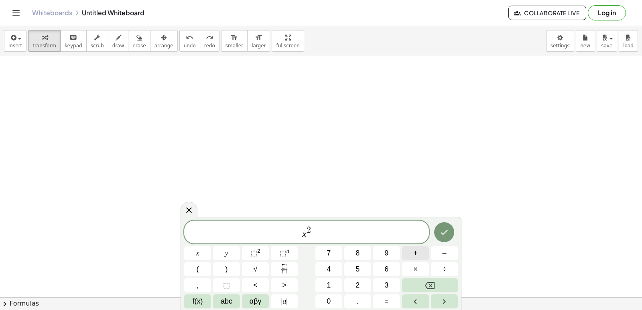
click at [410, 250] on button "+" at bounding box center [415, 253] width 27 height 14
click at [332, 249] on button "7" at bounding box center [328, 253] width 27 height 14
click at [194, 255] on button "x" at bounding box center [197, 253] width 27 height 14
click at [411, 252] on button "+" at bounding box center [415, 253] width 27 height 14
click at [331, 280] on button "1" at bounding box center [328, 285] width 27 height 14
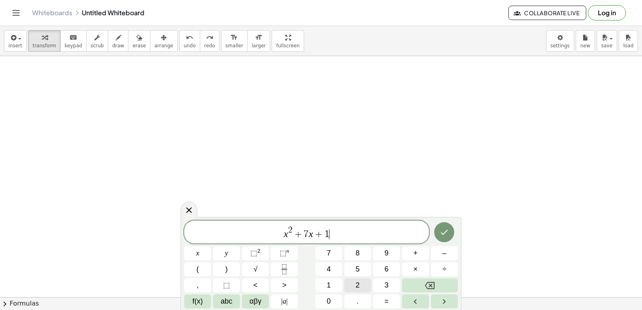
click at [363, 279] on button "2" at bounding box center [357, 285] width 27 height 14
click at [266, 283] on button "<" at bounding box center [255, 285] width 27 height 14
click at [382, 301] on button "=" at bounding box center [386, 301] width 27 height 14
click at [322, 299] on button "0" at bounding box center [328, 301] width 27 height 14
click at [441, 229] on icon "Done" at bounding box center [444, 232] width 10 height 10
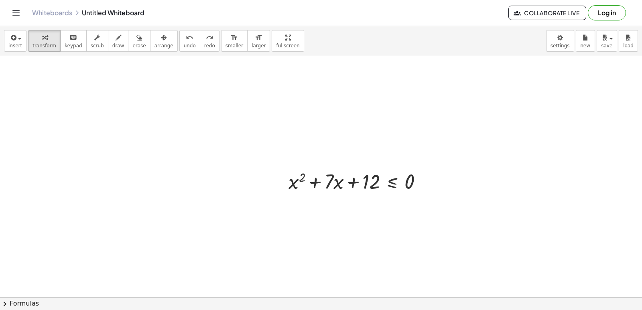
scroll to position [2329, 0]
drag, startPoint x: 293, startPoint y: 221, endPoint x: 346, endPoint y: 229, distance: 54.3
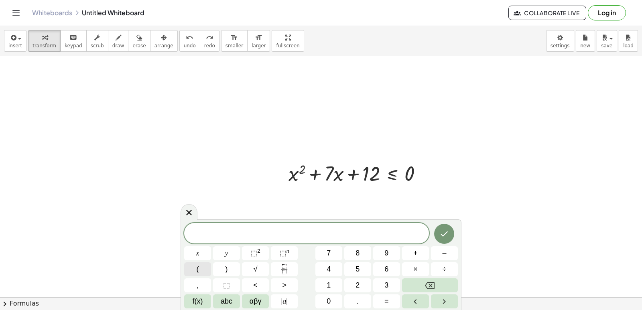
click at [248, 299] on button "αβγ" at bounding box center [255, 301] width 27 height 14
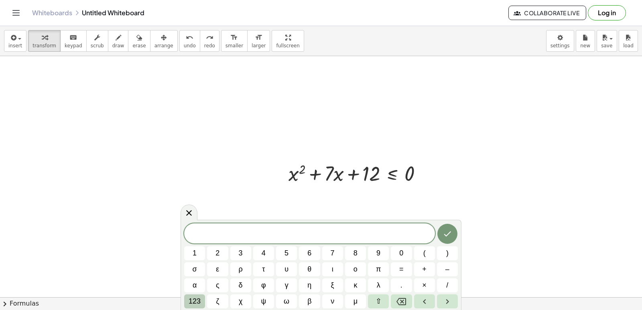
click at [192, 299] on span "123" at bounding box center [194, 301] width 12 height 11
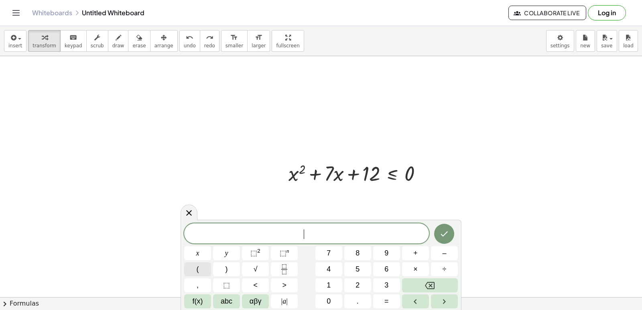
click at [198, 270] on span "(" at bounding box center [197, 269] width 2 height 11
click at [193, 251] on button "x" at bounding box center [197, 253] width 27 height 14
click at [415, 255] on span "+" at bounding box center [415, 253] width 4 height 11
click at [319, 266] on button "4" at bounding box center [328, 269] width 27 height 14
click at [227, 269] on span ")" at bounding box center [226, 269] width 2 height 11
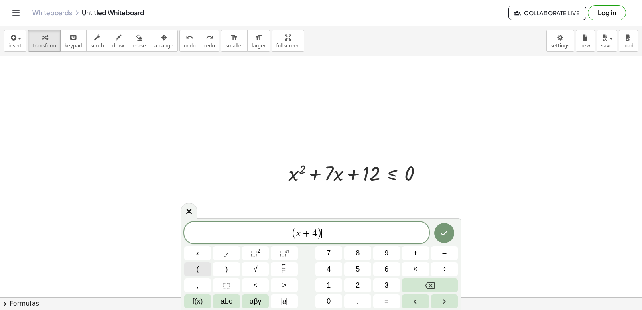
click at [190, 269] on button "(" at bounding box center [197, 269] width 27 height 14
click at [193, 251] on button "x" at bounding box center [197, 253] width 27 height 14
click at [413, 251] on span "+" at bounding box center [415, 253] width 4 height 11
click at [381, 283] on button "3" at bounding box center [386, 285] width 27 height 14
drag, startPoint x: 330, startPoint y: 233, endPoint x: 334, endPoint y: 231, distance: 4.9
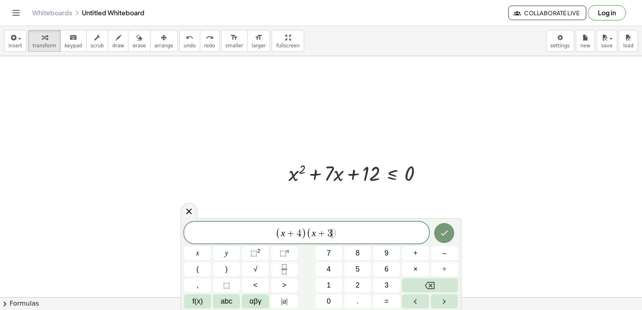
click at [334, 231] on span "( x + 3 ​ )" at bounding box center [321, 233] width 31 height 12
click at [239, 268] on button ")" at bounding box center [226, 269] width 27 height 14
click at [257, 287] on span "<" at bounding box center [255, 285] width 4 height 11
click at [379, 301] on button "=" at bounding box center [386, 301] width 27 height 14
click at [321, 299] on button "0" at bounding box center [328, 301] width 27 height 14
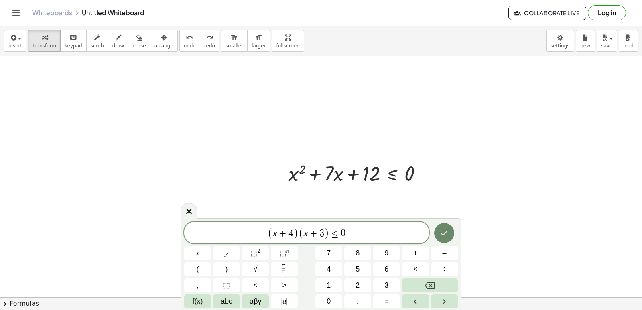
click at [439, 229] on button "Done" at bounding box center [444, 233] width 20 height 20
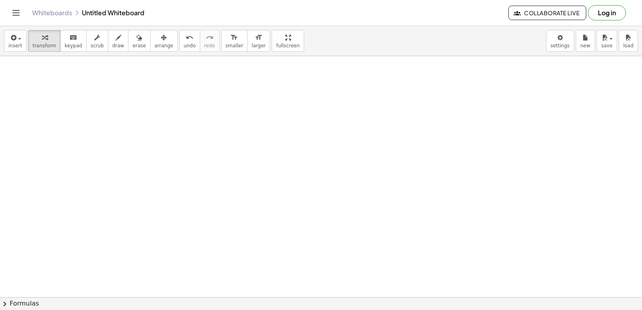
scroll to position [2650, 0]
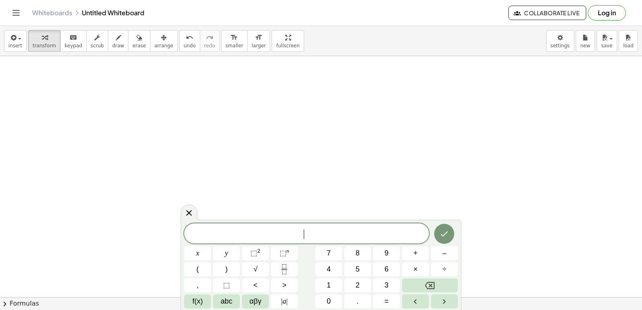
drag, startPoint x: 251, startPoint y: 111, endPoint x: 251, endPoint y: 117, distance: 6.0
click at [201, 249] on button "x" at bounding box center [197, 253] width 27 height 14
click at [263, 249] on button "⬚ 2" at bounding box center [255, 253] width 27 height 14
click at [459, 262] on div "x 2 x y ⬚ 2 ⬚ n 7 8 9 + – ( ) √ 4 5 6 × ÷ , ⬚ < > 1 2 3 f(x) abc αβγ | a | 0 . =" at bounding box center [320, 263] width 281 height 93
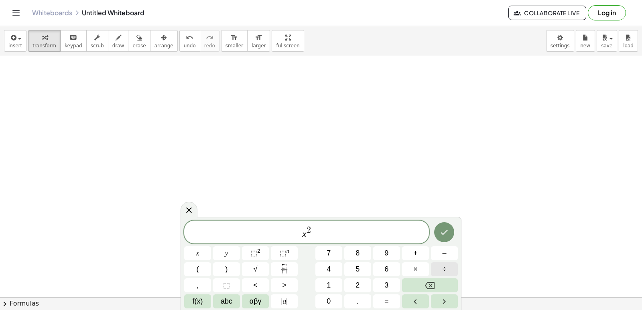
click at [440, 268] on button "÷" at bounding box center [444, 269] width 27 height 14
click at [328, 253] on span "7" at bounding box center [328, 253] width 4 height 11
click at [421, 283] on button "Backspace" at bounding box center [430, 285] width 56 height 14
click at [421, 282] on button "Backspace" at bounding box center [430, 285] width 56 height 14
click at [413, 255] on button "+" at bounding box center [415, 253] width 27 height 14
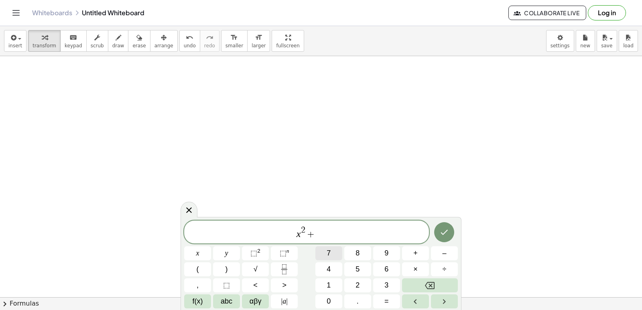
click at [343, 252] on div "x 2 + ​ x y ⬚ 2 ⬚ n 7 8 9 + – ( ) √ 4 5 6 × ÷ , ⬚ < > 1 2 3 f(x) abc αβγ | a | …" at bounding box center [320, 265] width 273 height 88
click at [327, 252] on span "7" at bounding box center [328, 253] width 4 height 11
click at [403, 266] on button "×" at bounding box center [415, 269] width 27 height 14
click at [332, 286] on div "x 2 + 7 · ​ x y ⬚ 2 ⬚ n 7 8 9 + – ( ) √ 4 5 6 × ÷ , ⬚ < > 1 2 3 f(x) abc αβγ | …" at bounding box center [320, 265] width 273 height 88
drag, startPoint x: 409, startPoint y: 277, endPoint x: 409, endPoint y: 283, distance: 5.6
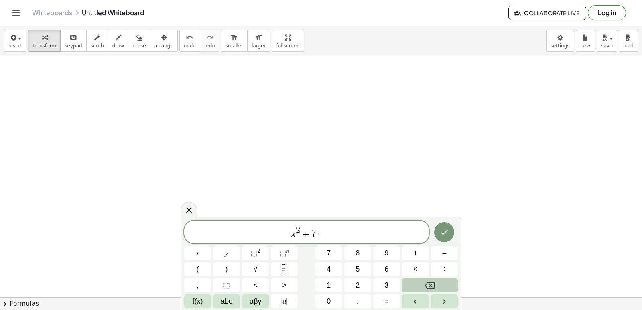
click at [409, 280] on div "x 2 + 7 · x y ⬚ 2 ⬚ n 7 8 9 + – ( ) √ 4 5 6 × ÷ , ⬚ < > 1 2 3 f(x) abc αβγ | a …" at bounding box center [320, 265] width 273 height 88
click at [395, 284] on div "x 2 + 7 · x y ⬚ 2 ⬚ n 7 8 9 + – ( ) √ 4 5 6 × ÷ , ⬚ < > 1 2 3 f(x) abc αβγ | a …" at bounding box center [320, 265] width 273 height 88
click at [440, 282] on button "Backspace" at bounding box center [430, 285] width 56 height 14
click at [199, 250] on button "x" at bounding box center [197, 253] width 27 height 14
click at [412, 254] on button "+" at bounding box center [415, 253] width 27 height 14
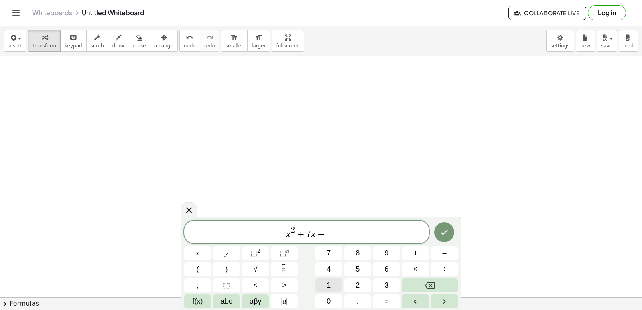
click at [325, 287] on button "1" at bounding box center [328, 285] width 27 height 14
click at [318, 301] on button "0" at bounding box center [328, 301] width 27 height 14
click at [278, 287] on button ">" at bounding box center [284, 285] width 27 height 14
click at [331, 292] on div "x 2 + 7 x + 1 0 > ​ x y ⬚ 2 ⬚ n 7 8 9 + – ( ) √ 4 5 6 × ÷ , ⬚ < > 1 2 3 f(x) ab…" at bounding box center [320, 265] width 273 height 88
click at [328, 304] on div "x 2 + 7 x + 1 0 > ​ x y ⬚ 2 ⬚ n 7 8 9 + – ( ) √ 4 5 6 × ÷ , ⬚ < > 1 2 3 f(x) ab…" at bounding box center [320, 265] width 273 height 88
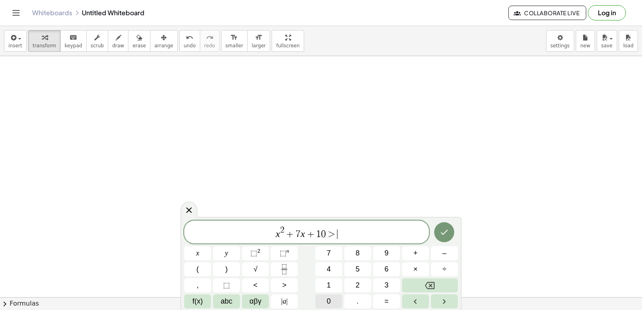
click at [329, 299] on span "0" at bounding box center [328, 301] width 4 height 11
click at [435, 232] on button "Done" at bounding box center [444, 232] width 20 height 20
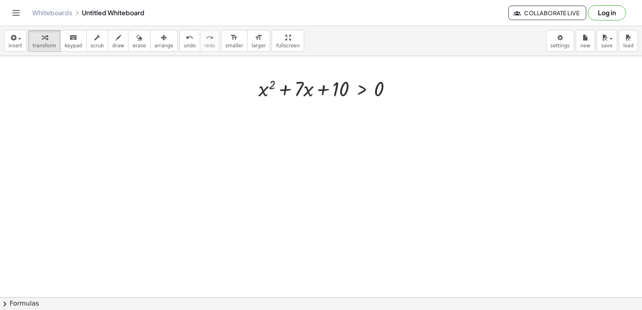
drag, startPoint x: 331, startPoint y: 217, endPoint x: 297, endPoint y: 219, distance: 34.5
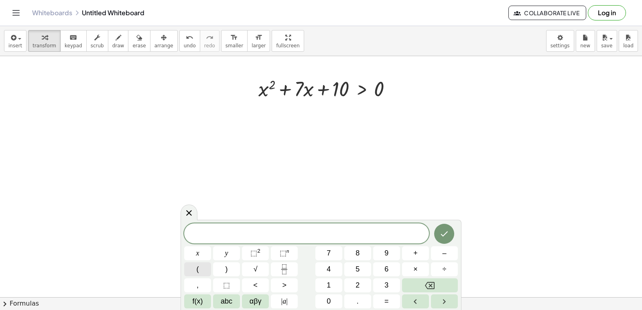
click at [188, 267] on button "(" at bounding box center [197, 269] width 27 height 14
click at [195, 248] on button "x" at bounding box center [197, 253] width 27 height 14
click at [412, 252] on button "+" at bounding box center [415, 253] width 27 height 14
click at [360, 265] on button "5" at bounding box center [357, 269] width 27 height 14
click at [227, 273] on span ")" at bounding box center [226, 269] width 2 height 11
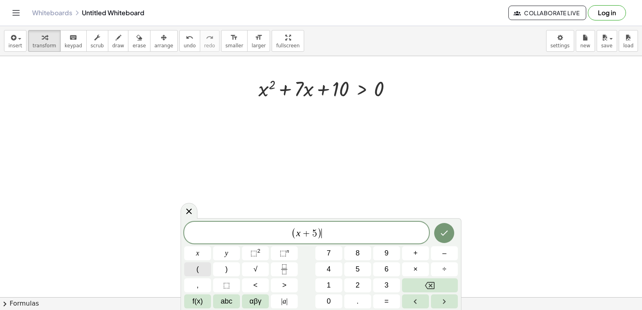
click at [195, 271] on button "(" at bounding box center [197, 269] width 27 height 14
click at [196, 252] on span "x" at bounding box center [197, 253] width 3 height 11
click at [408, 255] on button "+" at bounding box center [415, 253] width 27 height 14
click at [349, 280] on button "2" at bounding box center [357, 285] width 27 height 14
click at [228, 268] on button ")" at bounding box center [226, 269] width 27 height 14
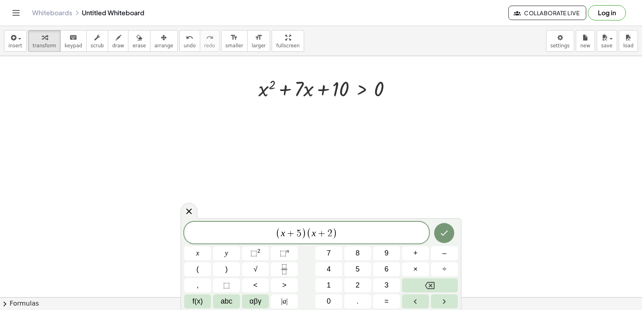
click at [451, 223] on div at bounding box center [444, 233] width 27 height 22
click at [447, 228] on icon "Done" at bounding box center [444, 233] width 10 height 10
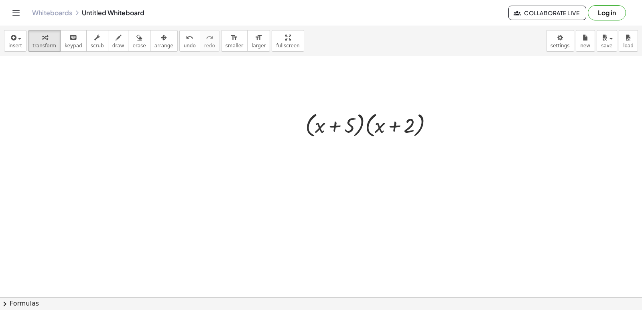
scroll to position [2891, 0]
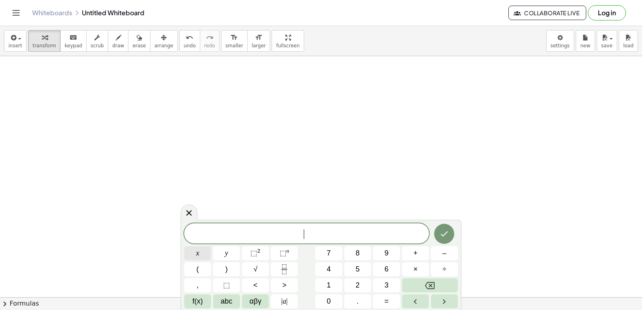
click at [191, 249] on button "x" at bounding box center [197, 253] width 27 height 14
click at [260, 251] on span "⬚ 2" at bounding box center [255, 253] width 10 height 11
click at [456, 247] on button "–" at bounding box center [444, 253] width 27 height 14
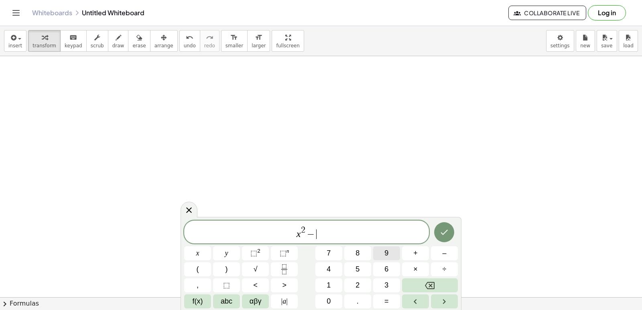
click at [383, 251] on button "9" at bounding box center [386, 253] width 27 height 14
click at [199, 255] on span "x" at bounding box center [197, 253] width 3 height 11
click at [417, 252] on span "+" at bounding box center [415, 253] width 4 height 11
click at [319, 285] on button "1" at bounding box center [328, 285] width 27 height 14
click at [324, 266] on button "4" at bounding box center [328, 269] width 27 height 14
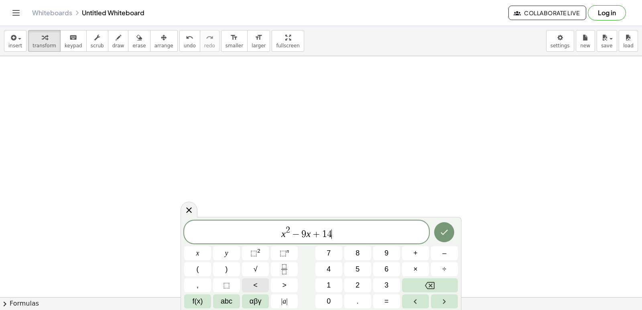
click at [255, 283] on span "<" at bounding box center [255, 285] width 4 height 11
click at [382, 296] on button "=" at bounding box center [386, 301] width 27 height 14
click at [324, 300] on button "0" at bounding box center [328, 301] width 27 height 14
click at [446, 227] on button "Done" at bounding box center [444, 232] width 20 height 20
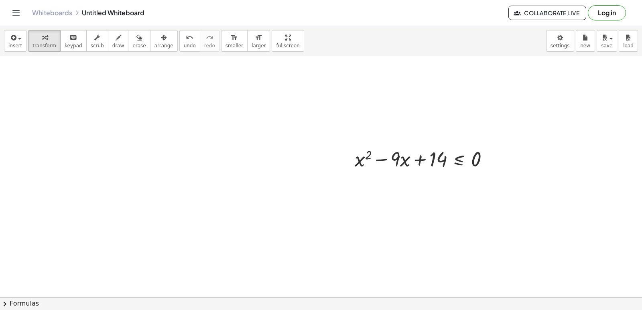
scroll to position [3011, 0]
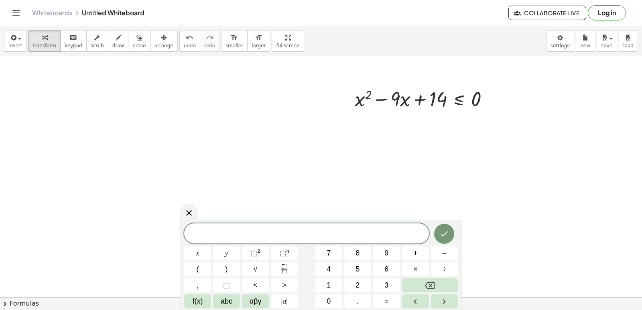
click at [413, 223] on div "​ x y ⬚ 2 ⬚ n 7 8 9 + – ( ) √ 4 5 6 × ÷ , ⬚ < > 1 2 3 f(x) abc αβγ | a | 0 . =" at bounding box center [320, 265] width 281 height 90
click at [197, 269] on span "(" at bounding box center [197, 269] width 2 height 11
click at [206, 257] on button "x" at bounding box center [197, 253] width 27 height 14
click at [441, 251] on button "–" at bounding box center [444, 253] width 27 height 14
click at [331, 255] on button "7" at bounding box center [328, 253] width 27 height 14
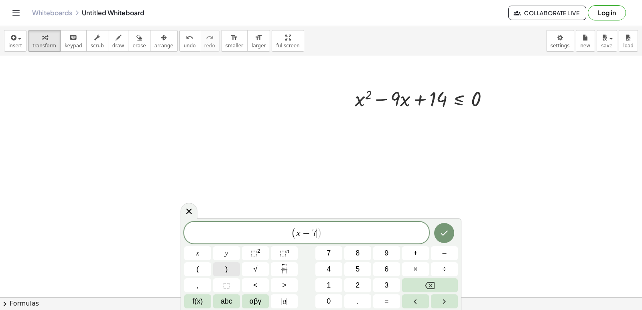
click at [231, 267] on button ")" at bounding box center [226, 269] width 27 height 14
click at [199, 271] on button "(" at bounding box center [197, 269] width 27 height 14
click at [187, 251] on button "x" at bounding box center [197, 253] width 27 height 14
click at [448, 249] on button "–" at bounding box center [444, 253] width 27 height 14
click at [358, 281] on span "2" at bounding box center [357, 285] width 4 height 11
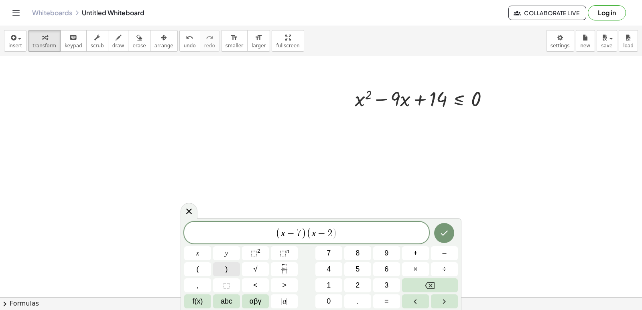
click at [236, 266] on button ")" at bounding box center [226, 269] width 27 height 14
click at [260, 282] on button "<" at bounding box center [255, 285] width 27 height 14
click at [384, 297] on span "=" at bounding box center [386, 301] width 4 height 11
click at [330, 299] on span "0" at bounding box center [328, 301] width 4 height 11
click at [439, 231] on icon "Done" at bounding box center [444, 233] width 10 height 10
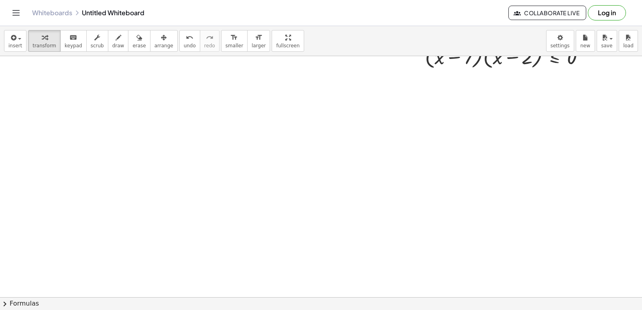
scroll to position [3253, 0]
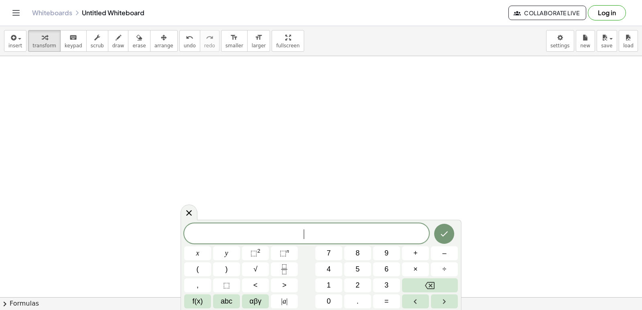
click at [204, 250] on button "x" at bounding box center [197, 253] width 27 height 14
click at [256, 252] on span "⬚" at bounding box center [253, 253] width 7 height 8
click at [416, 251] on button "+" at bounding box center [415, 253] width 27 height 14
click at [366, 287] on button "2" at bounding box center [357, 285] width 27 height 14
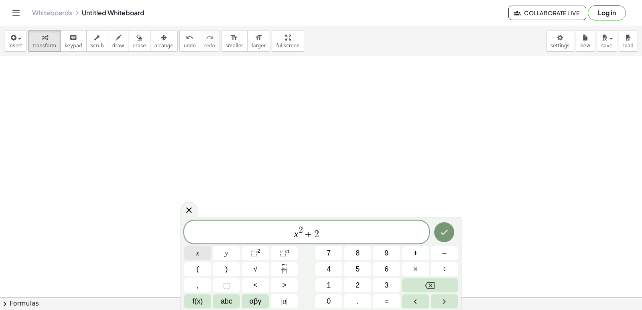
drag, startPoint x: 198, startPoint y: 246, endPoint x: 194, endPoint y: 258, distance: 12.6
click at [196, 253] on div "x 2 + 2 x y ⬚ 2 ⬚ n 7 8 9 + – ( ) √ 4 5 6 × ÷ , ⬚ < > 1 2 3 f(x) abc αβγ | a | …" at bounding box center [320, 265] width 273 height 88
click at [200, 247] on button "x" at bounding box center [197, 253] width 27 height 14
click at [449, 247] on button "–" at bounding box center [444, 253] width 27 height 14
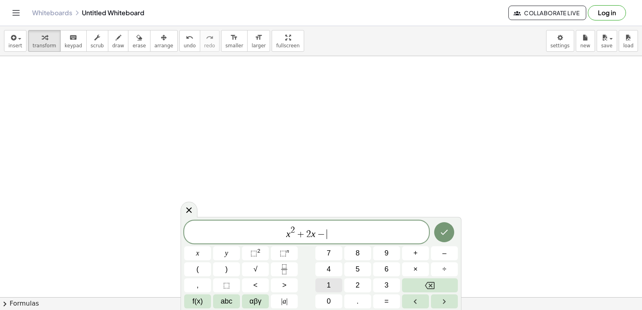
click at [376, 265] on div "x 2 + 2 x − ​ x y ⬚ 2 ⬚ n 7 8 9 + – ( ) √ 4 5 6 × ÷ , ⬚ < > 1 2 3 f(x) abc αβγ …" at bounding box center [320, 265] width 273 height 88
click at [329, 284] on span "1" at bounding box center [328, 285] width 4 height 11
click at [356, 265] on span "5" at bounding box center [357, 269] width 4 height 11
click at [291, 283] on button ">" at bounding box center [284, 285] width 27 height 14
click at [322, 300] on button "0" at bounding box center [328, 301] width 27 height 14
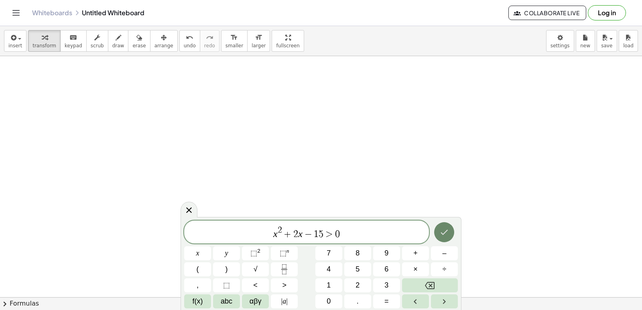
click at [447, 228] on button "Done" at bounding box center [444, 232] width 20 height 20
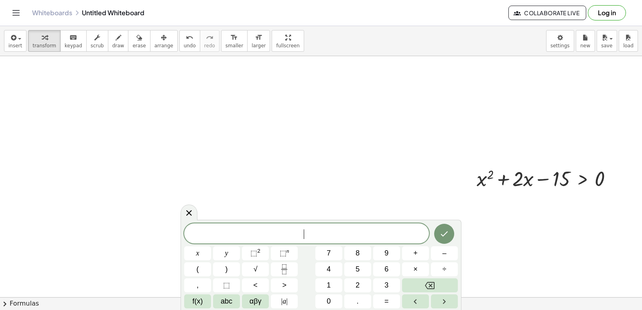
click at [199, 273] on button "(" at bounding box center [197, 269] width 27 height 14
click at [192, 254] on button "x" at bounding box center [197, 253] width 27 height 14
click at [415, 247] on button "+" at bounding box center [415, 253] width 27 height 14
click at [352, 263] on button "5" at bounding box center [357, 269] width 27 height 14
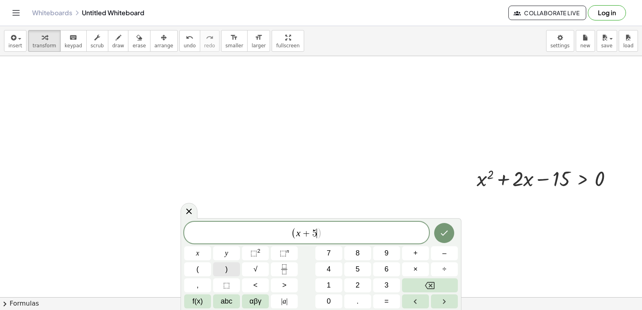
click at [222, 269] on button ")" at bounding box center [226, 269] width 27 height 14
click at [196, 275] on button "(" at bounding box center [197, 269] width 27 height 14
drag, startPoint x: 401, startPoint y: 266, endPoint x: 409, endPoint y: 263, distance: 9.4
click at [402, 266] on div "( x + 5 ) ( ) x y ⬚ 2 ⬚ n 7 8 9 + – ( ) √ 4 5 6 × ÷ , ⬚ < > 1 2 3 f(x) abc αβγ …" at bounding box center [320, 265] width 273 height 87
drag, startPoint x: 200, startPoint y: 245, endPoint x: 198, endPoint y: 251, distance: 6.0
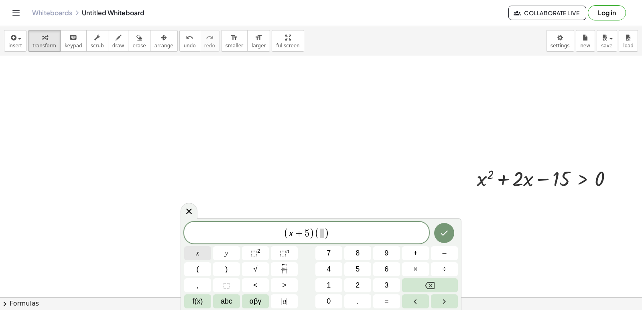
click at [201, 245] on div "( x + 5 ) ( ) x y ⬚ 2 ⬚ n 7 8 9 + – ( ) √ 4 5 6 × ÷ , ⬚ < > 1 2 3 f(x) abc αβγ …" at bounding box center [320, 265] width 273 height 87
click at [194, 255] on button "x" at bounding box center [197, 253] width 27 height 14
click at [441, 251] on button "–" at bounding box center [444, 253] width 27 height 14
click at [389, 283] on button "3" at bounding box center [386, 285] width 27 height 14
click at [226, 272] on span ")" at bounding box center [226, 269] width 2 height 11
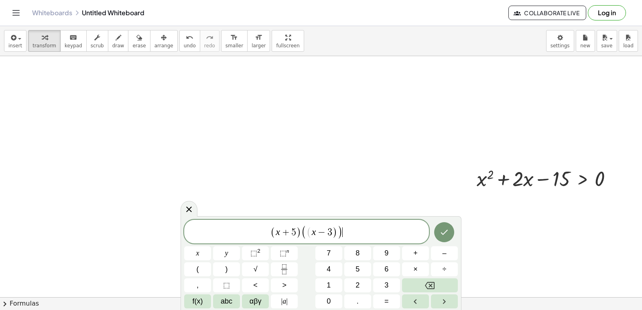
click at [344, 230] on span "( x + 5 ) ( ( x − 3 ) ) ​" at bounding box center [306, 232] width 245 height 15
click at [418, 285] on button "Backspace" at bounding box center [430, 285] width 56 height 14
click at [287, 284] on button ">" at bounding box center [284, 285] width 27 height 14
click at [322, 301] on button "0" at bounding box center [328, 301] width 27 height 14
click at [447, 228] on button "Done" at bounding box center [444, 233] width 20 height 20
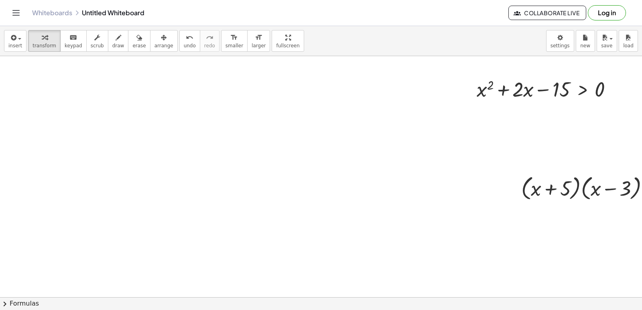
scroll to position [3373, 0]
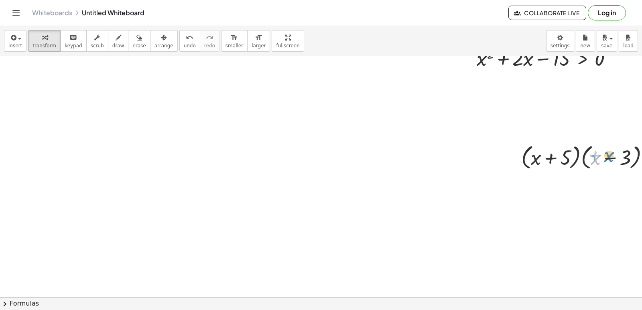
drag, startPoint x: 599, startPoint y: 152, endPoint x: 612, endPoint y: 150, distance: 13.9
click at [612, 150] on div at bounding box center [605, 157] width 176 height 30
drag, startPoint x: 518, startPoint y: 163, endPoint x: 498, endPoint y: 169, distance: 21.8
click at [13, 42] on icon "button" at bounding box center [12, 38] width 7 height 10
